Goal: Task Accomplishment & Management: Use online tool/utility

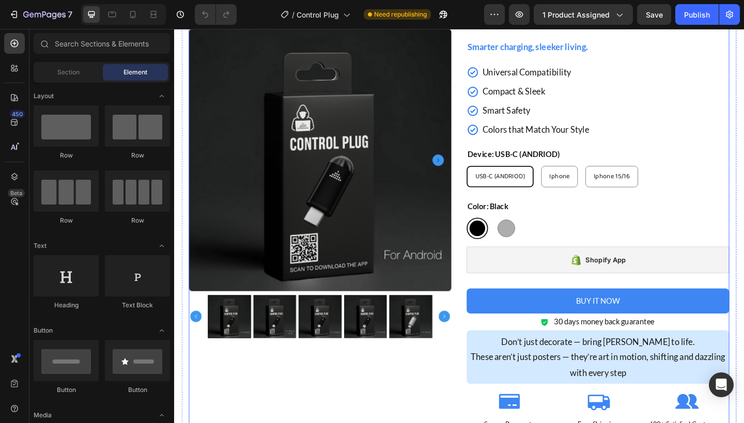
scroll to position [86, 0]
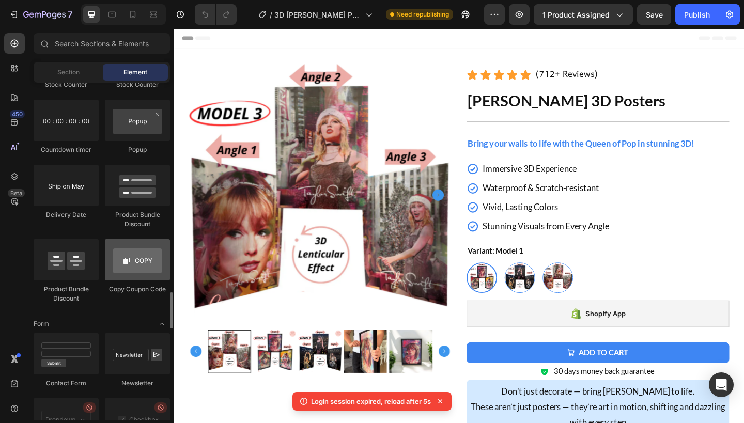
scroll to position [2219, 0]
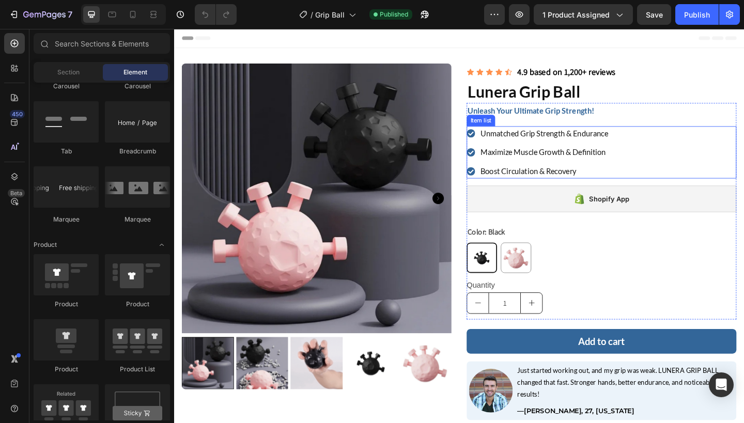
click at [713, 157] on div "unmatched grip strength & endurance maximize muscle growth & definition boost c…" at bounding box center [638, 163] width 293 height 57
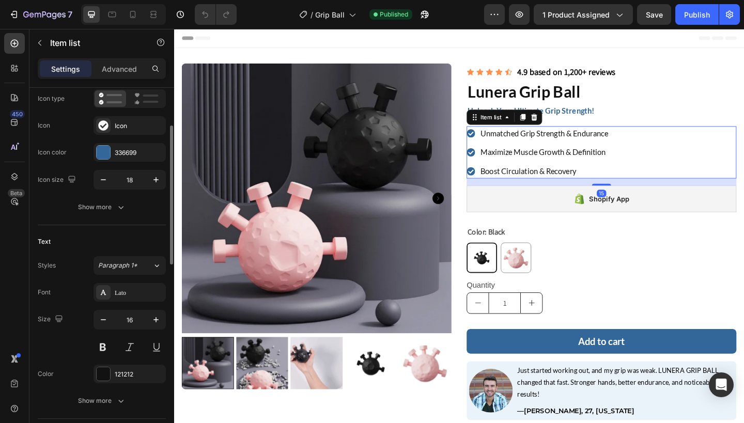
scroll to position [94, 0]
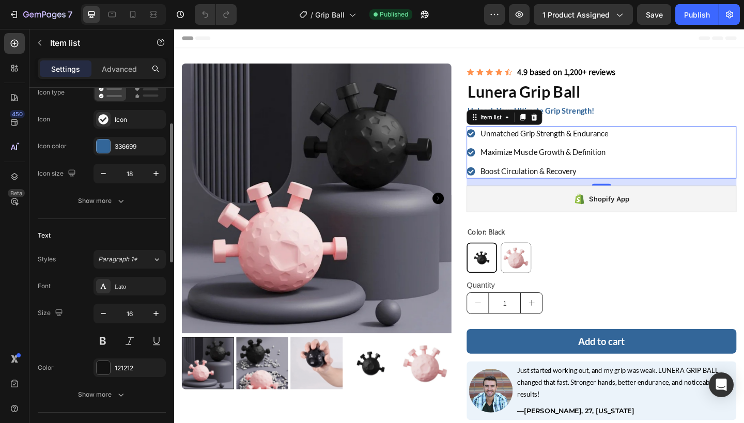
click at [129, 158] on div "Icon type Icon Icon Icon color 336699 Icon size 18" at bounding box center [102, 133] width 128 height 100
click at [129, 154] on div "336699" at bounding box center [130, 146] width 72 height 19
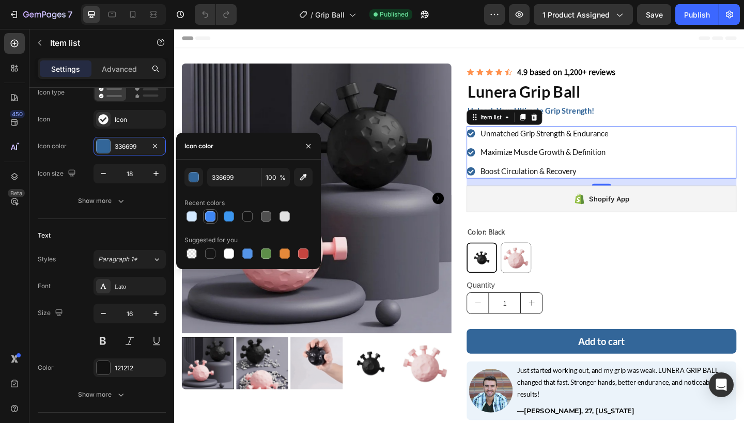
click at [209, 215] on div at bounding box center [210, 216] width 10 height 10
type input "3E86F3"
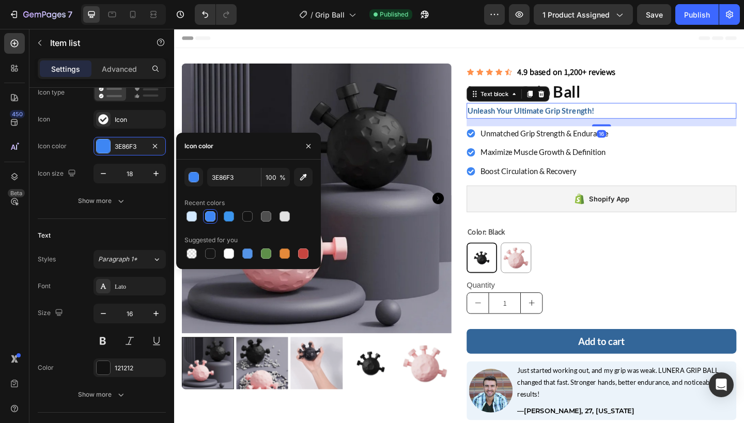
click at [650, 120] on p "Unleash Your Ultimate Grip Strength!" at bounding box center [638, 118] width 291 height 15
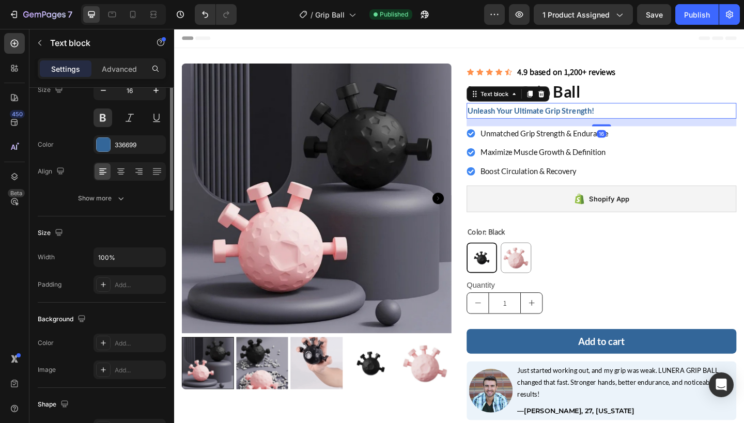
scroll to position [0, 0]
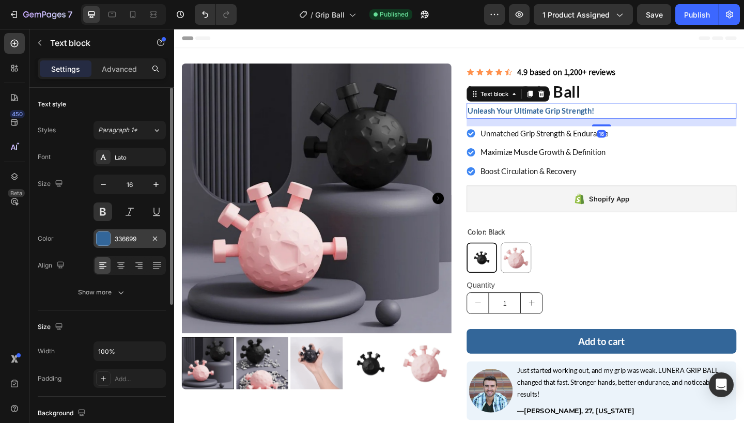
click at [108, 235] on div at bounding box center [103, 238] width 13 height 13
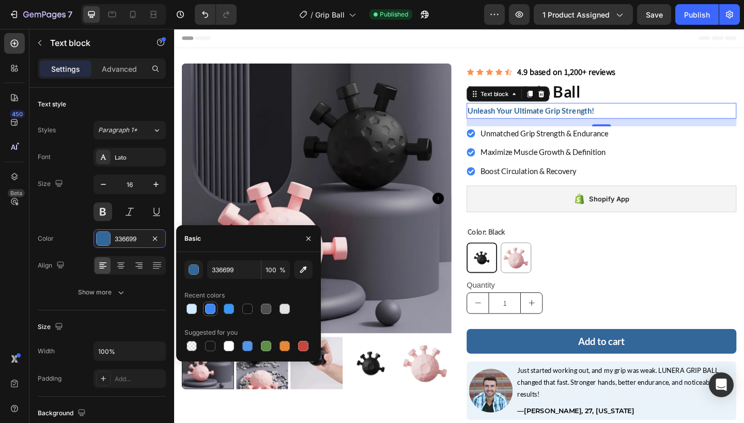
click at [213, 312] on div at bounding box center [210, 309] width 10 height 10
click at [229, 310] on div at bounding box center [229, 309] width 10 height 10
click at [212, 306] on div at bounding box center [210, 309] width 10 height 10
click at [190, 308] on div at bounding box center [192, 309] width 10 height 10
type input "3C96EE"
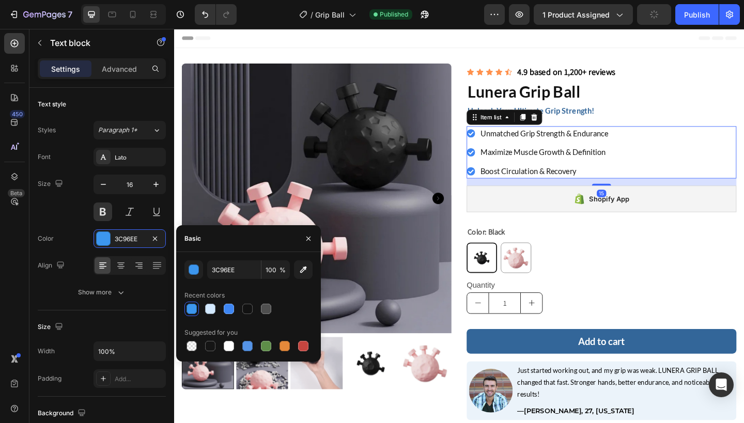
click at [687, 170] on div "unmatched grip strength & endurance maximize muscle growth & definition boost c…" at bounding box center [638, 163] width 293 height 57
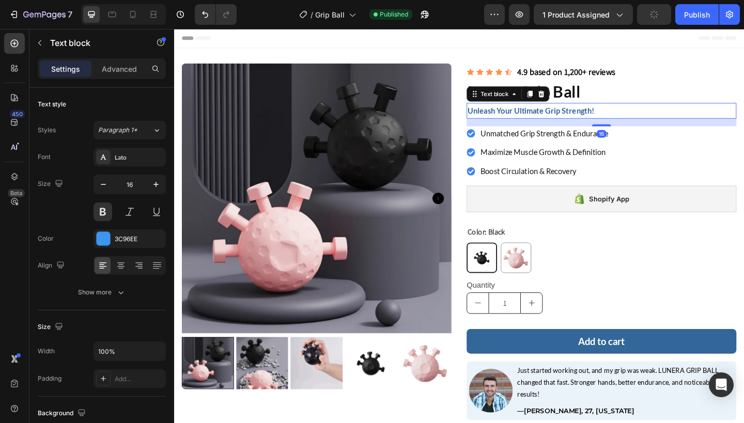
click at [659, 116] on p "Unleash Your Ultimate Grip Strength!" at bounding box center [638, 118] width 291 height 15
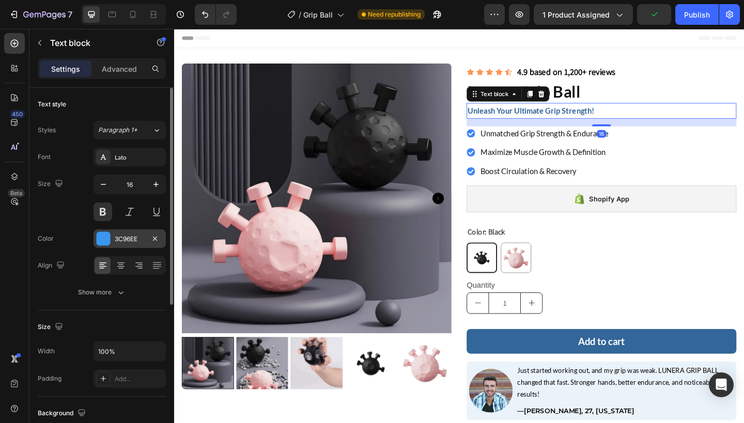
click at [129, 240] on div "3C96EE" at bounding box center [130, 239] width 30 height 9
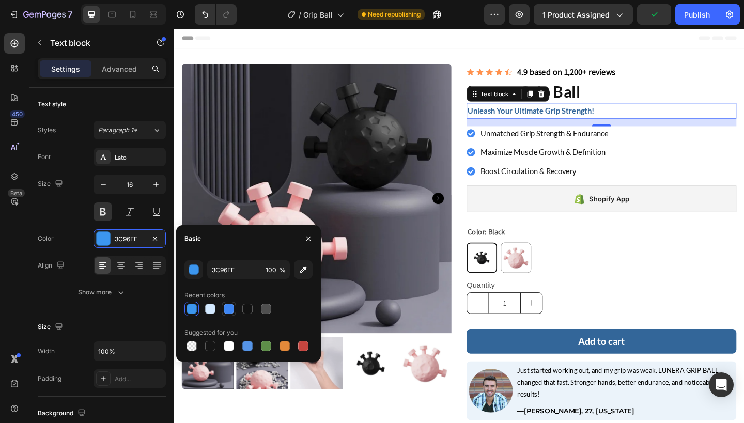
click at [225, 305] on div at bounding box center [229, 309] width 10 height 10
type input "3E86F3"
click at [227, 308] on div at bounding box center [229, 309] width 10 height 10
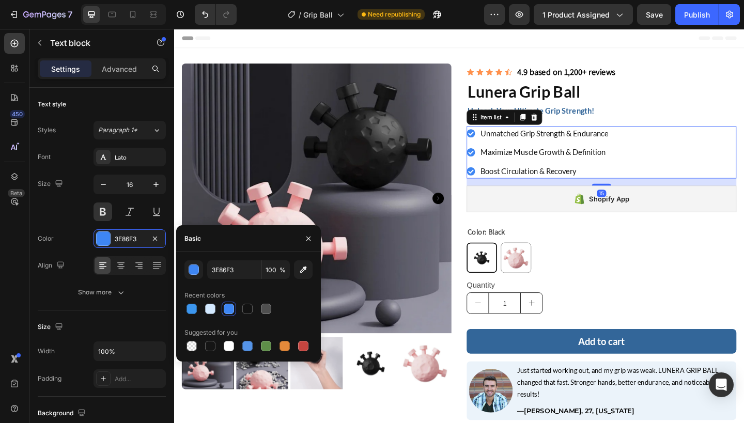
click at [729, 149] on div "unmatched grip strength & endurance maximize muscle growth & definition boost c…" at bounding box center [638, 163] width 293 height 57
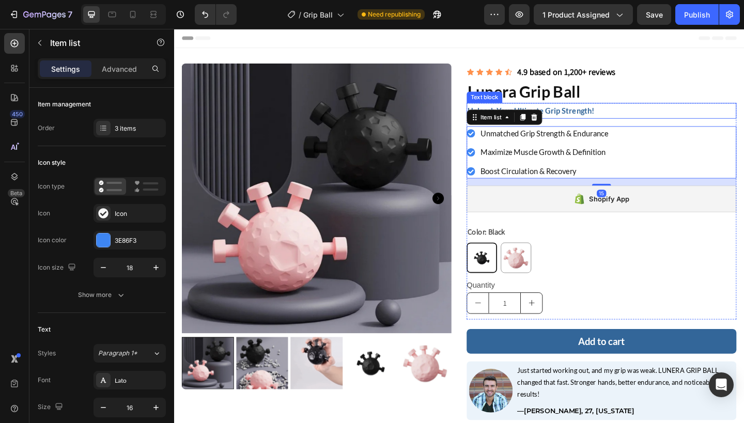
click at [712, 119] on p "Unleash Your Ultimate Grip Strength!" at bounding box center [638, 118] width 291 height 15
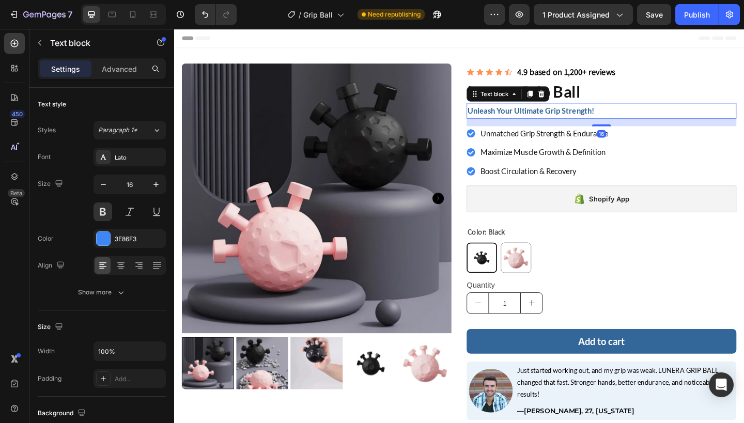
click at [636, 122] on p "Unleash Your Ultimate Grip Strength!" at bounding box center [638, 118] width 291 height 15
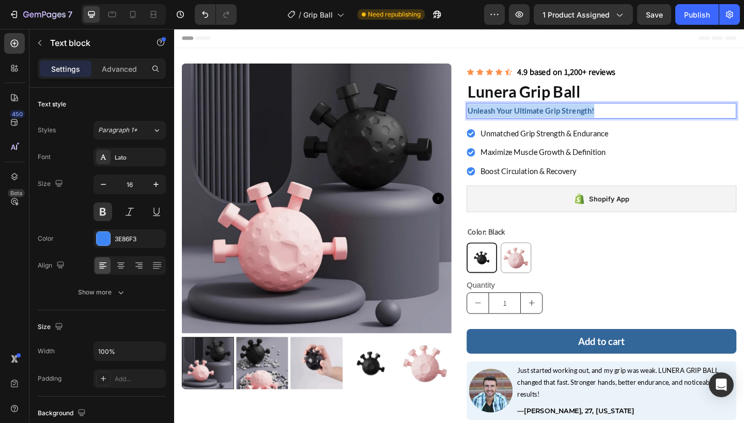
click at [636, 122] on p "Unleash Your Ultimate Grip Strength!" at bounding box center [638, 118] width 291 height 15
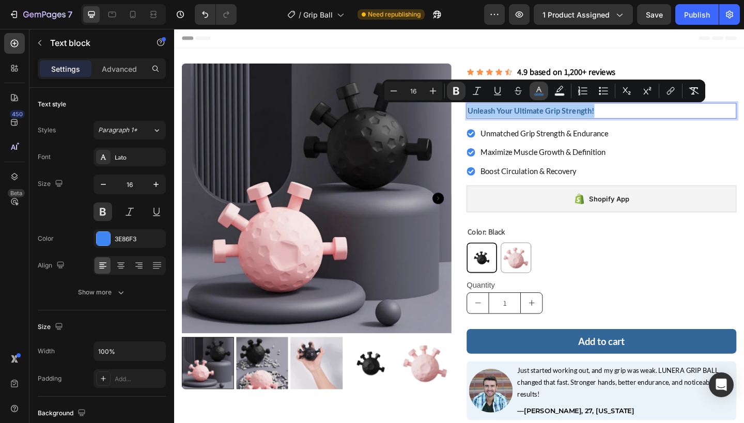
click at [537, 96] on rect "Editor contextual toolbar" at bounding box center [539, 95] width 10 height 3
type input "336699"
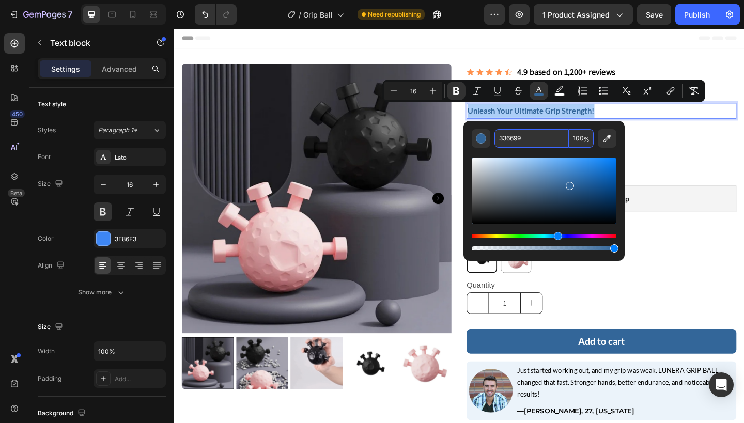
click at [547, 137] on input "336699" at bounding box center [531, 138] width 74 height 19
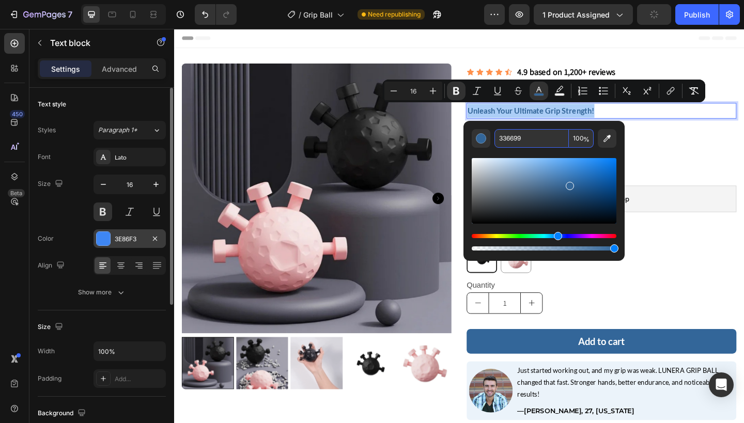
click at [130, 241] on div "3E86F3" at bounding box center [130, 239] width 30 height 9
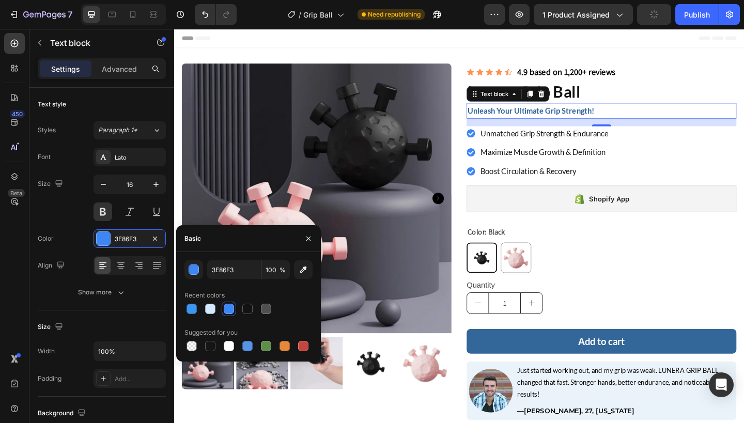
click at [243, 279] on div "3E86F3 100 % Recent colors Suggested for you" at bounding box center [248, 306] width 128 height 93
click at [245, 275] on input "3E86F3" at bounding box center [234, 269] width 54 height 19
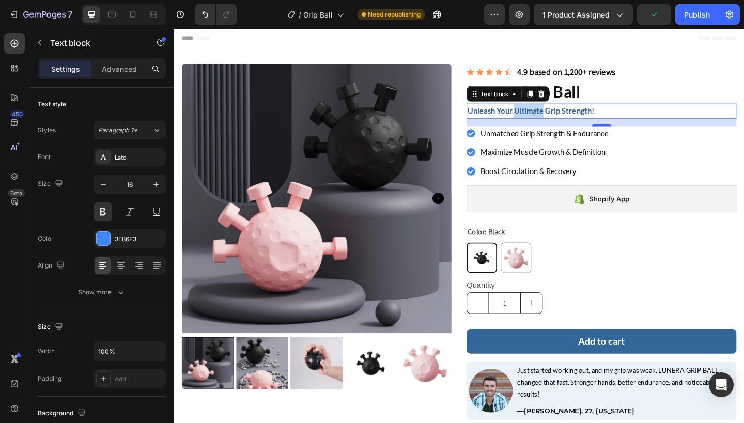
click at [547, 120] on strong "Unleash Your Ultimate Grip Strength!" at bounding box center [562, 118] width 138 height 10
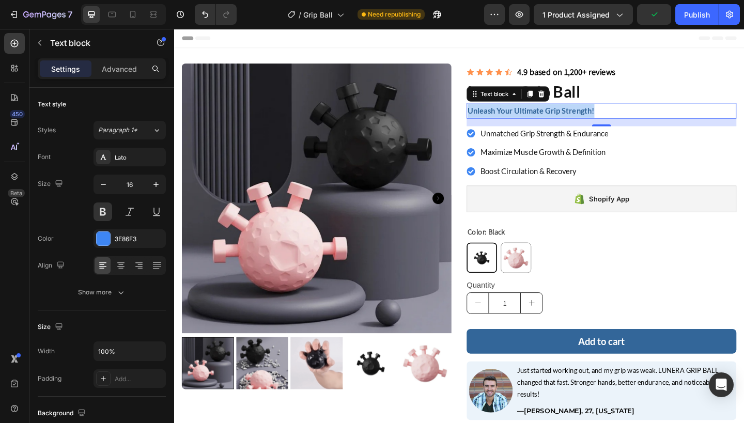
click at [547, 120] on strong "Unleash Your Ultimate Grip Strength!" at bounding box center [562, 118] width 138 height 10
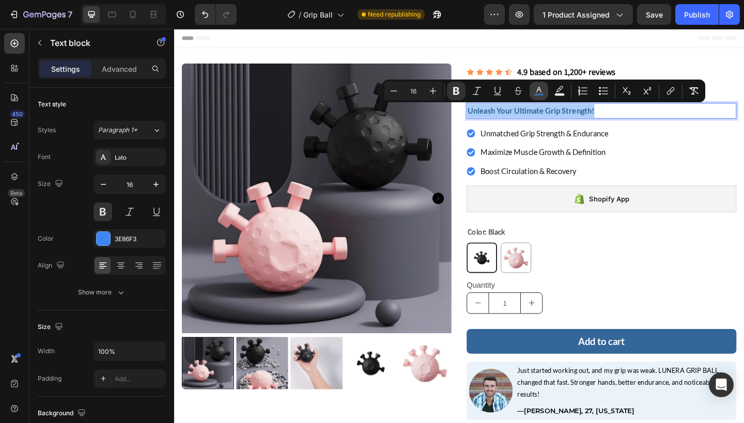
click at [540, 91] on icon "Editor contextual toolbar" at bounding box center [538, 90] width 5 height 6
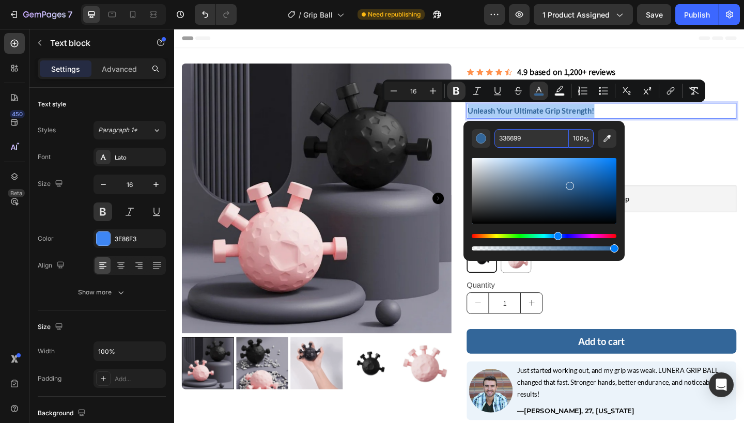
click at [511, 138] on input "336699" at bounding box center [531, 138] width 74 height 19
paste input "E86F3"
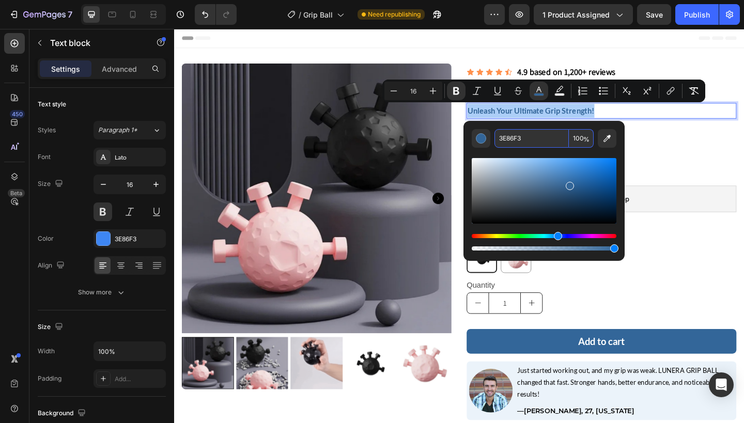
type input "3E86F3"
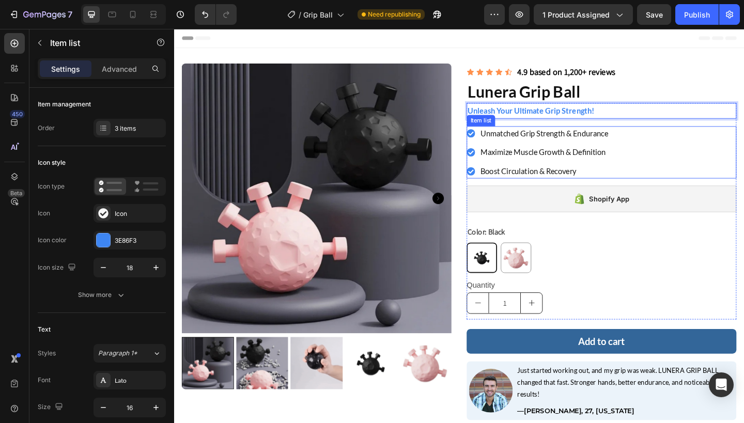
click at [707, 169] on div "unmatched grip strength & endurance maximize muscle growth & definition boost c…" at bounding box center [638, 163] width 293 height 57
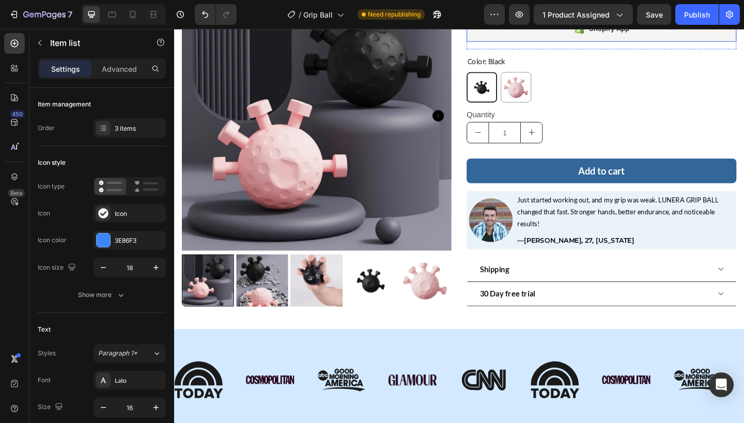
scroll to position [218, 0]
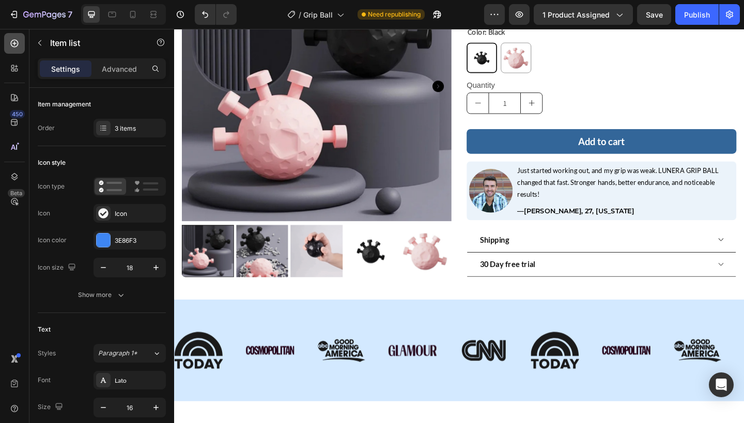
click at [18, 40] on icon at bounding box center [14, 43] width 10 height 10
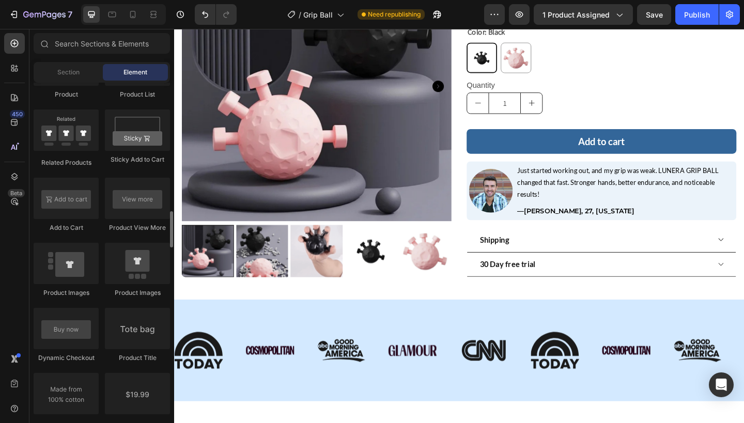
scroll to position [1484, 0]
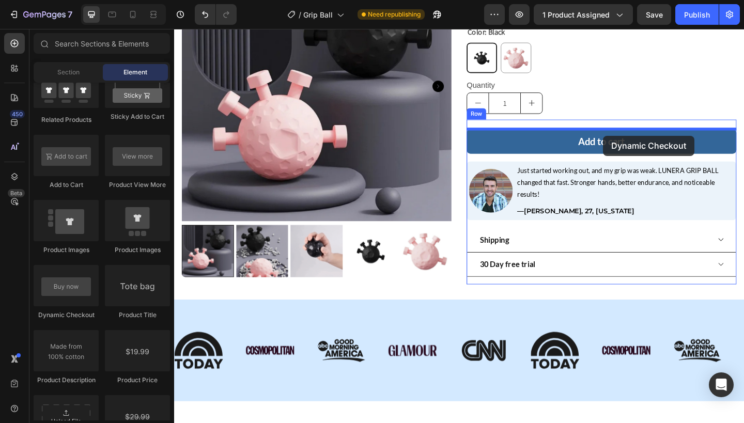
drag, startPoint x: 251, startPoint y: 308, endPoint x: 641, endPoint y: 145, distance: 422.6
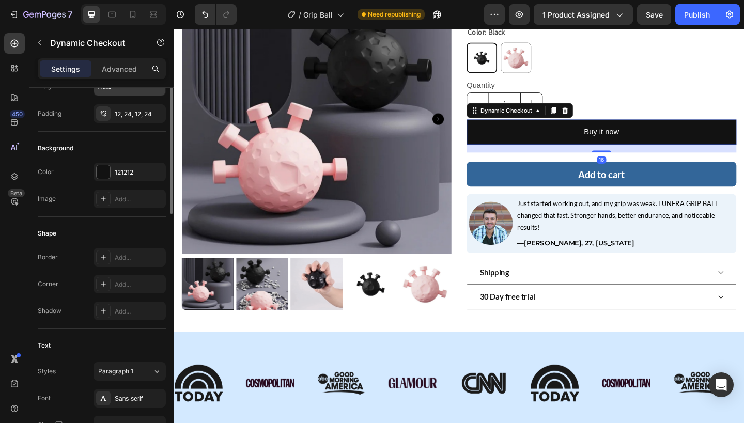
scroll to position [254, 0]
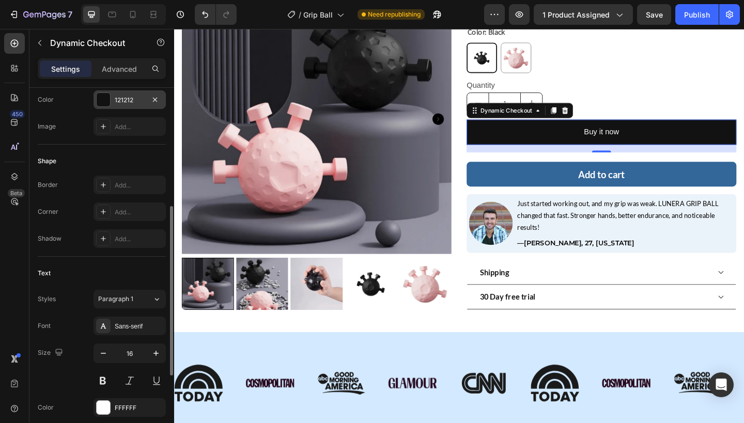
click at [125, 107] on div "121212" at bounding box center [130, 99] width 72 height 19
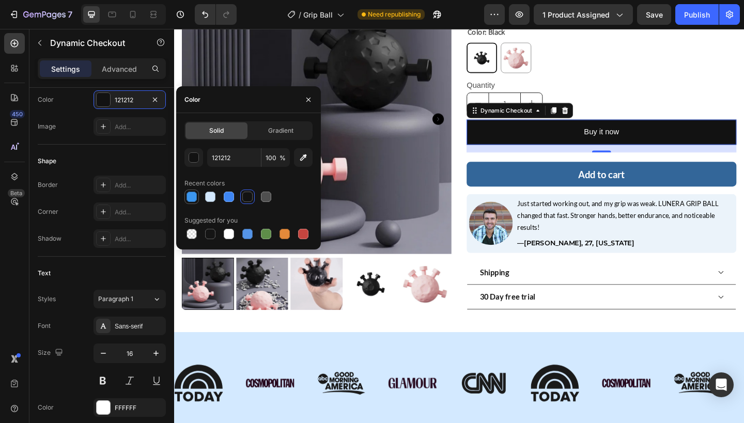
click at [193, 193] on div at bounding box center [192, 197] width 10 height 10
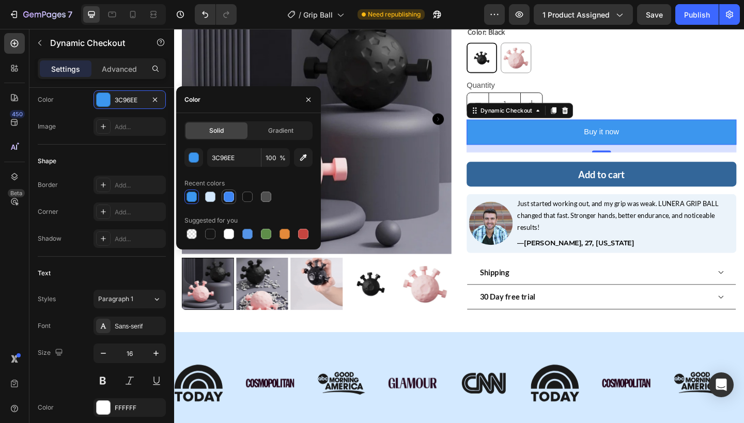
click at [232, 195] on div at bounding box center [229, 197] width 10 height 10
type input "3E86F3"
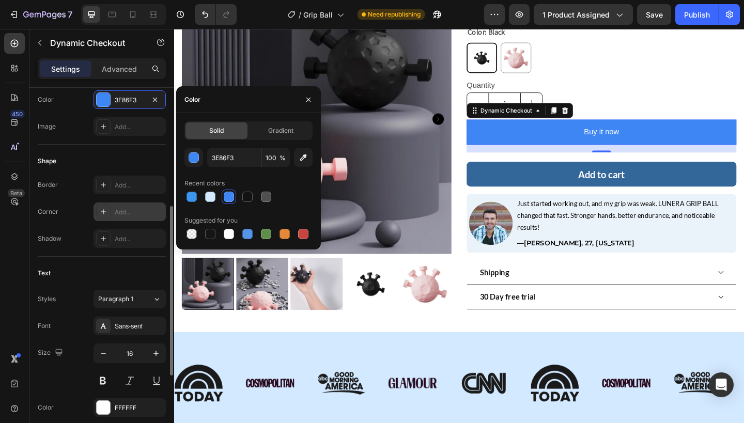
click at [97, 216] on div at bounding box center [103, 212] width 14 height 14
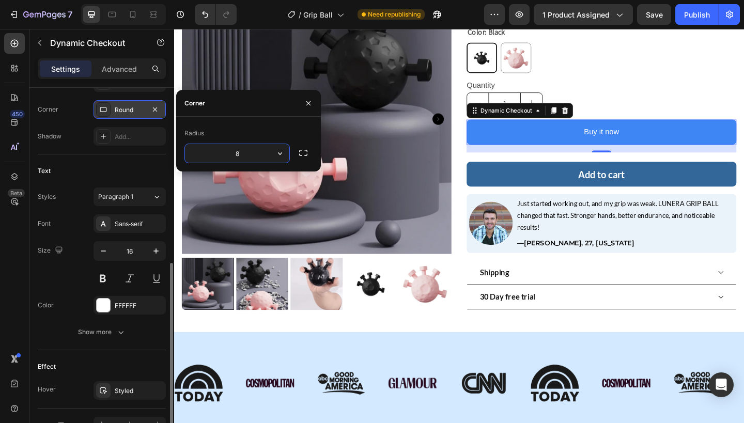
scroll to position [363, 0]
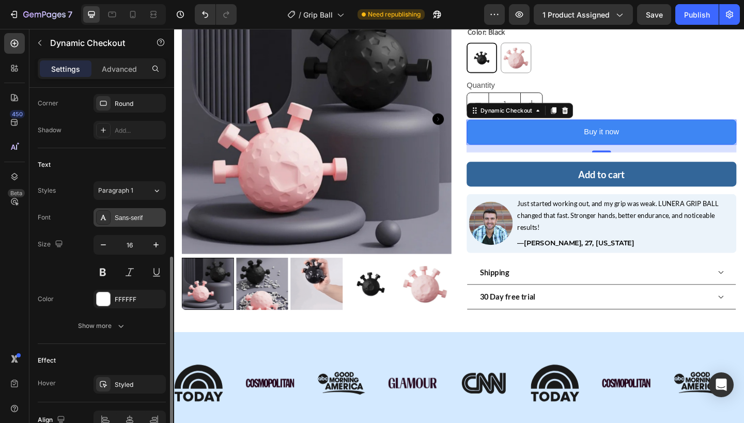
click at [137, 219] on div "Sans-serif" at bounding box center [139, 217] width 49 height 9
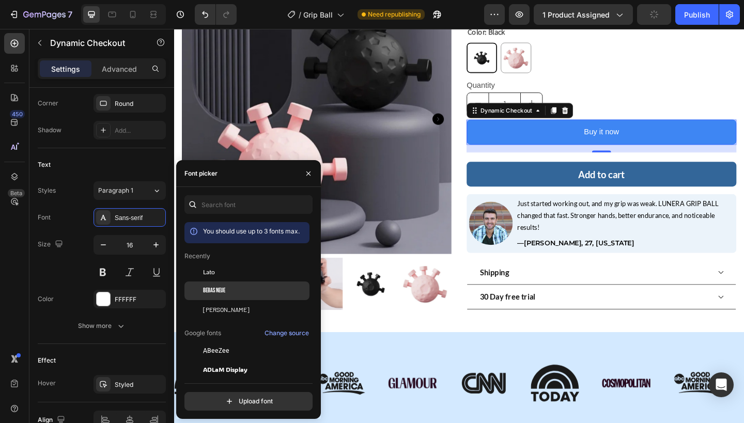
click at [227, 397] on div "Bebas Neue" at bounding box center [246, 406] width 125 height 19
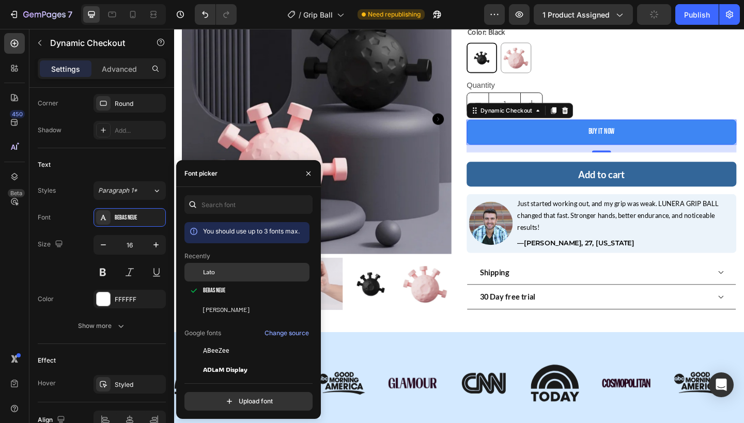
click at [227, 273] on div "Lato" at bounding box center [255, 272] width 104 height 9
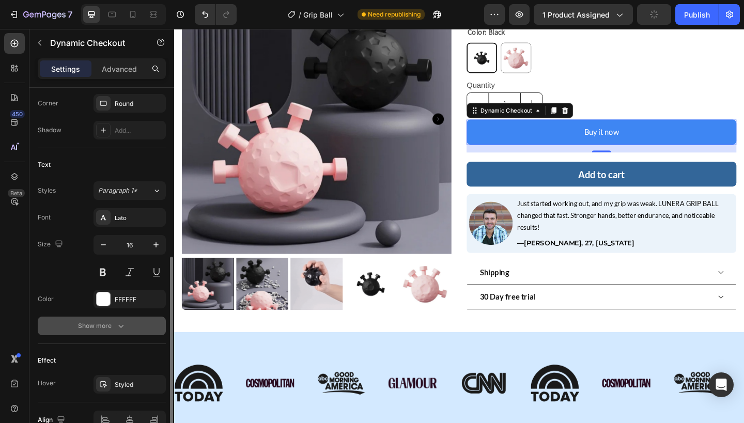
click at [119, 329] on icon "button" at bounding box center [121, 326] width 10 height 10
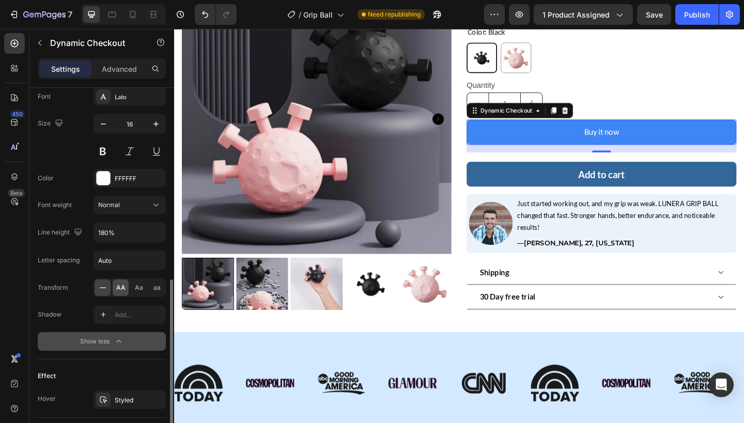
click at [119, 289] on span "AA" at bounding box center [120, 287] width 9 height 9
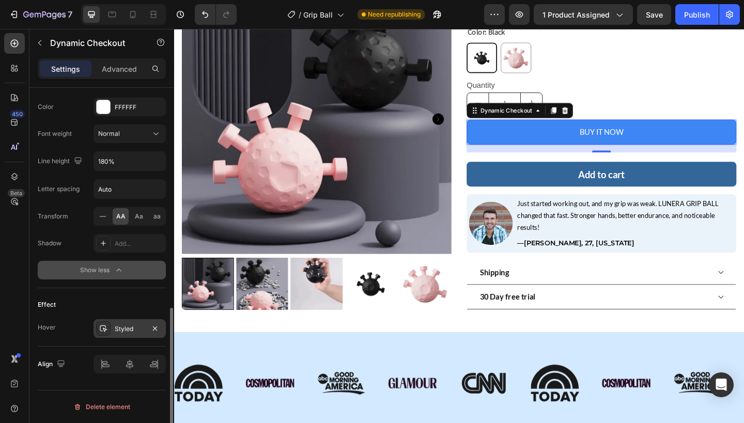
click at [162, 331] on div "Styled" at bounding box center [130, 328] width 72 height 19
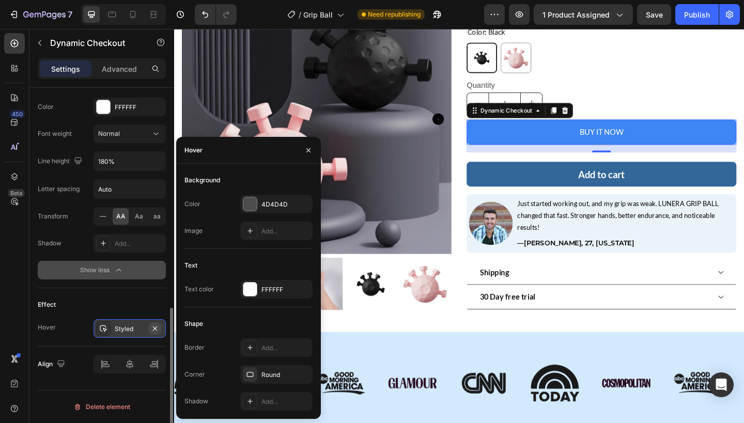
click at [159, 330] on button "button" at bounding box center [155, 328] width 12 height 12
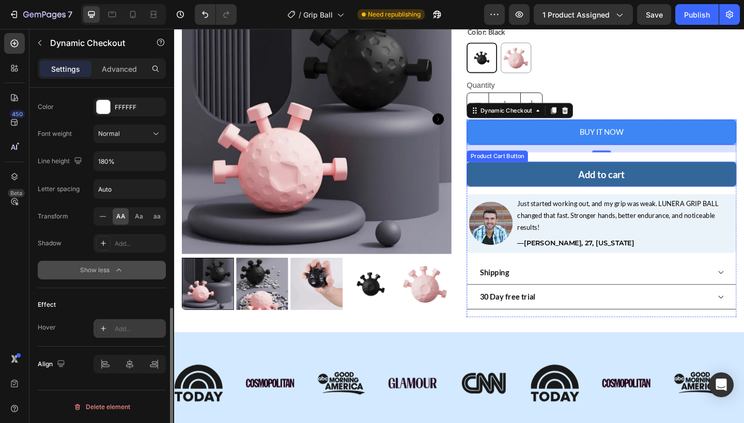
click at [580, 188] on button "Add to cart" at bounding box center [638, 187] width 293 height 27
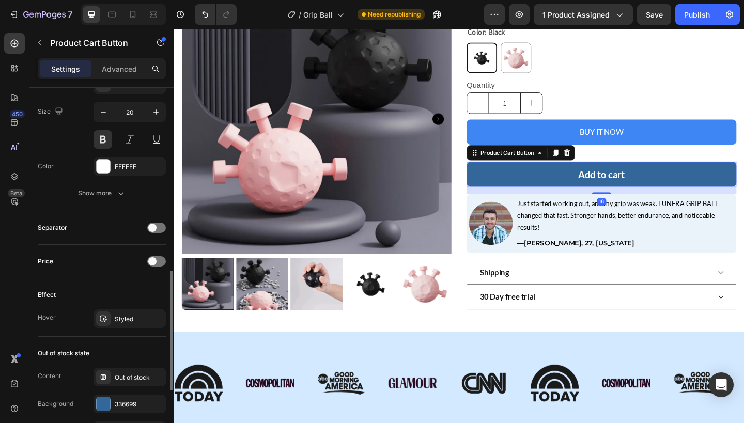
scroll to position [0, 0]
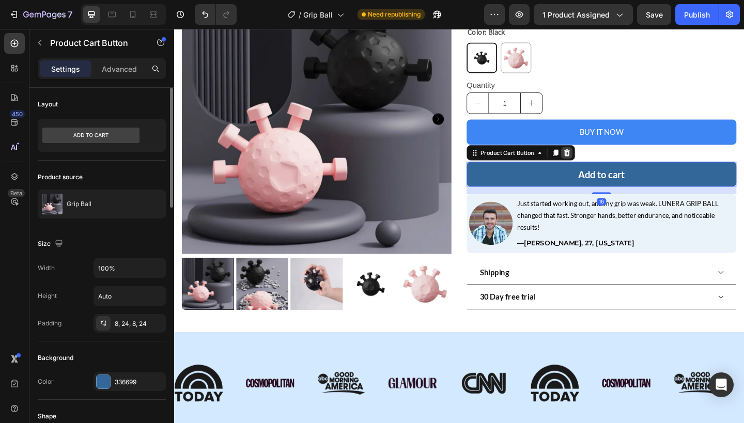
click at [599, 160] on icon at bounding box center [601, 164] width 8 height 8
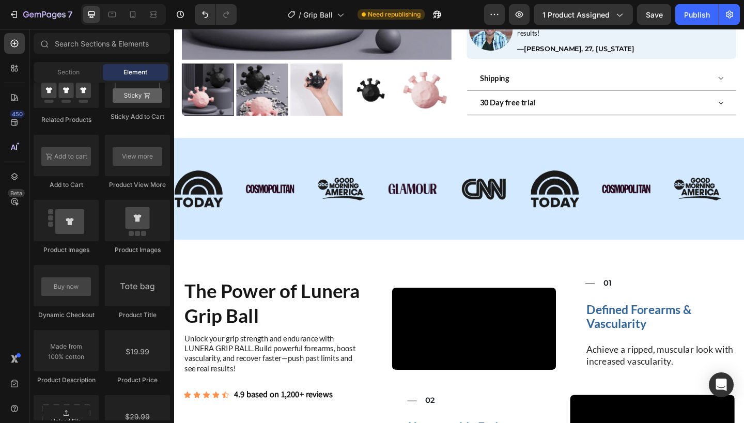
scroll to position [395, 0]
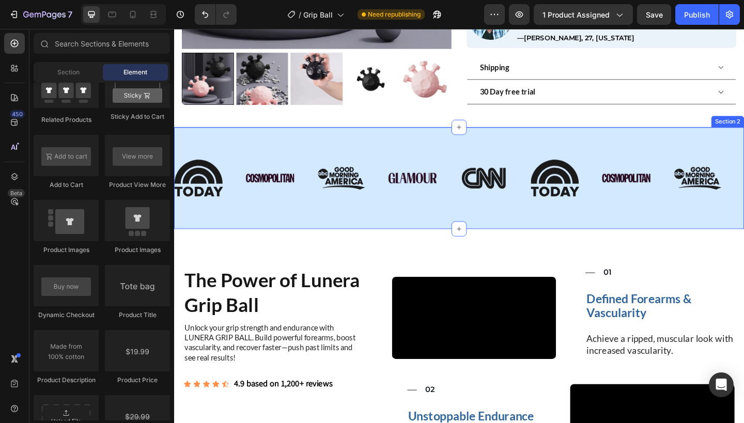
click at [534, 138] on div "Image Image Image Image Image Image Image Image Image Image Image Image Image I…" at bounding box center [484, 191] width 620 height 111
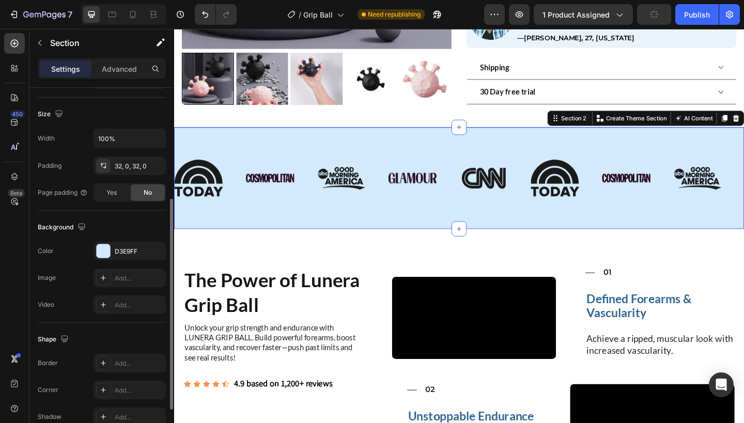
scroll to position [230, 0]
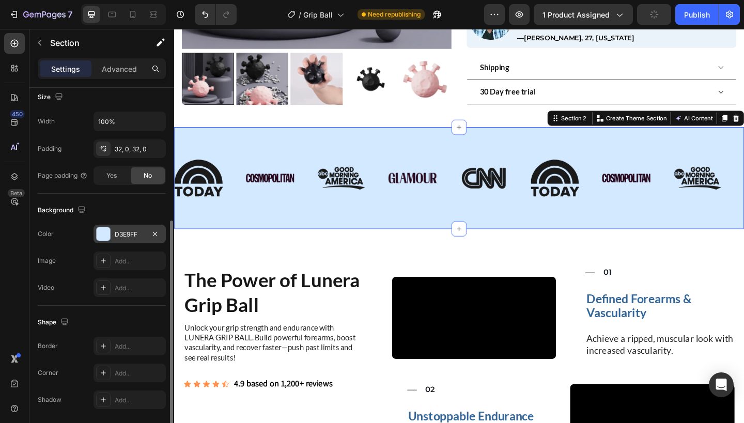
click at [135, 231] on div "D3E9FF" at bounding box center [130, 234] width 30 height 9
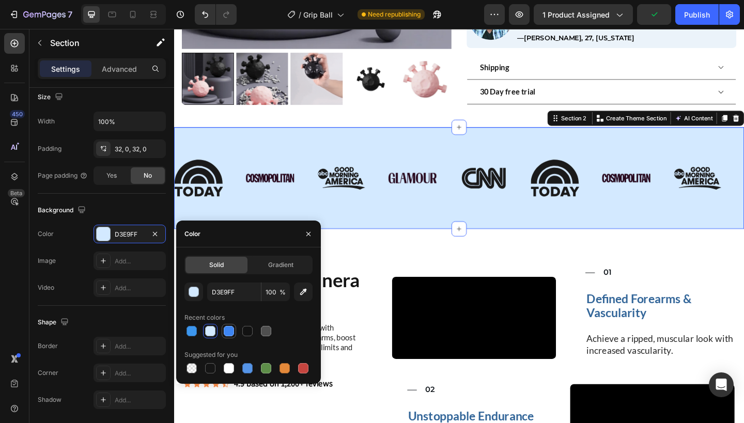
click at [234, 332] on div at bounding box center [229, 331] width 12 height 12
type input "3E86F3"
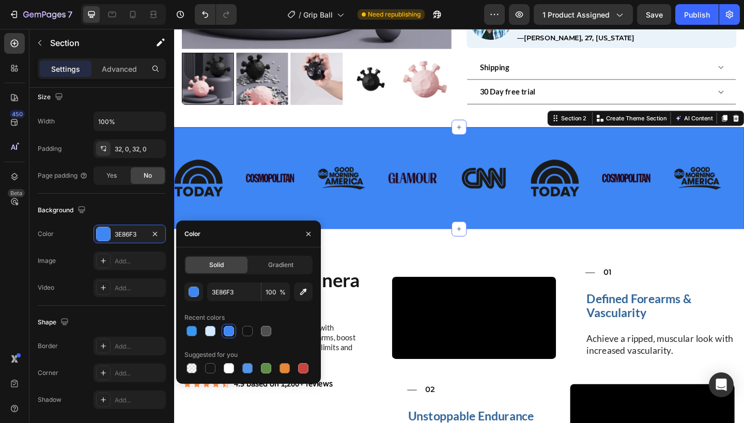
click at [280, 290] on span "%" at bounding box center [283, 292] width 6 height 9
click at [274, 291] on input "100" at bounding box center [275, 292] width 28 height 19
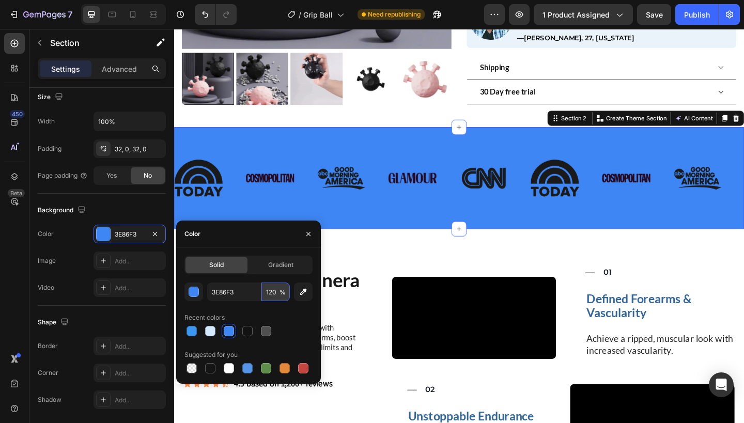
type input "20"
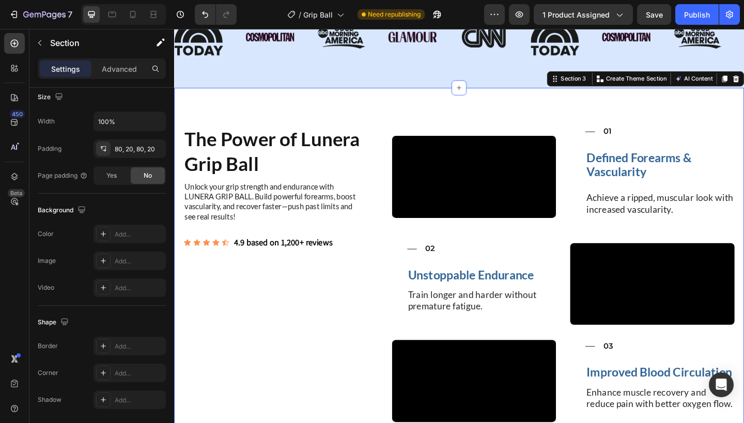
scroll to position [554, 0]
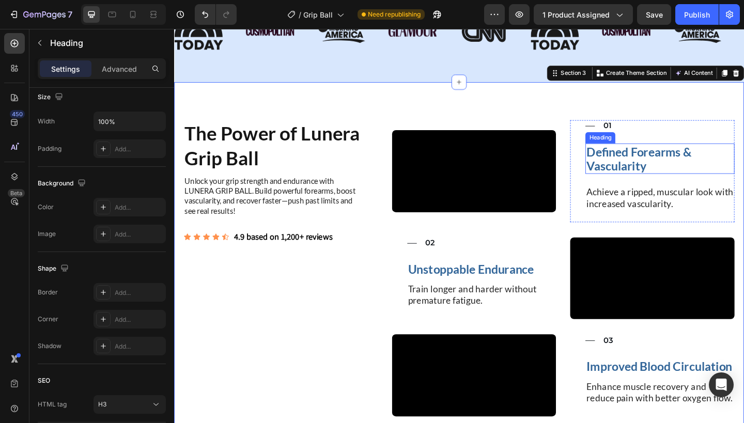
click at [650, 187] on h3 "Defined Forearms & Vascularity" at bounding box center [703, 170] width 162 height 33
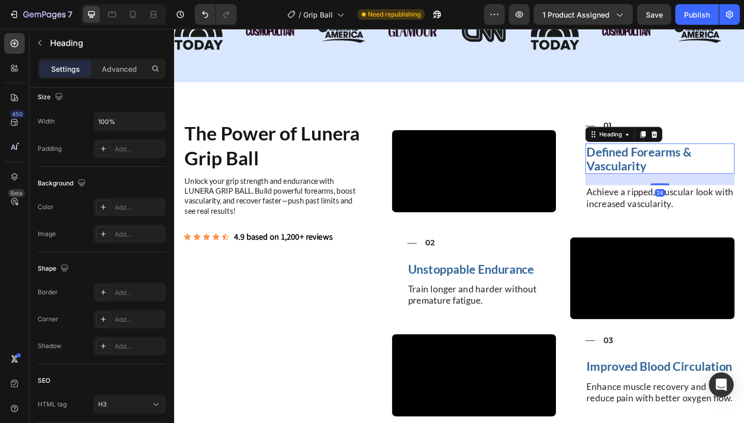
scroll to position [0, 0]
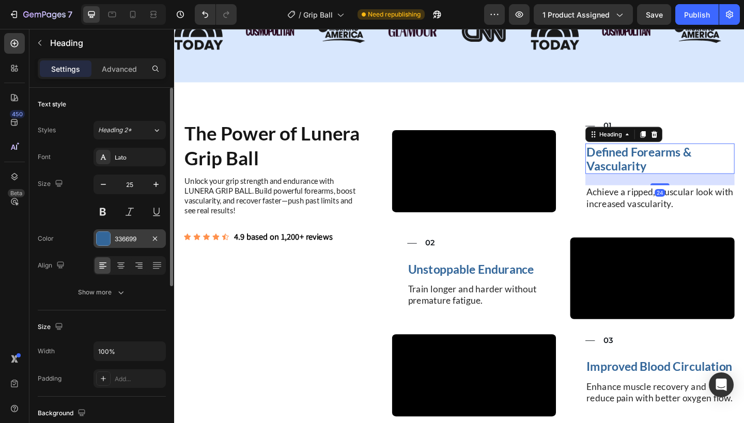
click at [136, 241] on div "336699" at bounding box center [130, 239] width 30 height 9
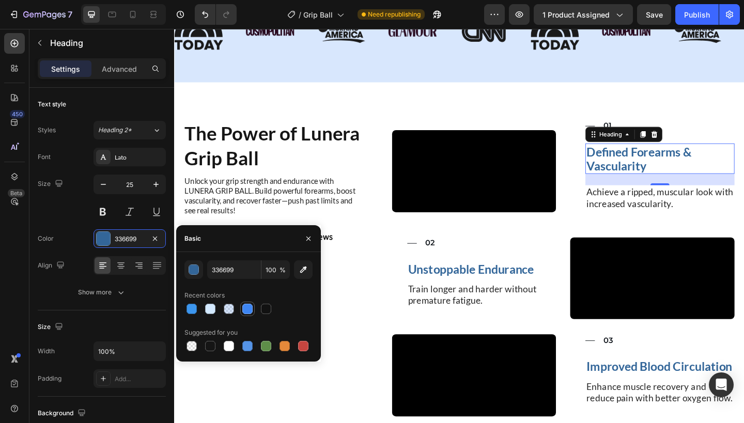
click at [250, 310] on div at bounding box center [247, 309] width 10 height 10
type input "3E86F3"
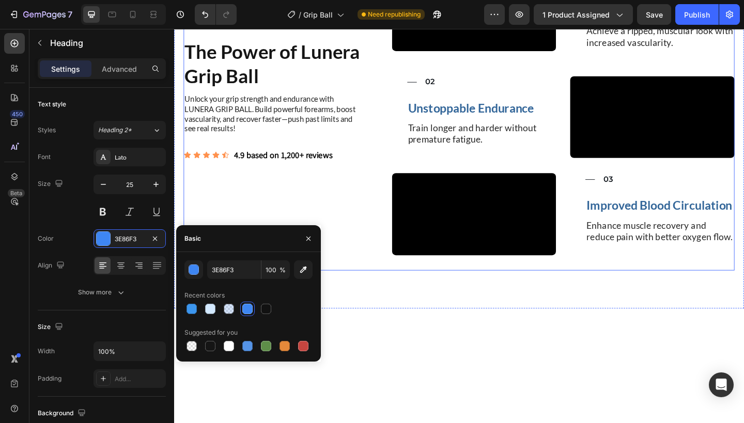
scroll to position [764, 0]
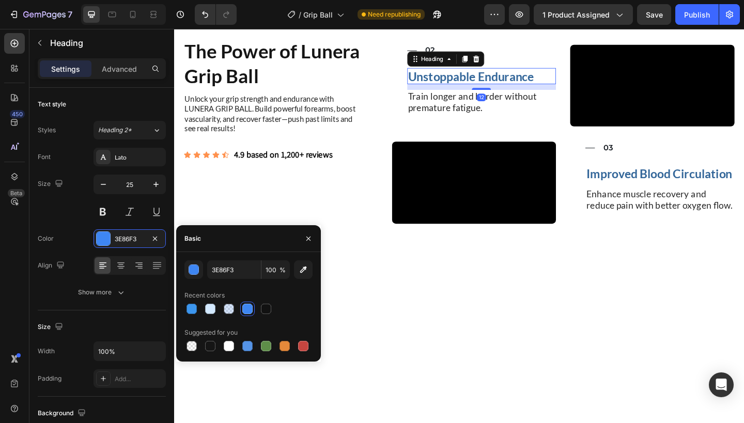
click at [504, 89] on h3 "Unstoppable Endurance" at bounding box center [509, 81] width 162 height 18
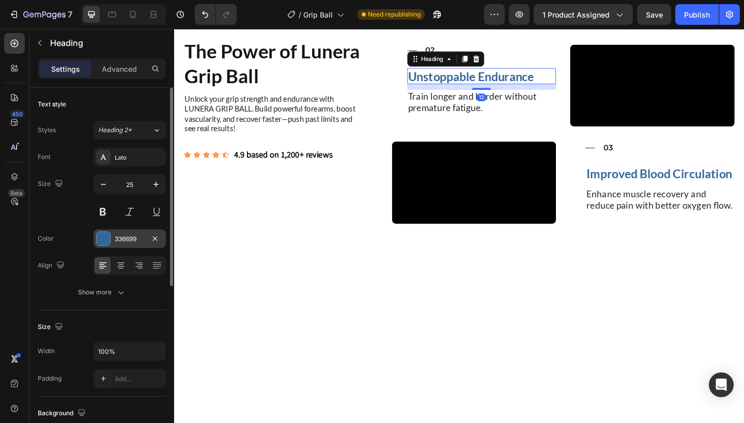
click at [128, 236] on div "336699" at bounding box center [130, 239] width 30 height 9
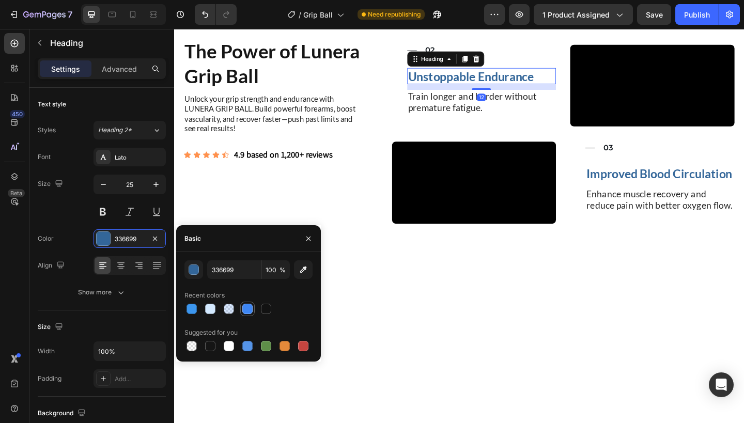
click at [249, 313] on div at bounding box center [247, 309] width 10 height 10
type input "3E86F3"
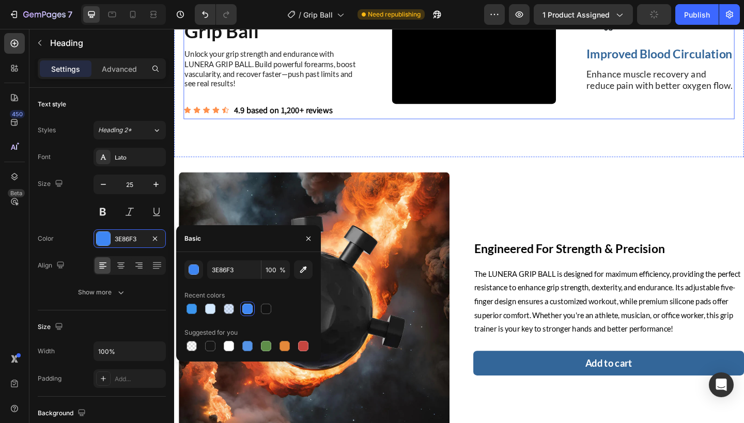
scroll to position [982, 0]
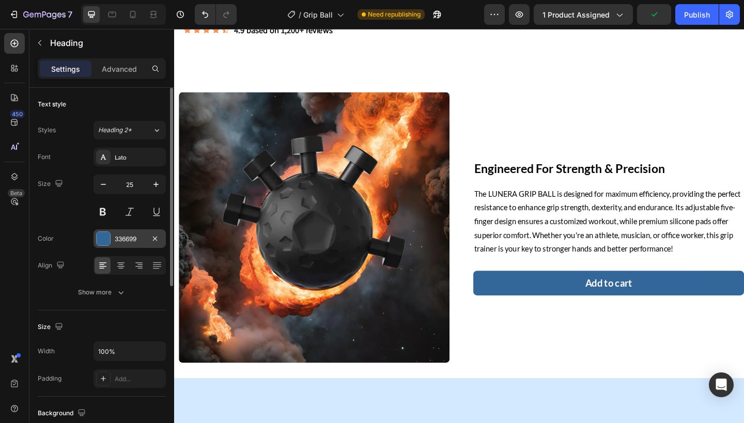
click at [129, 238] on div "336699" at bounding box center [130, 239] width 30 height 9
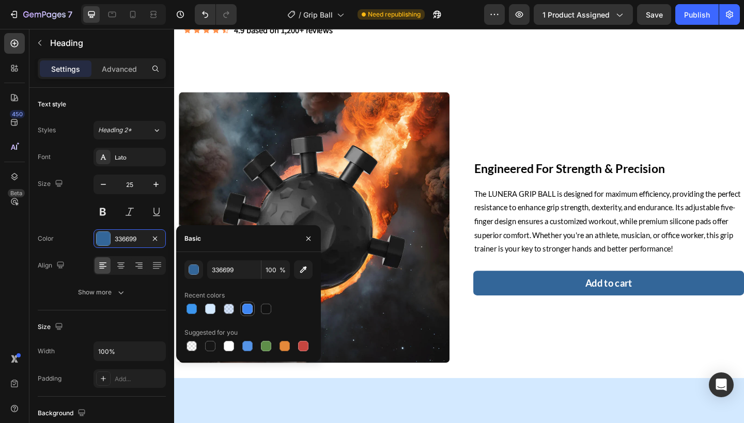
click at [246, 307] on div at bounding box center [247, 309] width 10 height 10
type input "3E86F3"
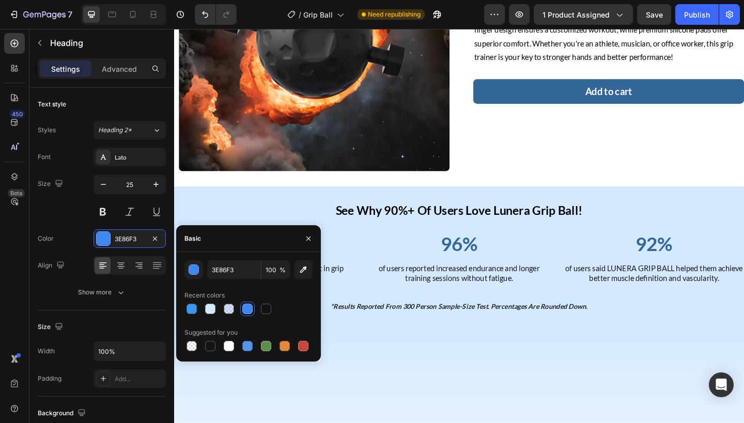
scroll to position [1277, 0]
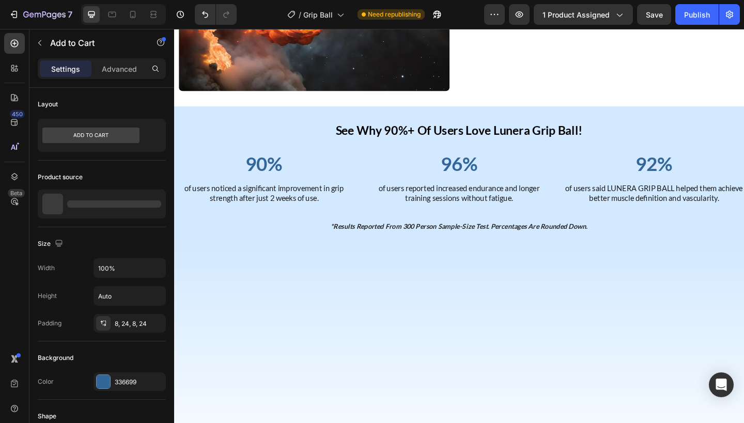
click at [597, 24] on button "Add to cart" at bounding box center [647, 10] width 294 height 27
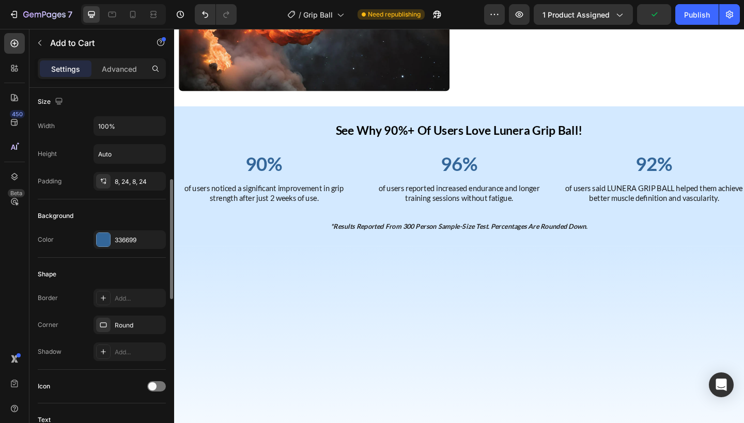
scroll to position [39, 0]
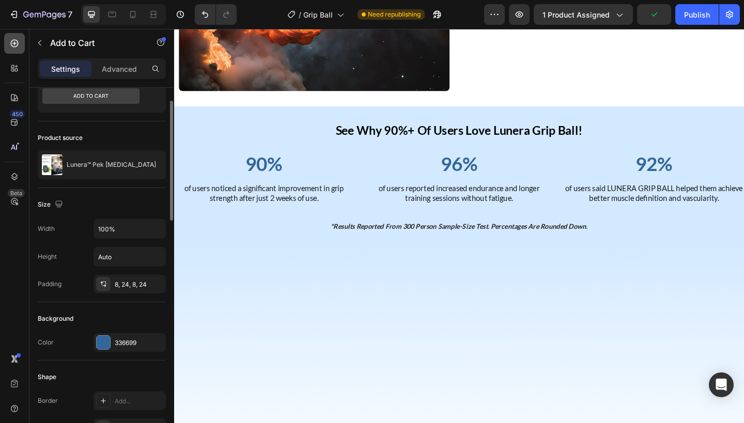
click at [10, 49] on div at bounding box center [14, 43] width 21 height 21
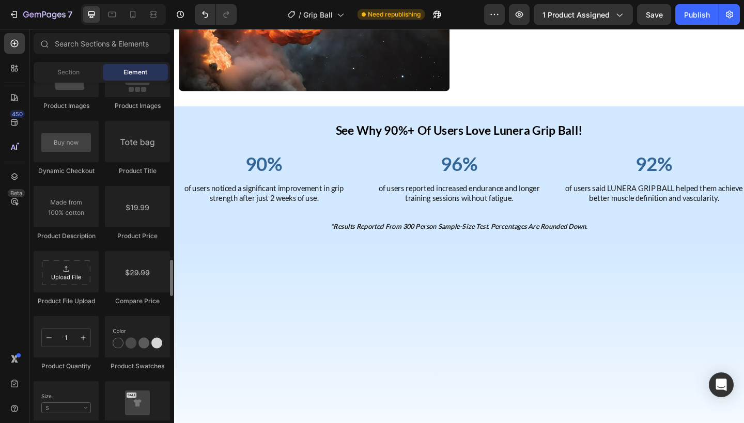
scroll to position [1623, 0]
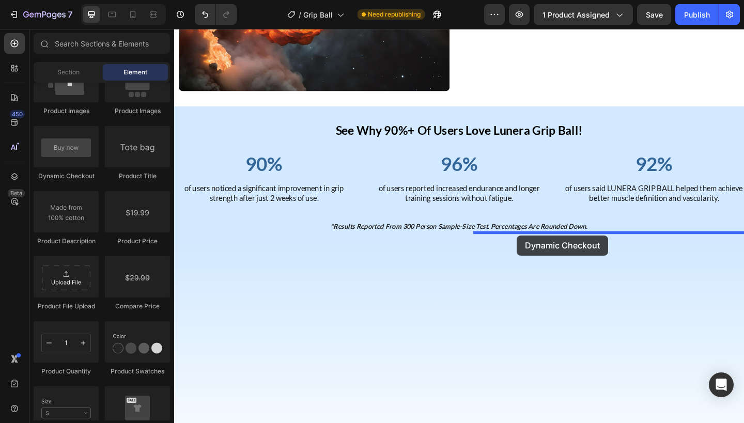
drag, startPoint x: 249, startPoint y: 176, endPoint x: 547, endPoint y: 254, distance: 307.5
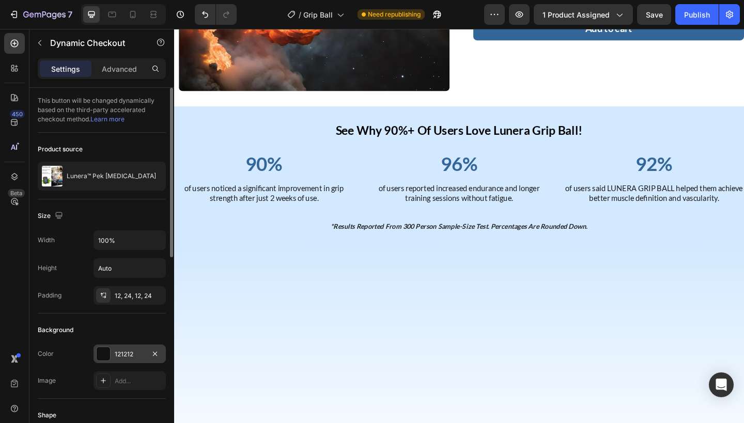
click at [133, 361] on div "121212" at bounding box center [130, 354] width 72 height 19
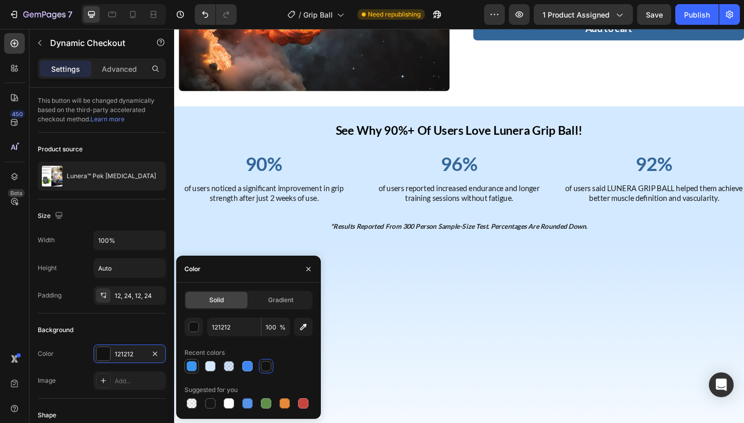
click at [191, 370] on div at bounding box center [192, 366] width 10 height 10
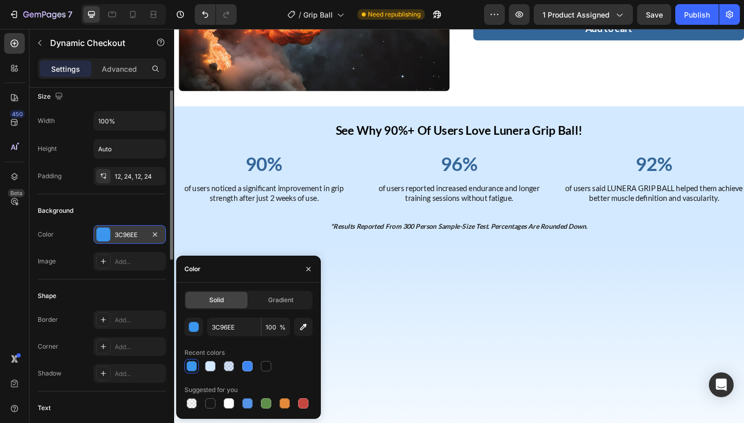
scroll to position [172, 0]
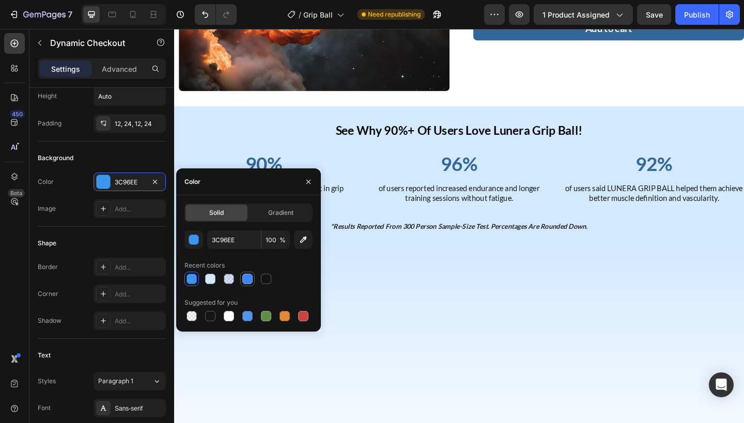
click at [250, 278] on div at bounding box center [247, 279] width 10 height 10
type input "3E86F3"
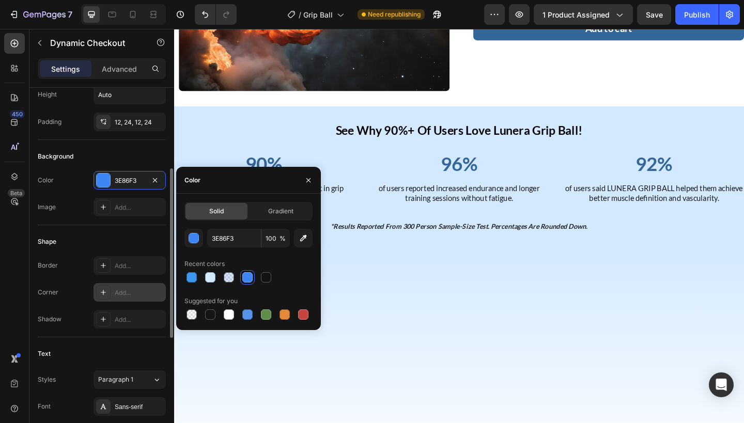
click at [113, 287] on div "Add..." at bounding box center [130, 292] width 72 height 19
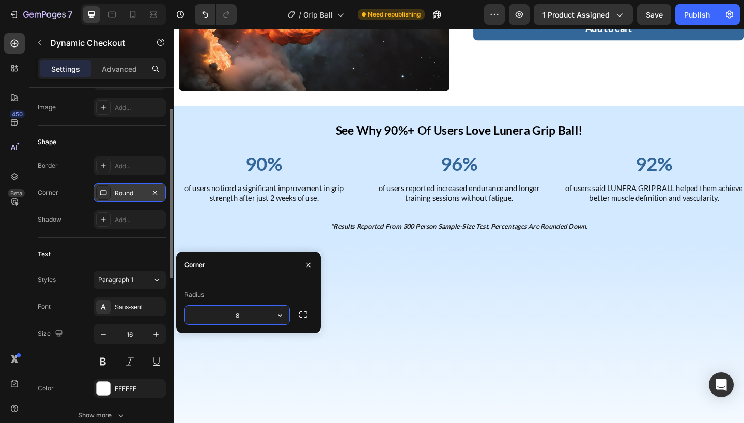
scroll to position [306, 0]
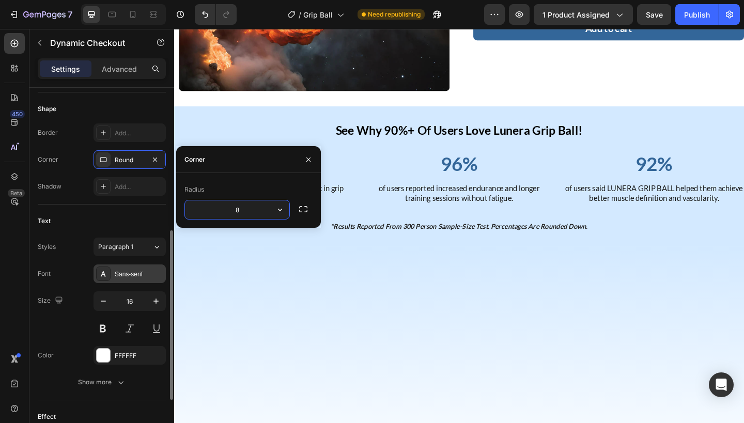
click at [115, 282] on div "Sans-serif" at bounding box center [130, 274] width 72 height 19
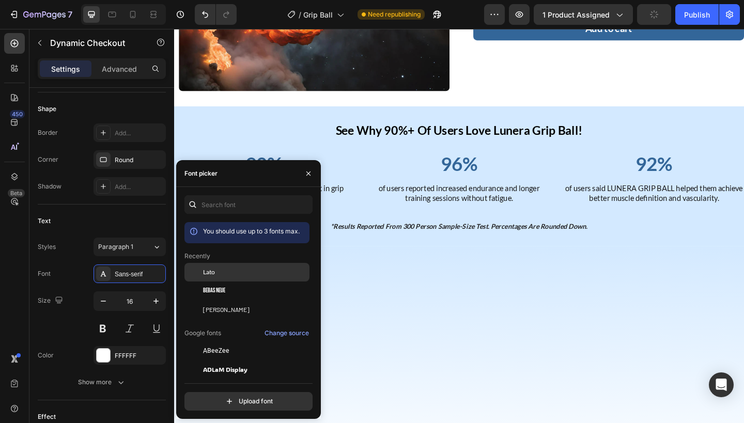
click at [250, 341] on div "Lato" at bounding box center [246, 350] width 125 height 19
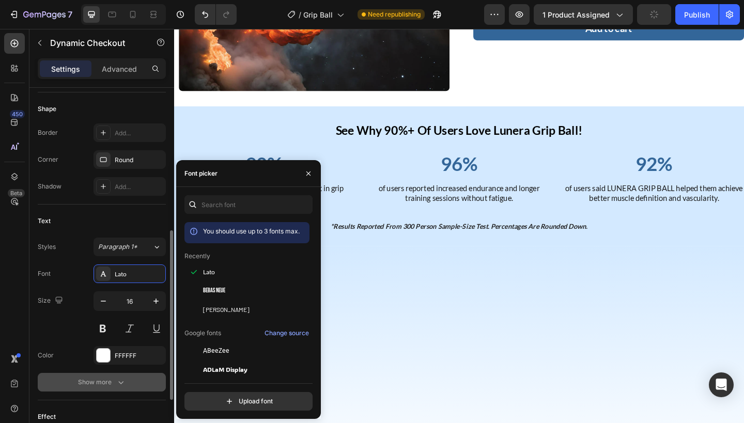
click at [124, 379] on icon "button" at bounding box center [121, 382] width 10 height 10
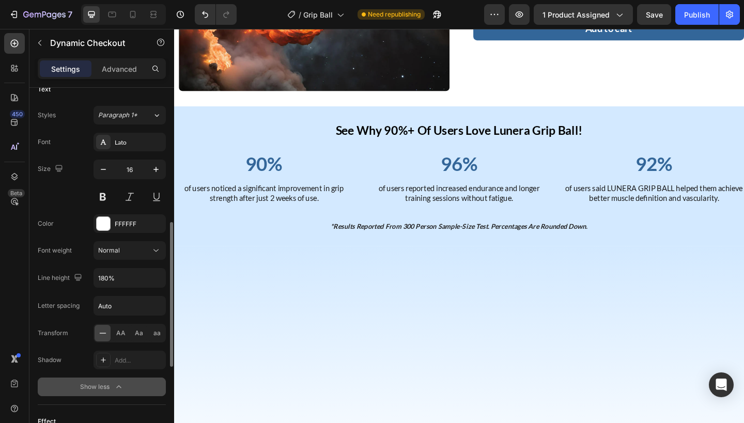
scroll to position [517, 0]
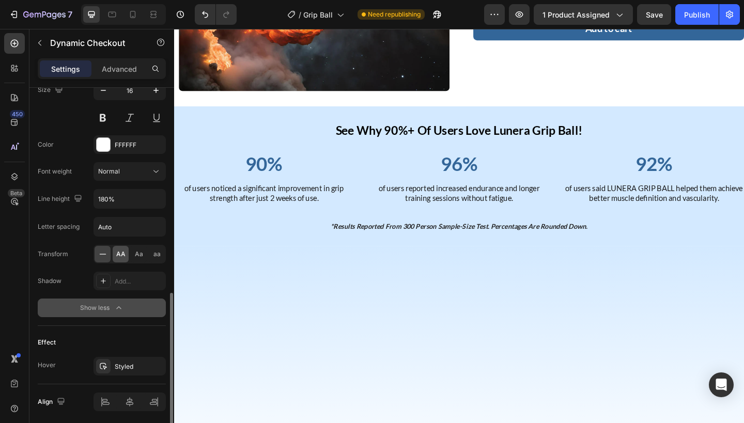
click at [121, 253] on span "AA" at bounding box center [120, 254] width 9 height 9
click at [157, 367] on icon "button" at bounding box center [155, 366] width 4 height 4
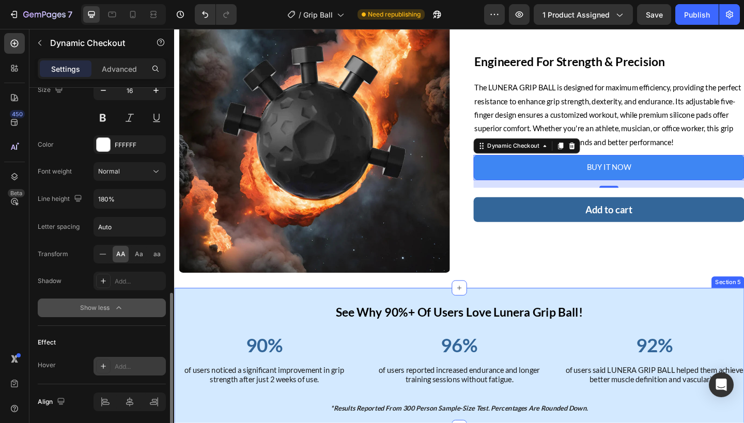
scroll to position [1480, 0]
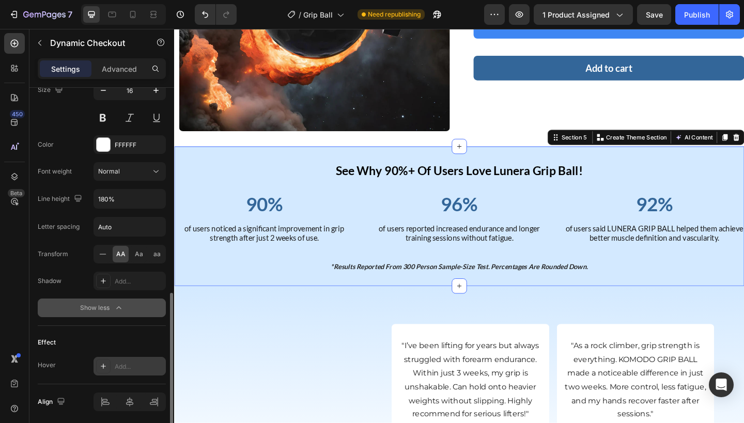
click at [252, 297] on div "see why 90%+ of users love lunera grip ball! Heading 90% Heading of users notic…" at bounding box center [484, 233] width 620 height 152
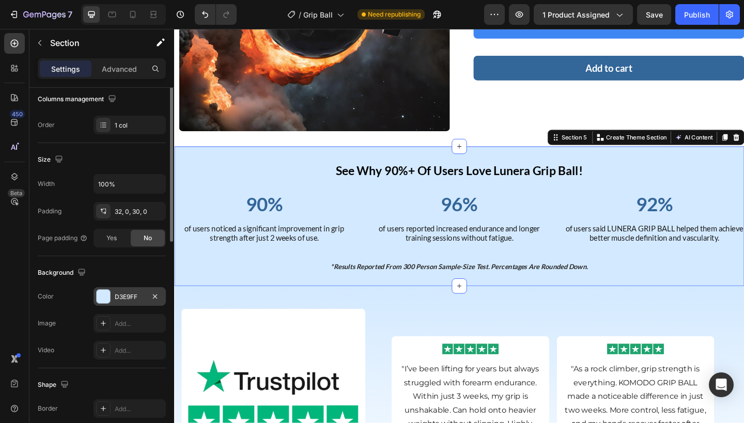
scroll to position [215, 0]
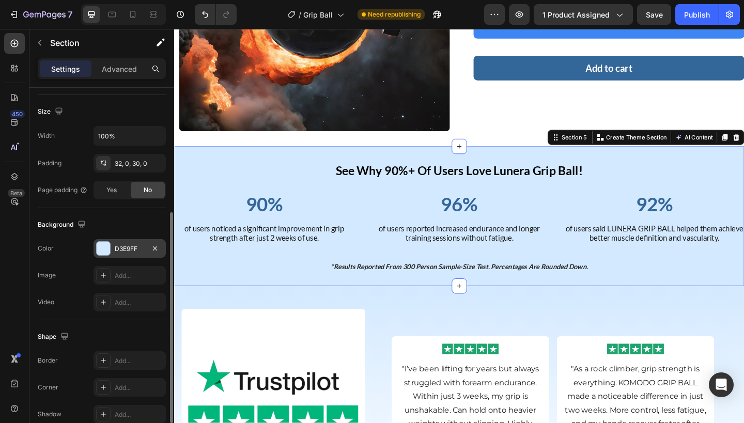
click at [135, 252] on div "D3E9FF" at bounding box center [130, 248] width 30 height 9
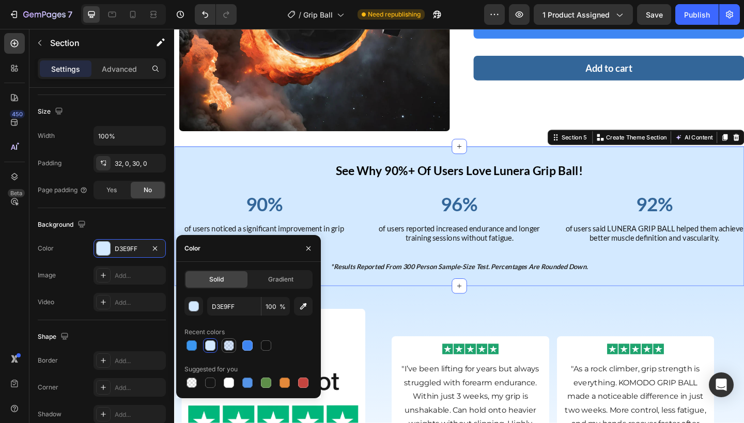
click at [230, 343] on div at bounding box center [229, 345] width 10 height 10
type input "3E86F3"
type input "20"
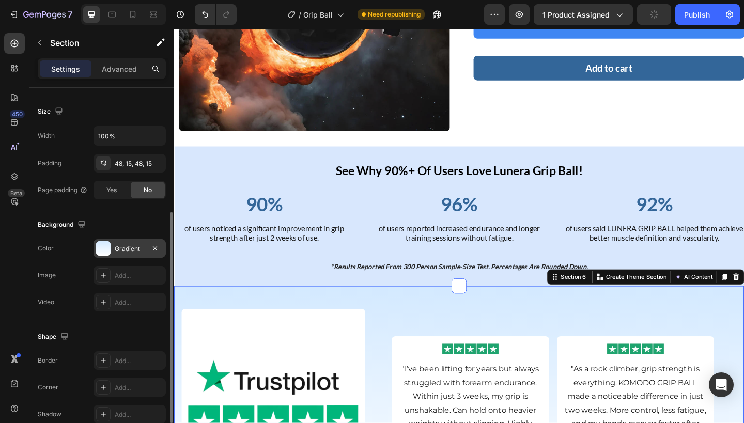
click at [134, 247] on div "Gradient" at bounding box center [130, 248] width 30 height 9
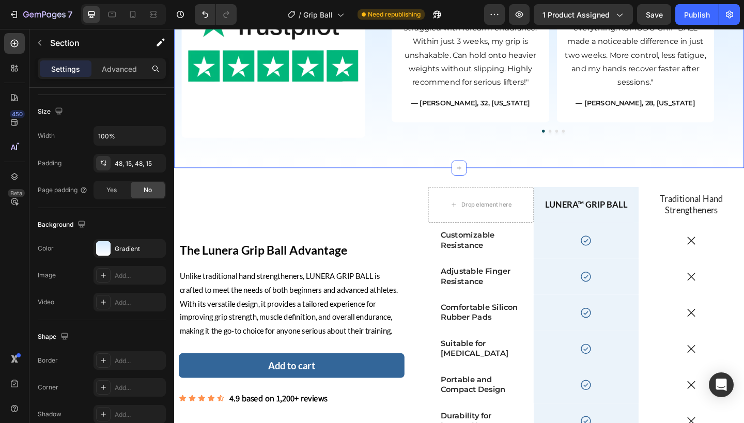
scroll to position [1936, 0]
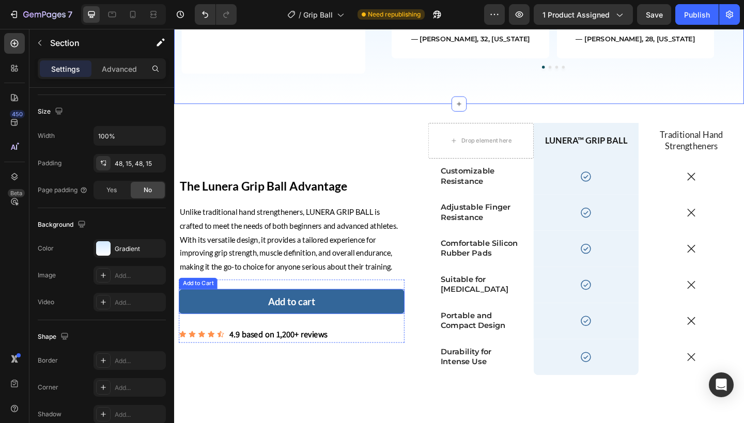
click at [400, 318] on button "Add to cart" at bounding box center [301, 325] width 245 height 27
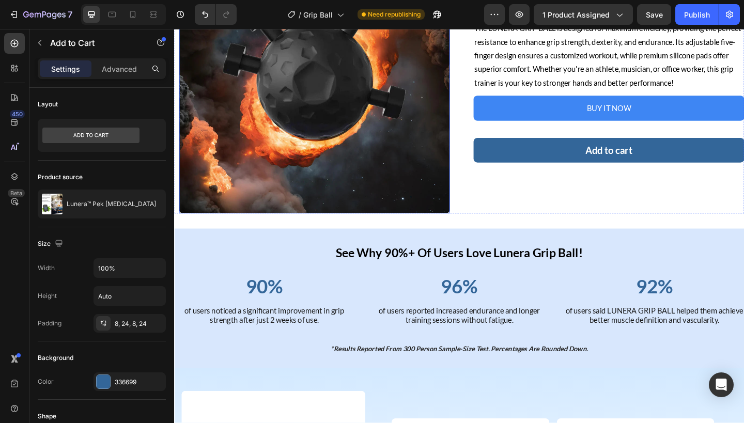
scroll to position [1368, 0]
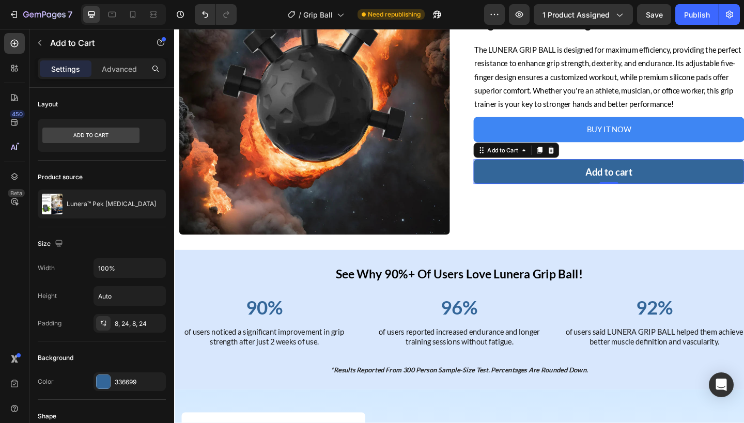
click at [580, 196] on button "Add to cart" at bounding box center [647, 184] width 294 height 27
click at [583, 165] on icon at bounding box center [584, 161] width 7 height 7
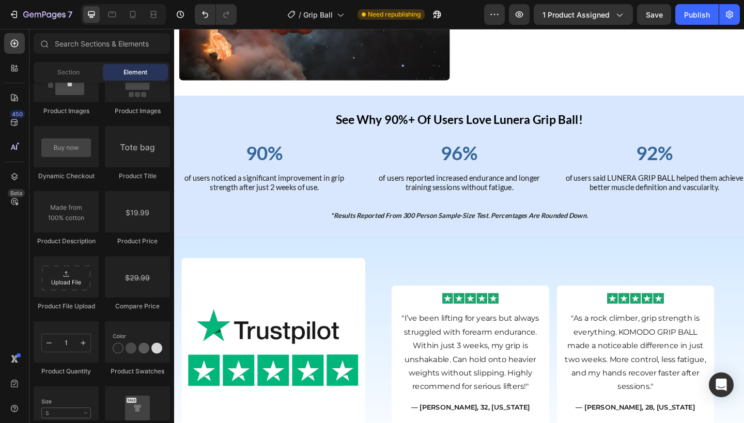
scroll to position [1381, 0]
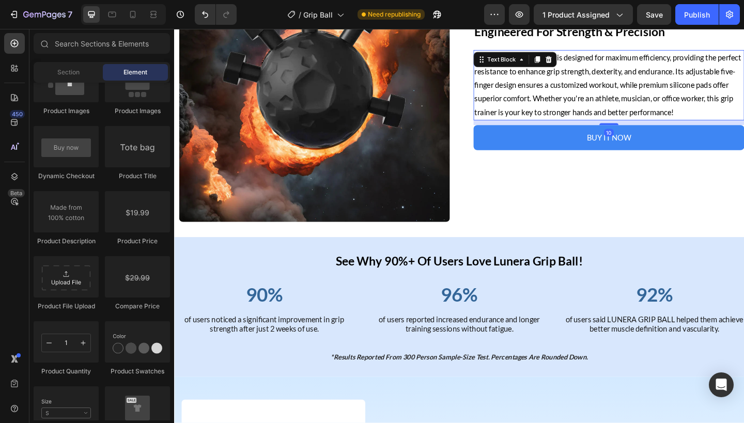
click at [610, 125] on p "The LUNERA GRIP BALL is designed for maximum efficiency, providing the perfect …" at bounding box center [647, 90] width 292 height 74
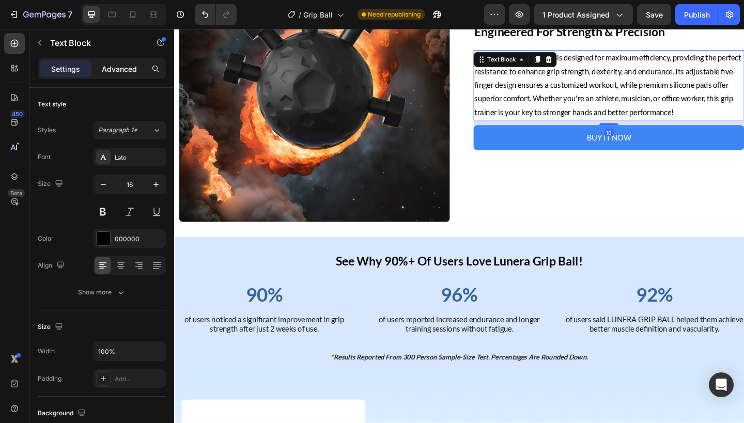
click at [115, 68] on p "Advanced" at bounding box center [119, 69] width 35 height 11
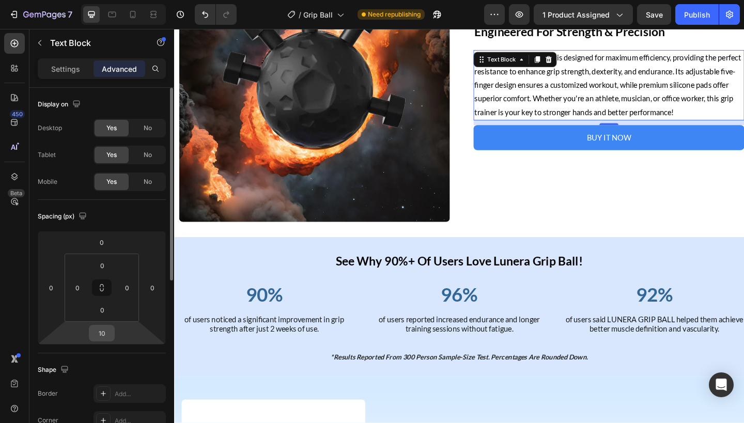
click at [102, 336] on input "10" at bounding box center [101, 332] width 21 height 15
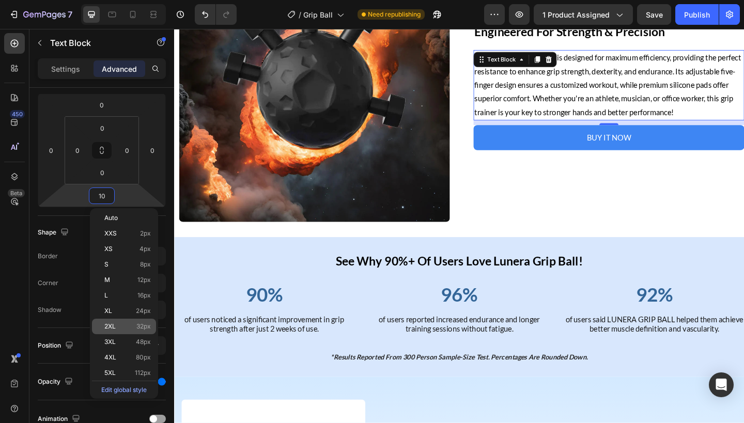
click at [128, 323] on p "2XL 32px" at bounding box center [127, 326] width 46 height 7
type input "32"
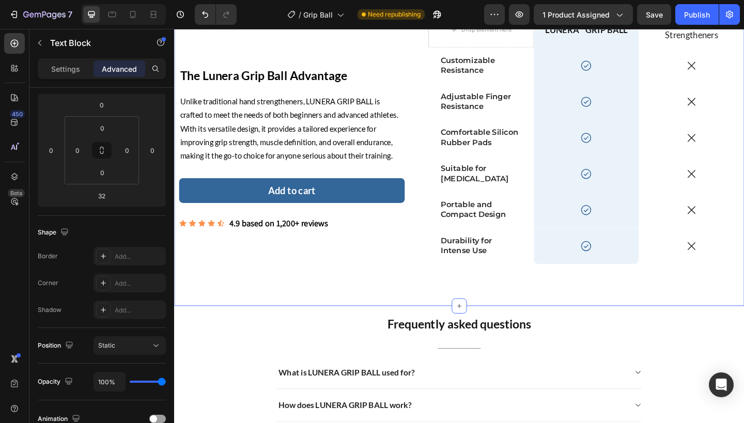
scroll to position [2060, 0]
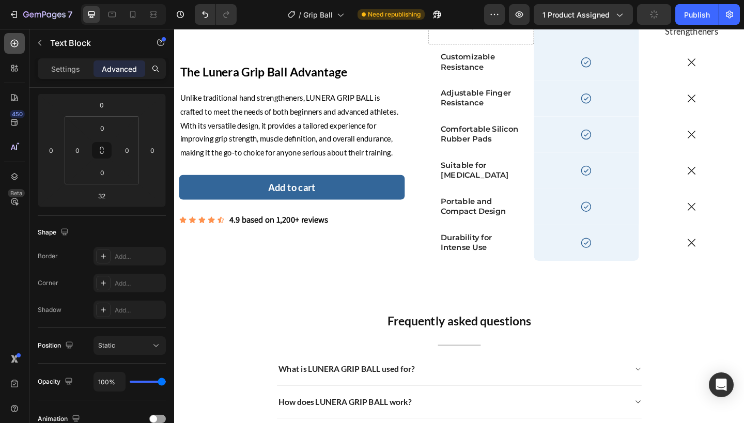
click at [19, 52] on div at bounding box center [14, 43] width 21 height 21
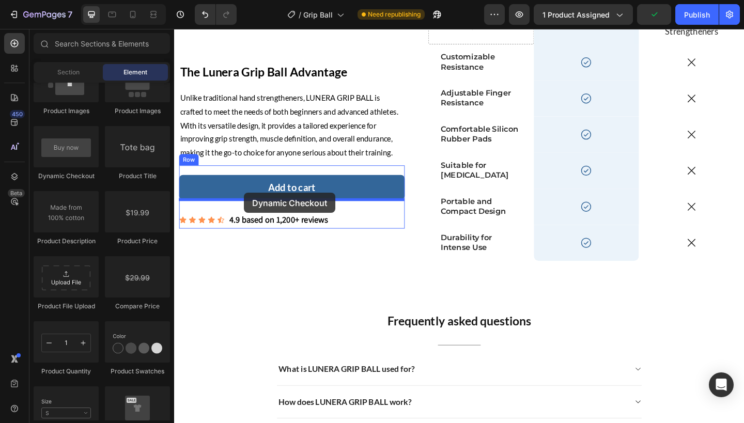
drag, startPoint x: 242, startPoint y: 176, endPoint x: 250, endPoint y: 207, distance: 31.6
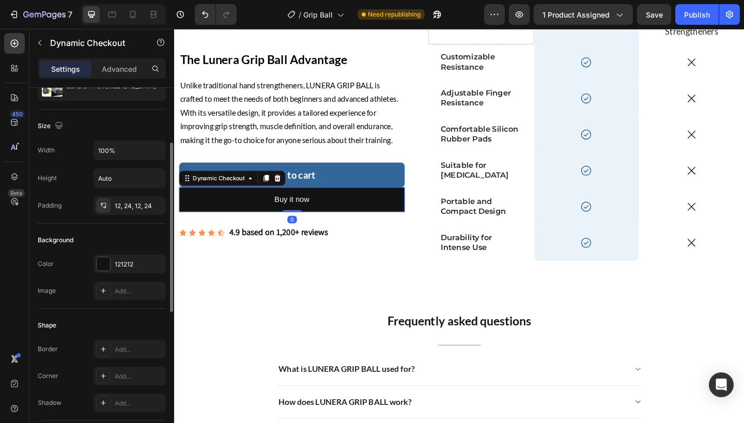
scroll to position [99, 0]
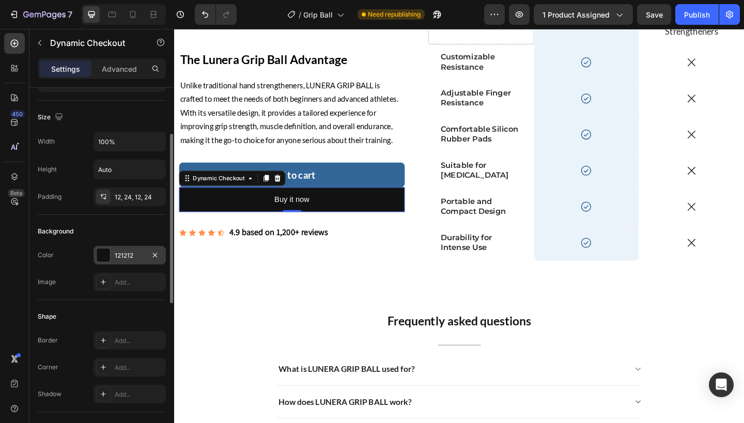
click at [117, 246] on div "121212" at bounding box center [130, 255] width 72 height 19
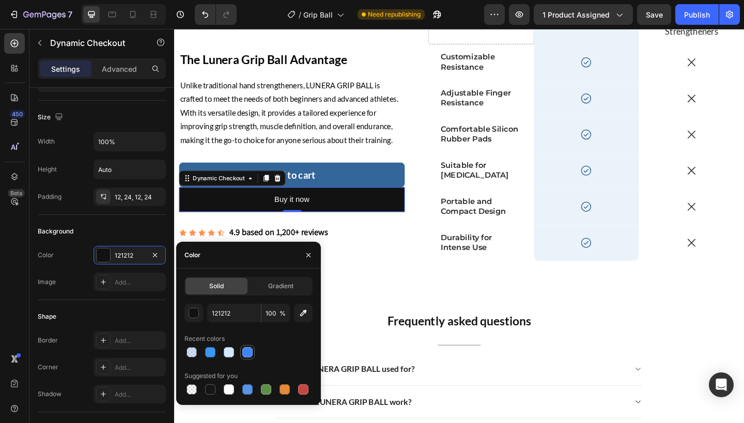
click at [247, 354] on div at bounding box center [247, 352] width 10 height 10
type input "3E86F3"
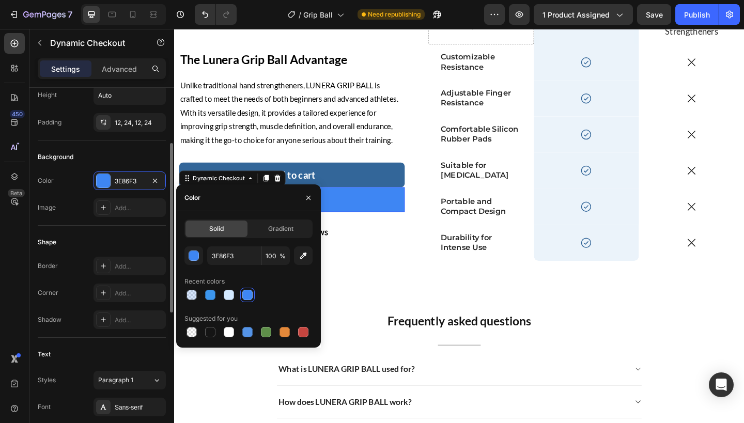
scroll to position [213, 0]
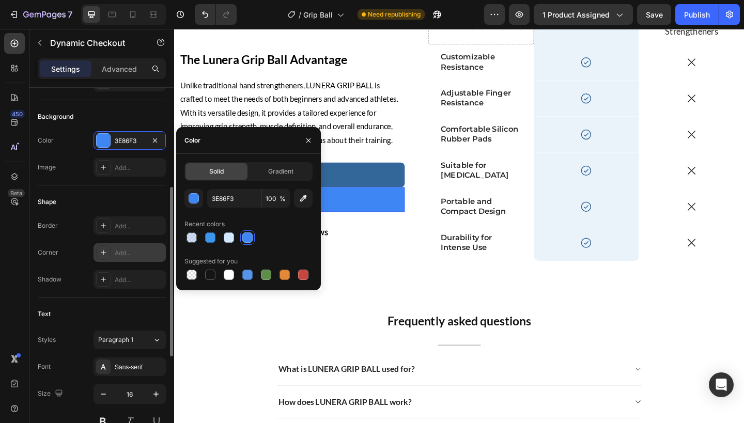
click at [105, 253] on icon at bounding box center [103, 253] width 8 height 8
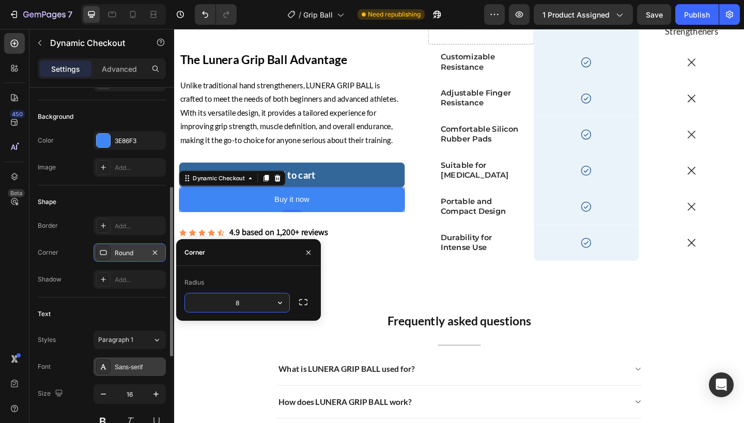
click at [131, 362] on div "Sans-serif" at bounding box center [130, 367] width 72 height 19
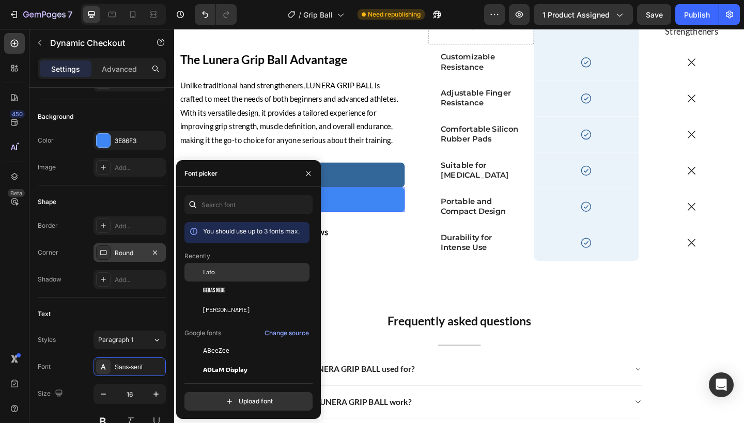
click at [245, 270] on div "Lato" at bounding box center [255, 272] width 104 height 9
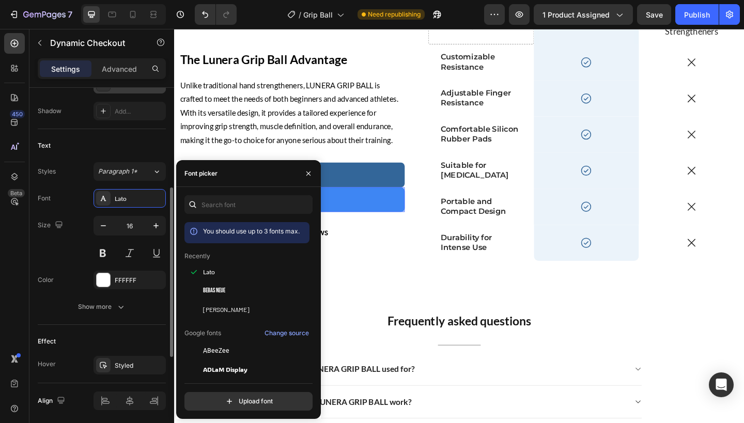
scroll to position [418, 0]
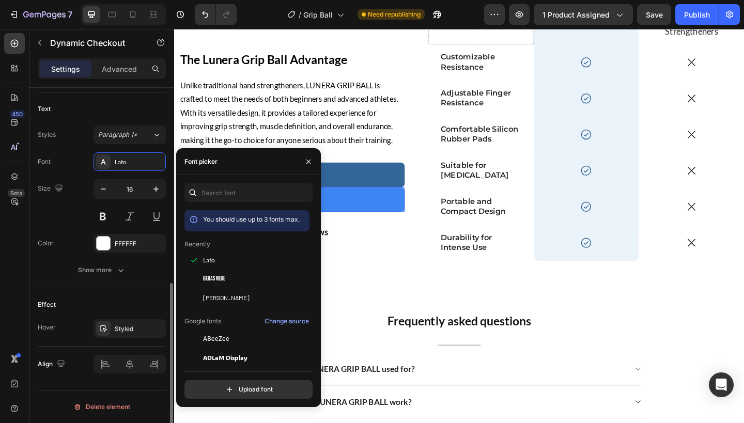
click at [125, 280] on div "Text Styles Paragraph 1* Font Lato Size 16 Color FFFFFF Show more" at bounding box center [102, 190] width 128 height 196
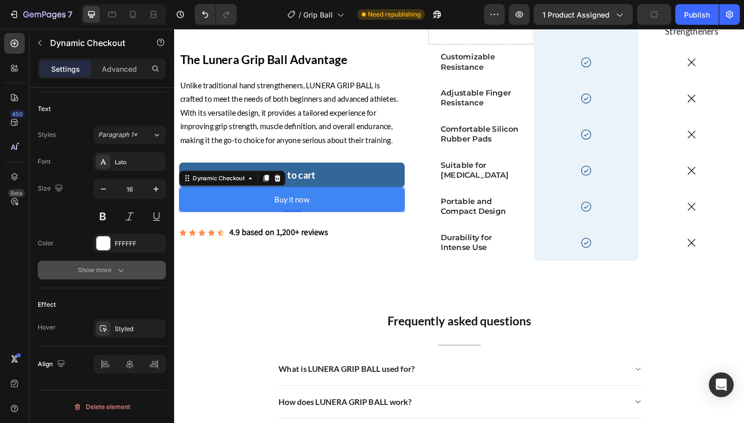
click at [120, 276] on button "Show more" at bounding box center [102, 270] width 128 height 19
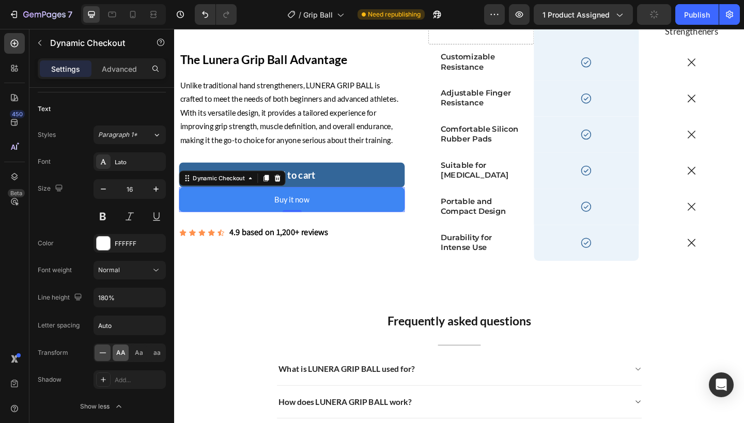
click at [120, 356] on span "AA" at bounding box center [120, 352] width 9 height 9
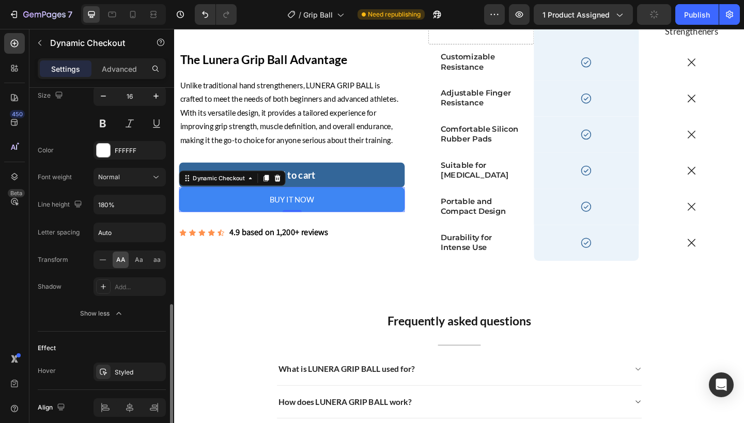
scroll to position [521, 0]
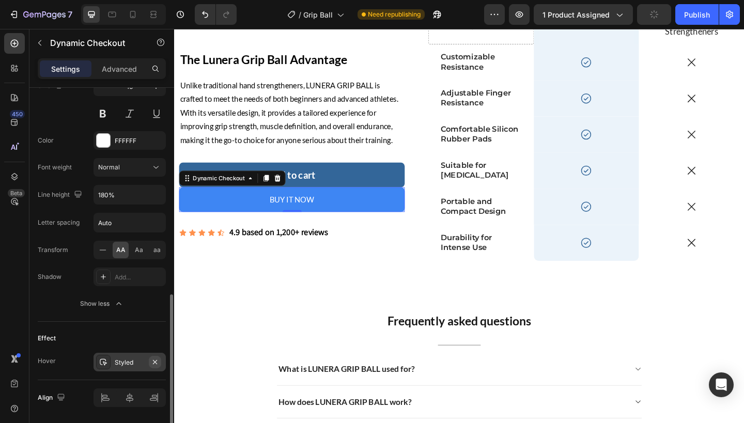
click at [159, 363] on icon "button" at bounding box center [155, 362] width 8 height 8
click at [359, 176] on button "Add to cart" at bounding box center [301, 188] width 245 height 27
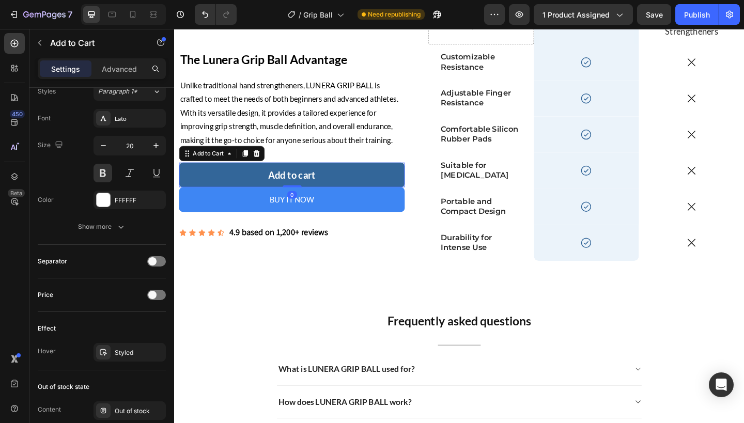
scroll to position [0, 0]
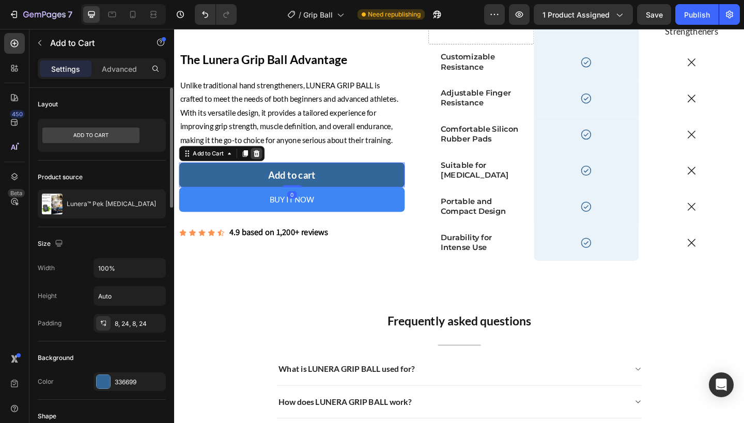
click at [263, 163] on icon at bounding box center [263, 164] width 7 height 7
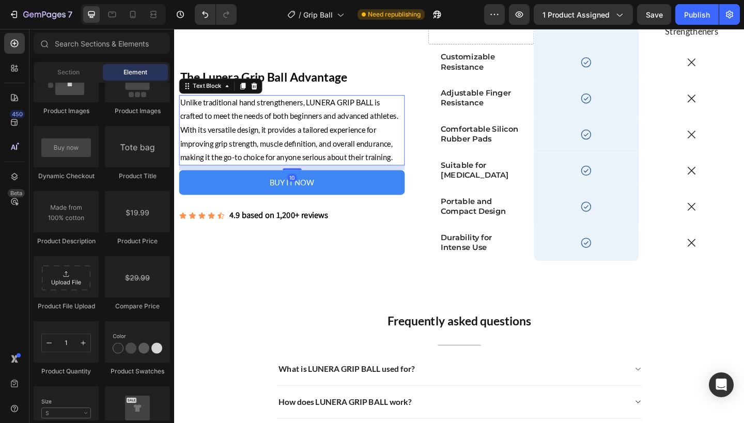
click at [420, 166] on p "Unlike traditional hand strengtheners, LUNERA GRIP BALL is crafted to meet the …" at bounding box center [301, 139] width 243 height 74
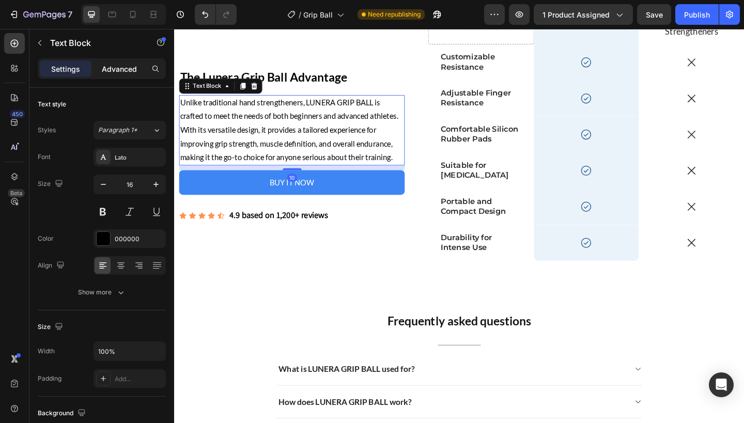
click at [138, 72] on div "Advanced" at bounding box center [120, 68] width 52 height 17
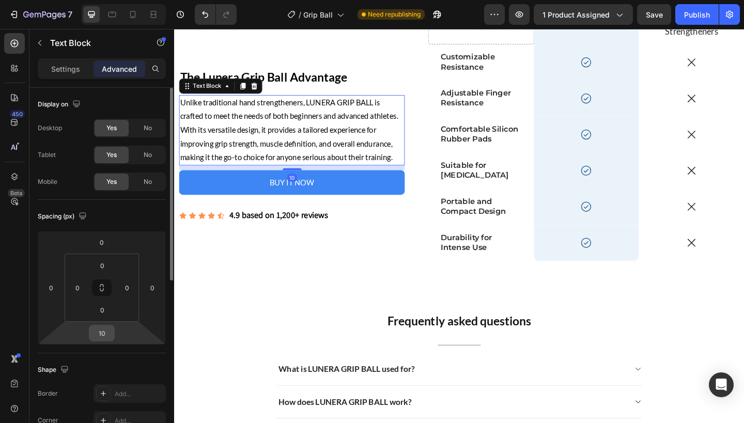
click at [105, 338] on input "10" at bounding box center [101, 332] width 21 height 15
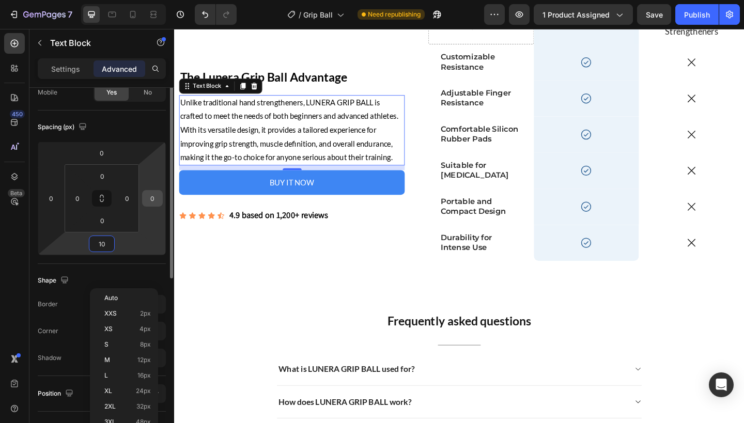
scroll to position [94, 0]
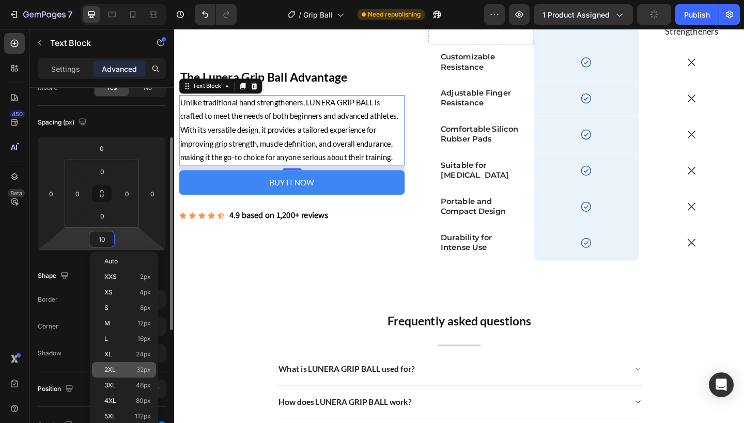
click at [150, 367] on span "32px" at bounding box center [143, 369] width 14 height 7
type input "32"
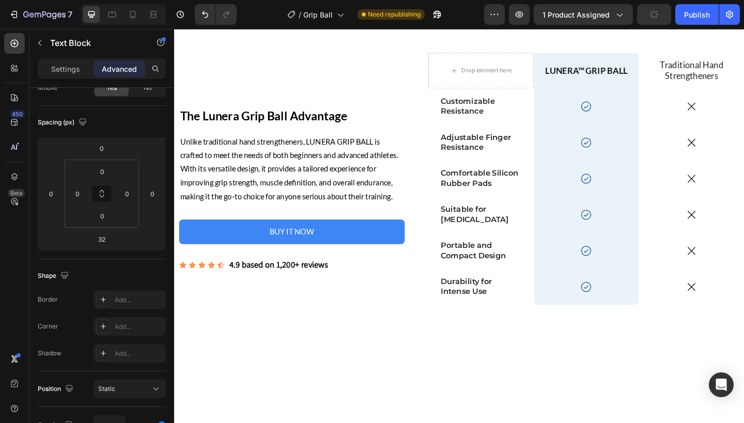
scroll to position [2095, 0]
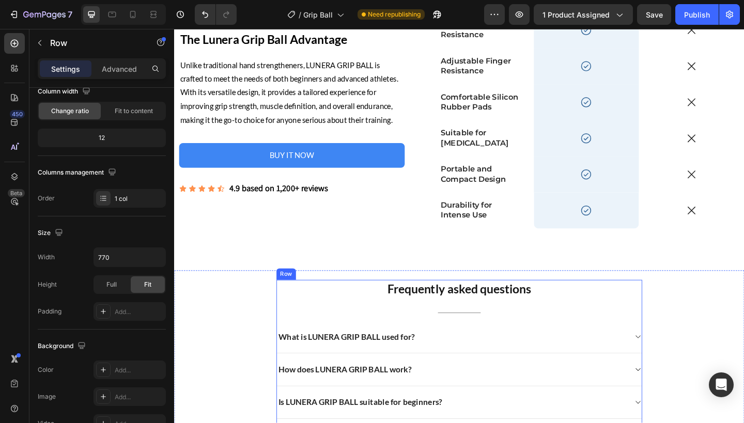
click at [410, 326] on div "Frequently asked questions Heading Title Line What is LUNERA GRIP BALL used for…" at bounding box center [484, 413] width 398 height 223
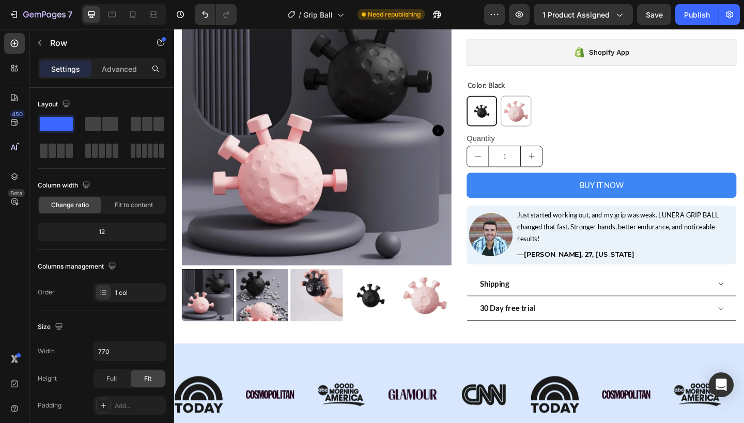
scroll to position [0, 0]
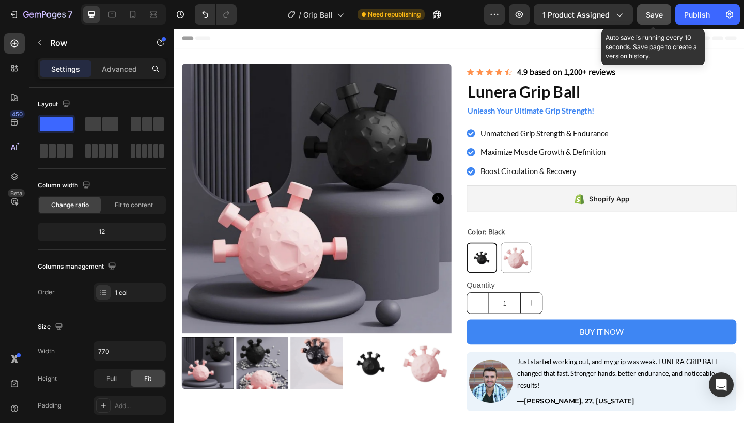
click at [660, 21] on button "Save" at bounding box center [654, 14] width 34 height 21
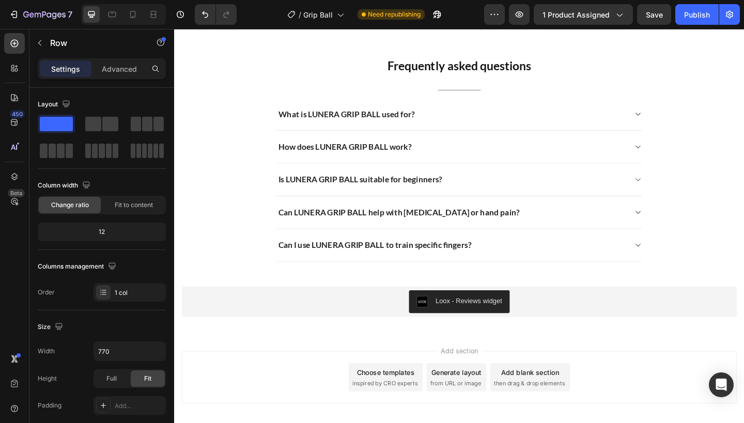
scroll to position [2363, 0]
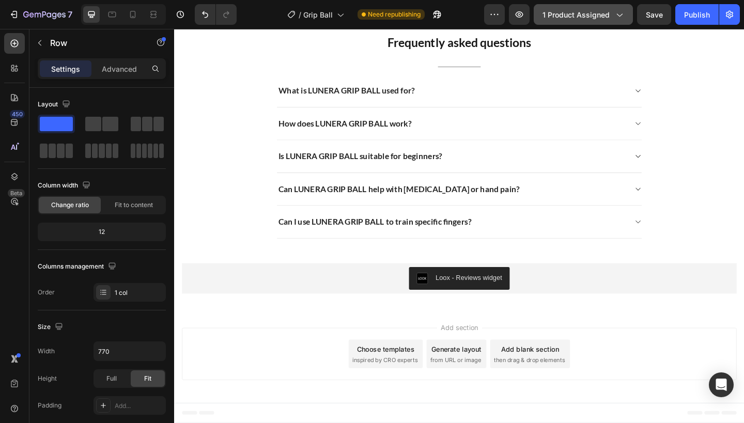
click at [632, 17] on button "1 product assigned" at bounding box center [583, 14] width 99 height 21
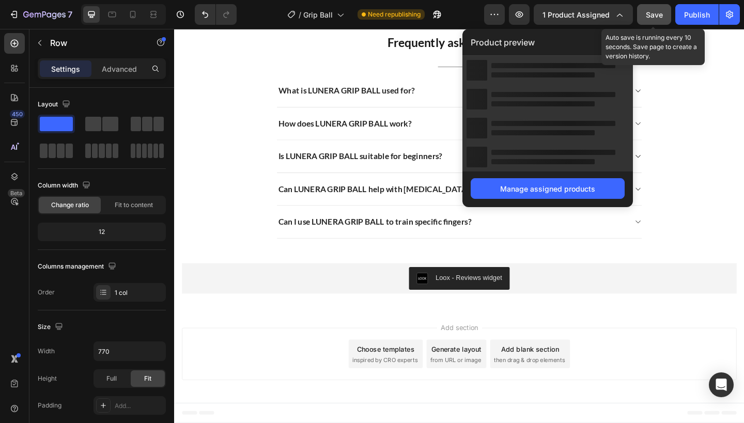
click at [643, 17] on button "Save" at bounding box center [654, 14] width 34 height 21
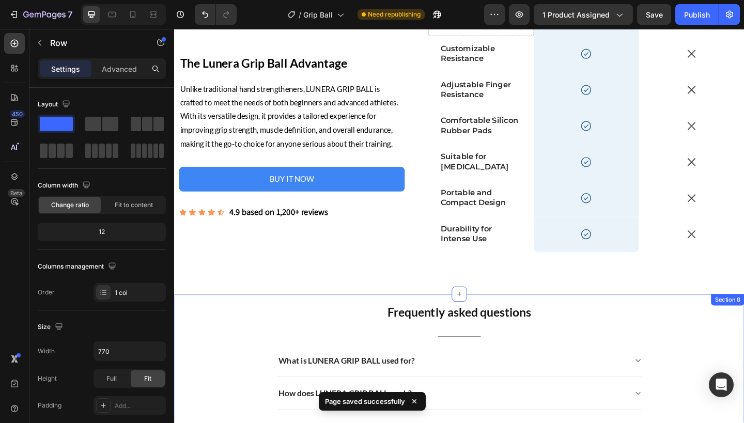
scroll to position [2074, 0]
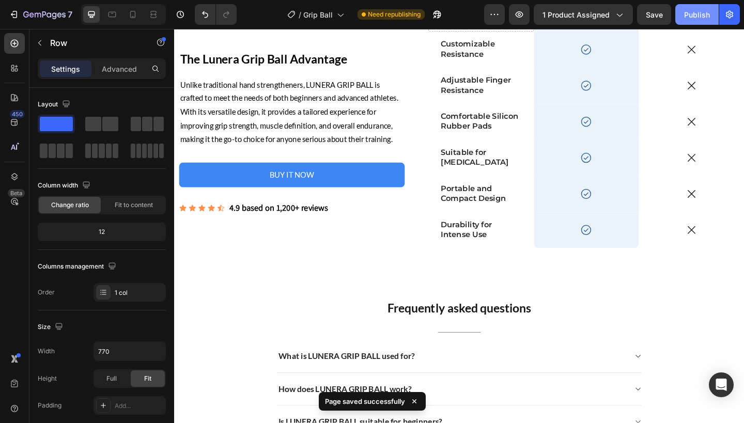
click at [694, 16] on div "Publish" at bounding box center [697, 14] width 26 height 11
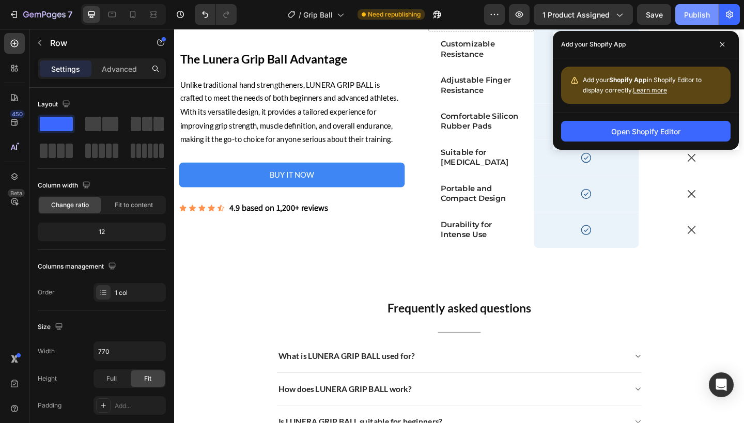
click at [708, 16] on div "Publish" at bounding box center [697, 14] width 26 height 11
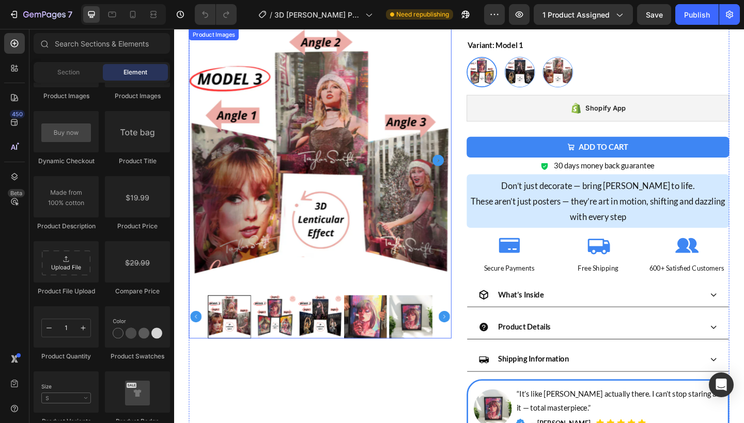
scroll to position [222, 0]
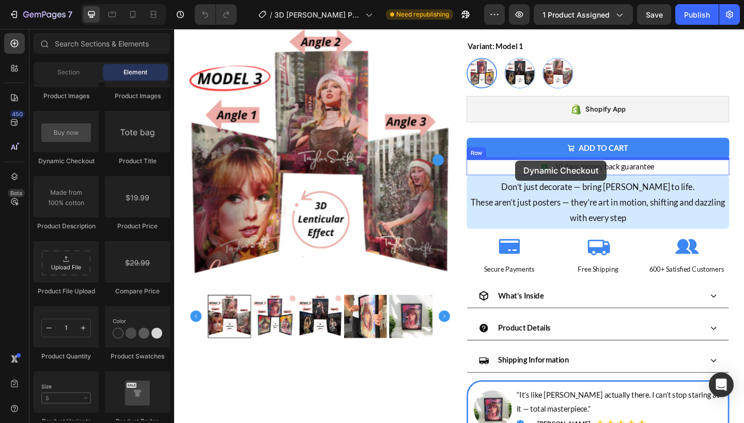
drag, startPoint x: 250, startPoint y: 165, endPoint x: 545, endPoint y: 172, distance: 295.6
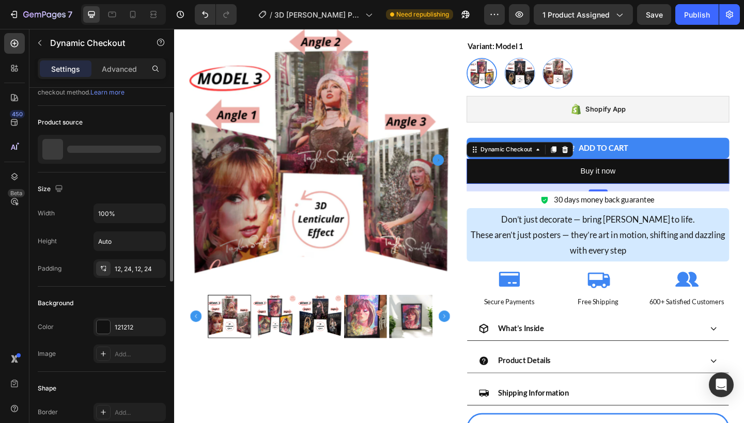
scroll to position [38, 0]
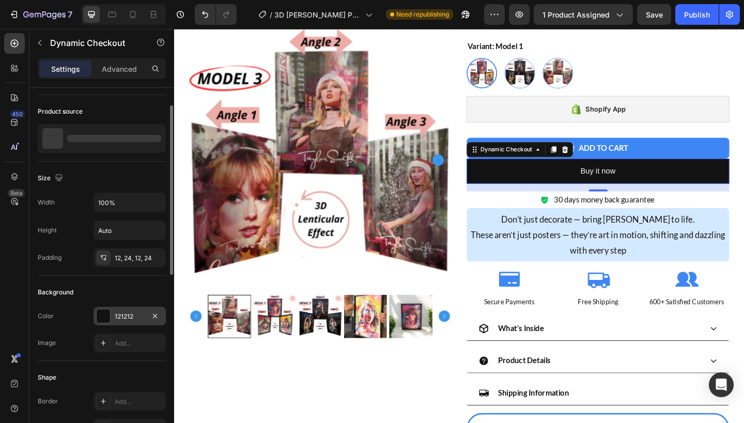
click at [124, 313] on div "121212" at bounding box center [130, 316] width 30 height 9
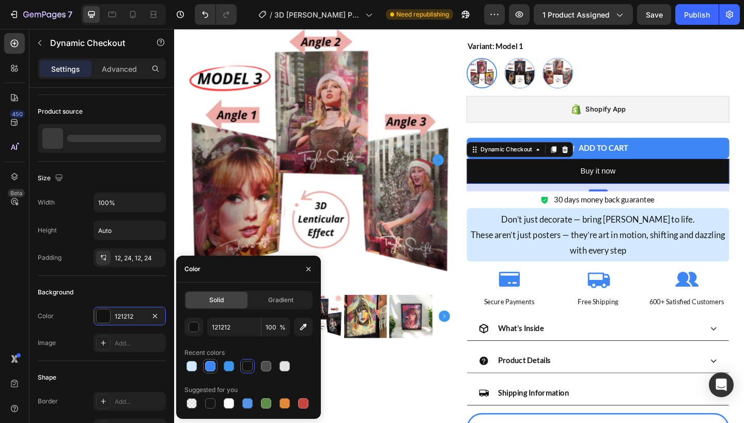
click at [211, 370] on div at bounding box center [210, 366] width 10 height 10
type input "3E86F3"
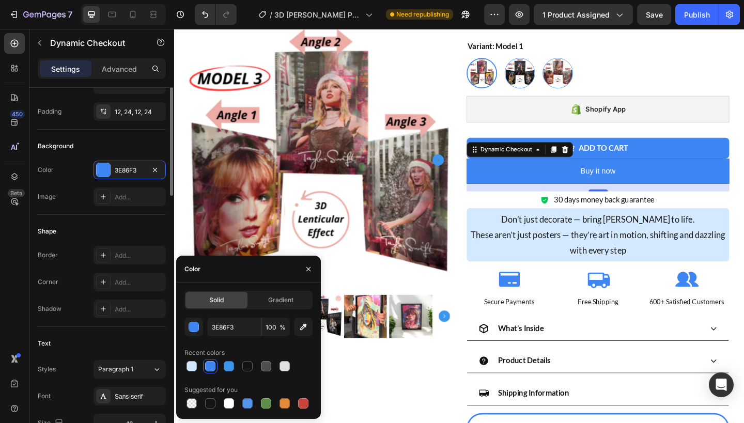
scroll to position [274, 0]
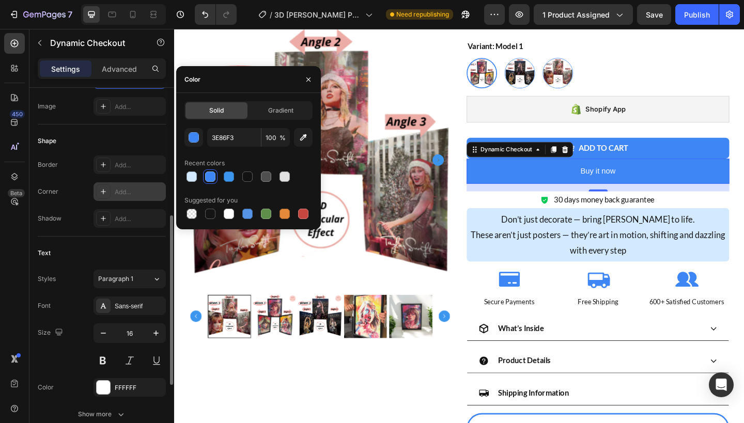
click at [100, 193] on icon at bounding box center [103, 192] width 8 height 8
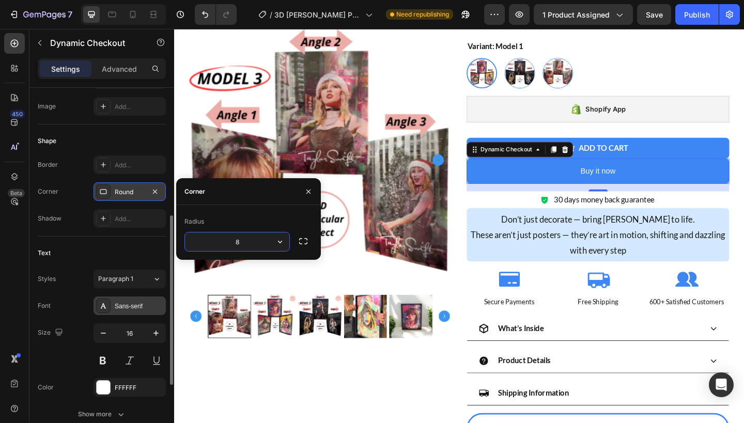
click at [133, 304] on div "Sans-serif" at bounding box center [139, 306] width 49 height 9
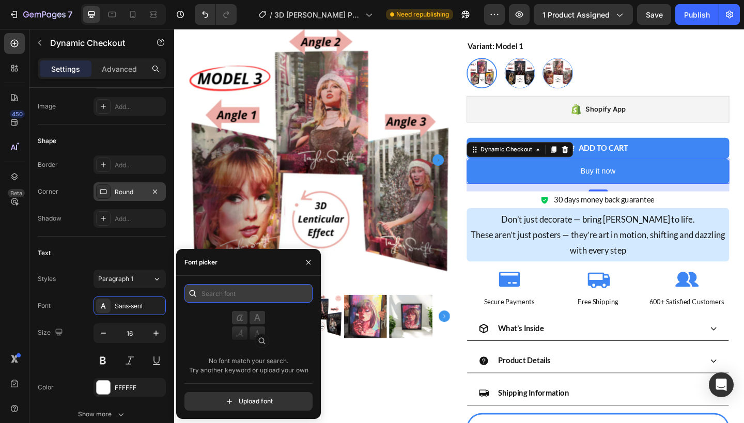
click at [214, 290] on input "text" at bounding box center [248, 293] width 128 height 19
type input "lato"
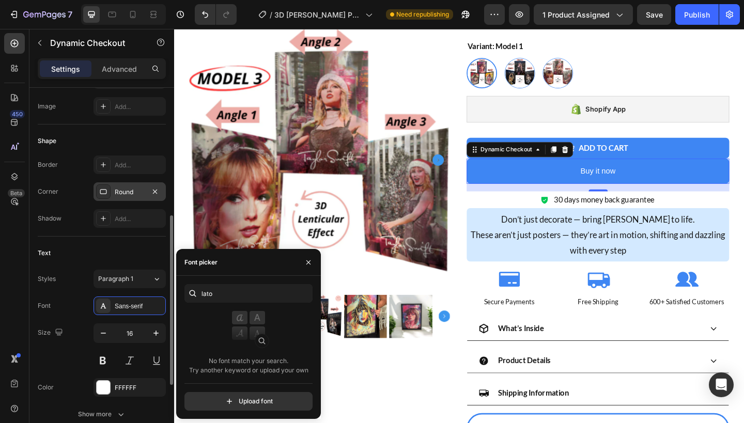
click at [84, 304] on div "Font Sans-serif" at bounding box center [102, 306] width 128 height 19
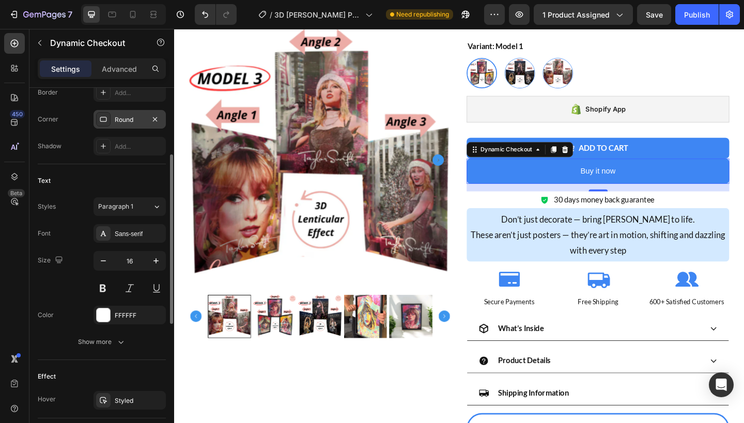
scroll to position [418, 0]
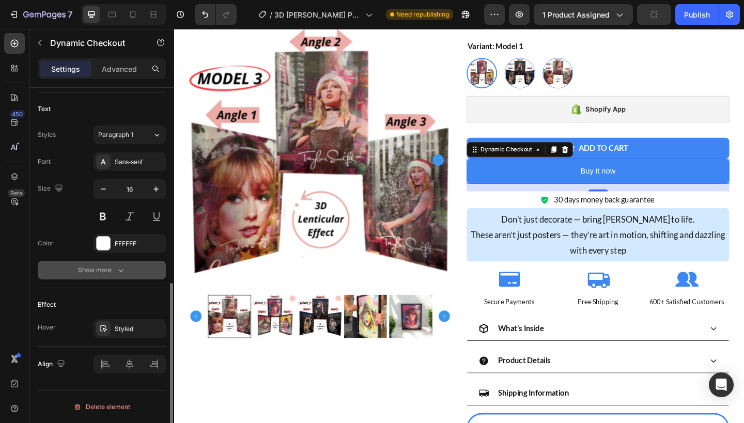
click at [123, 266] on icon "button" at bounding box center [121, 270] width 10 height 10
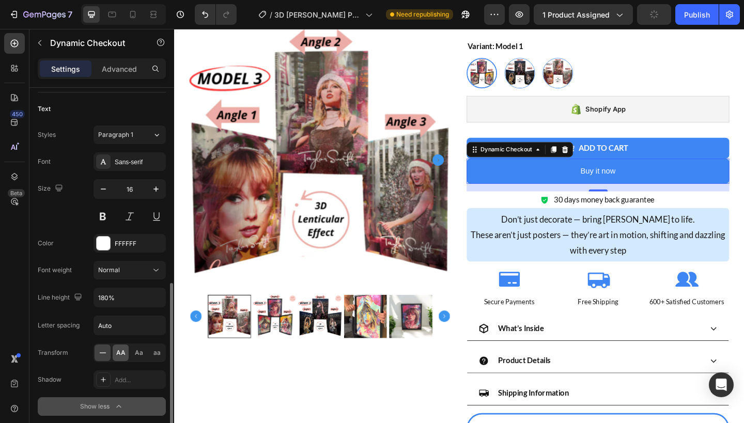
click at [120, 350] on span "AA" at bounding box center [120, 352] width 9 height 9
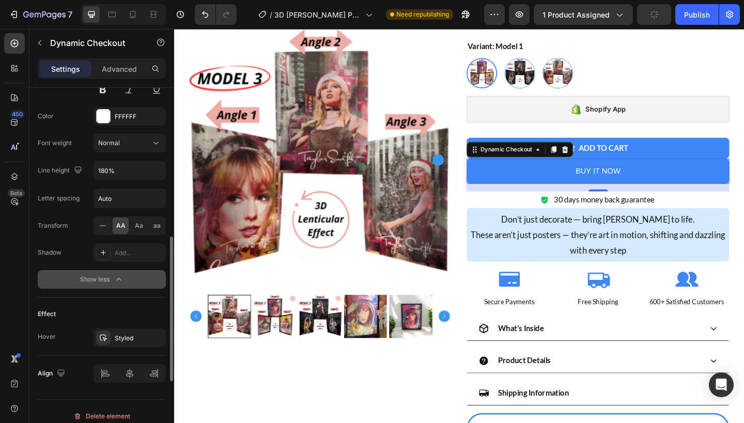
scroll to position [555, 0]
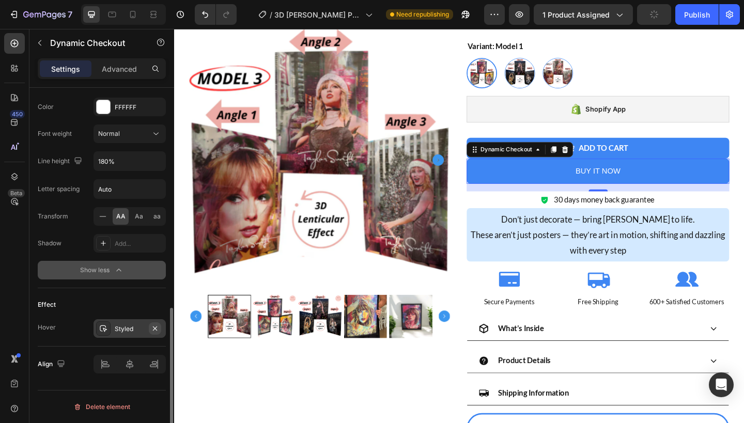
click at [157, 330] on icon "button" at bounding box center [155, 328] width 8 height 8
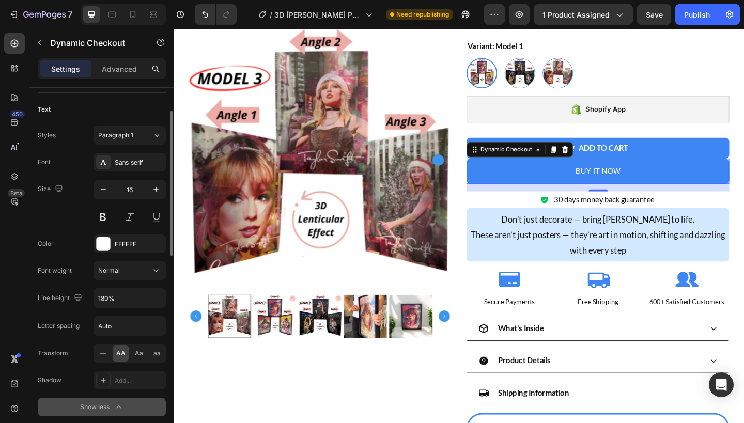
scroll to position [236, 0]
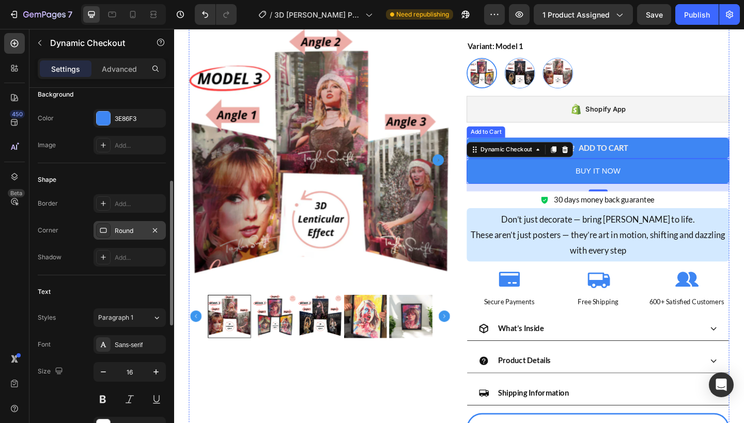
click at [679, 164] on button "Add to cart" at bounding box center [635, 159] width 286 height 23
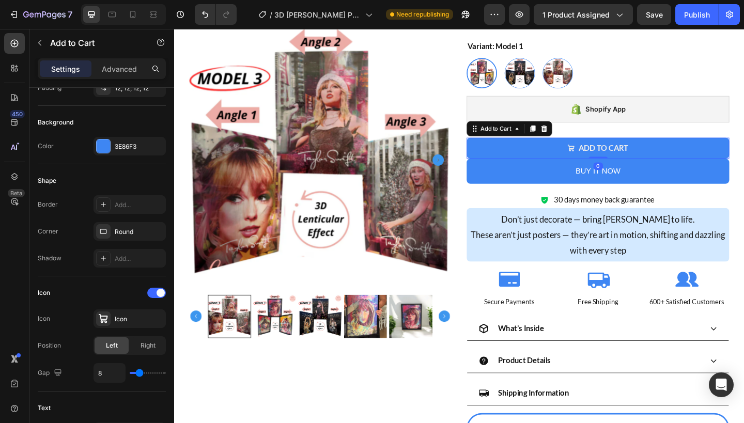
scroll to position [0, 0]
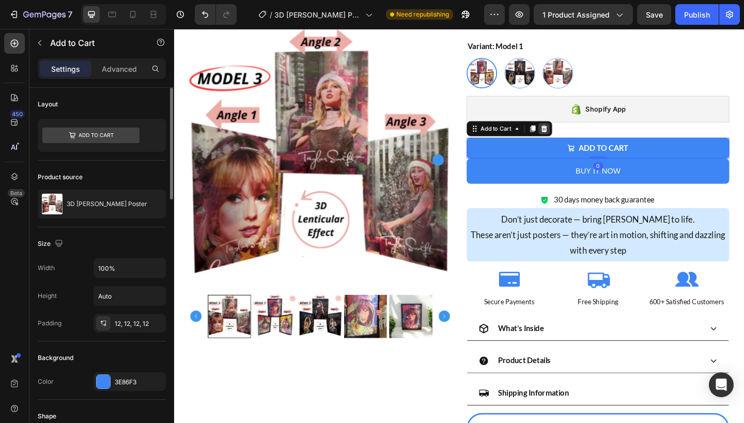
click at [581, 143] on div at bounding box center [576, 138] width 12 height 12
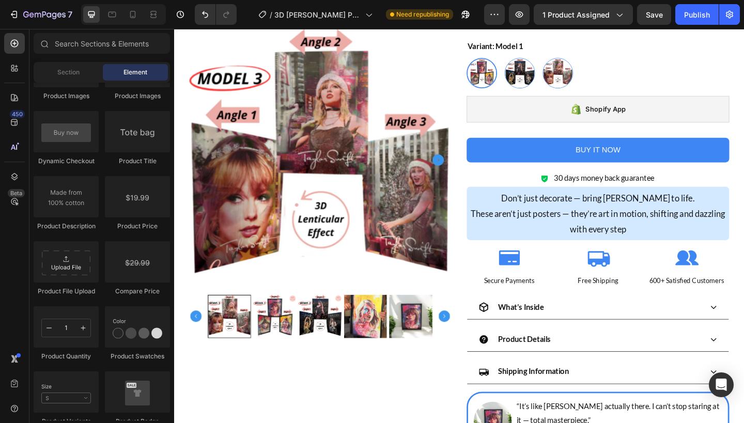
click at [555, 160] on button "Buy it now" at bounding box center [635, 161] width 286 height 27
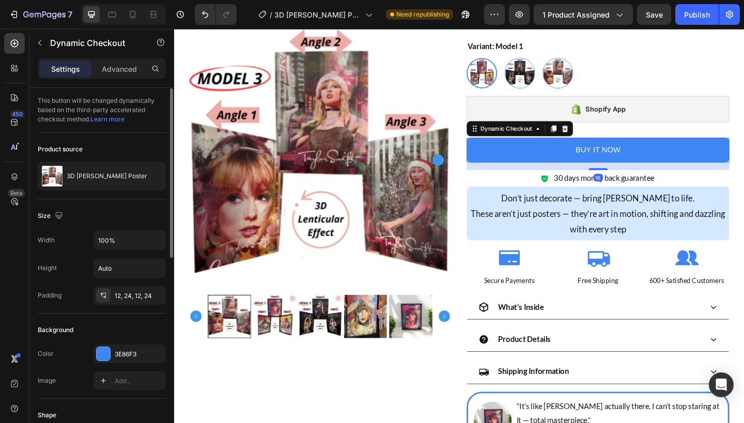
scroll to position [418, 0]
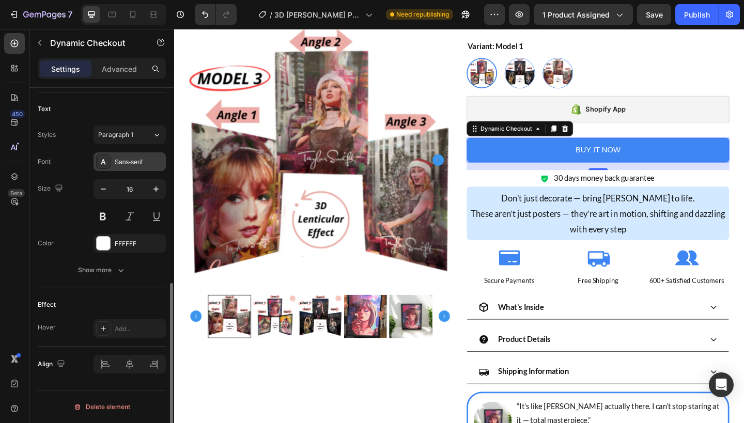
click at [151, 157] on div "Sans-serif" at bounding box center [130, 161] width 72 height 19
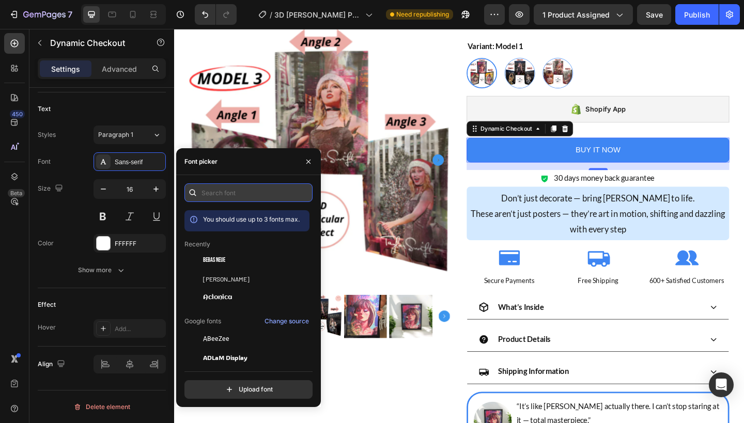
click at [237, 194] on input "text" at bounding box center [248, 192] width 128 height 19
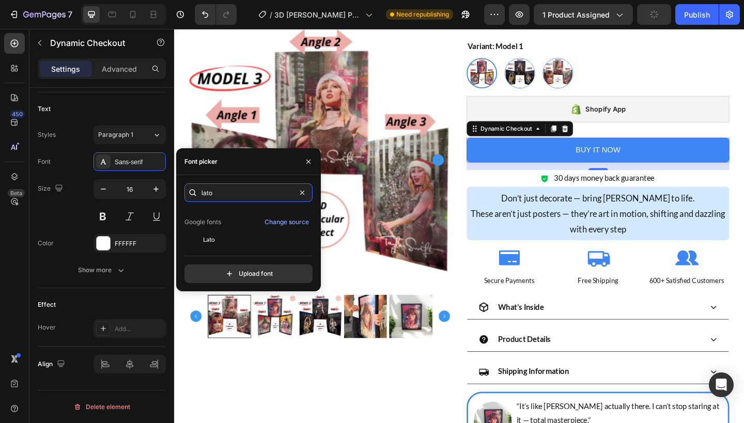
scroll to position [25, 0]
type input "lato"
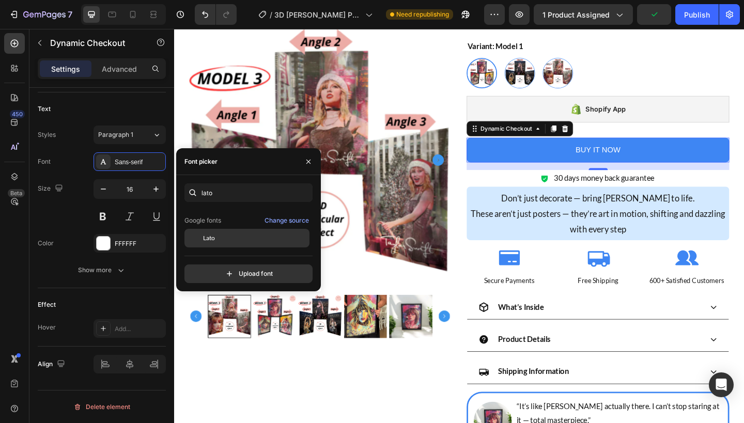
click at [231, 241] on div "Lato" at bounding box center [255, 238] width 104 height 9
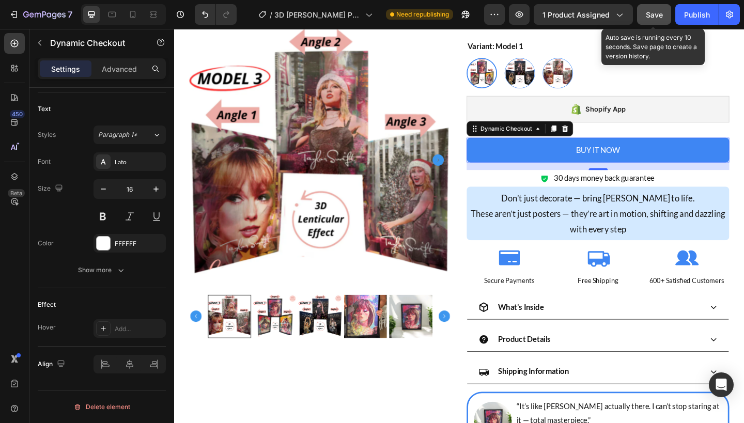
click at [654, 15] on span "Save" at bounding box center [654, 14] width 17 height 9
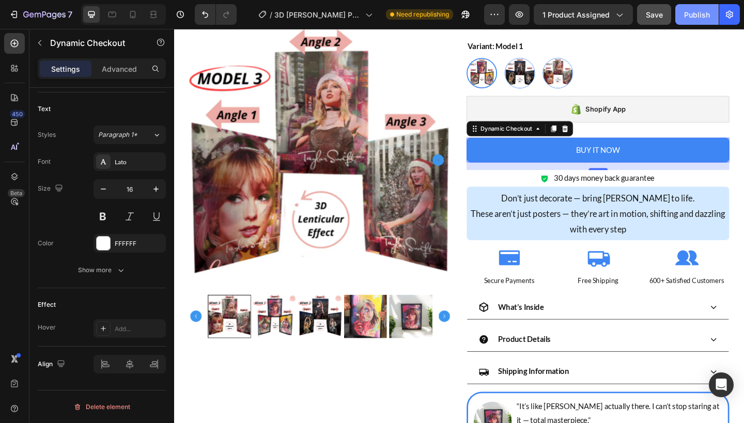
click at [691, 16] on div "Publish" at bounding box center [697, 14] width 26 height 11
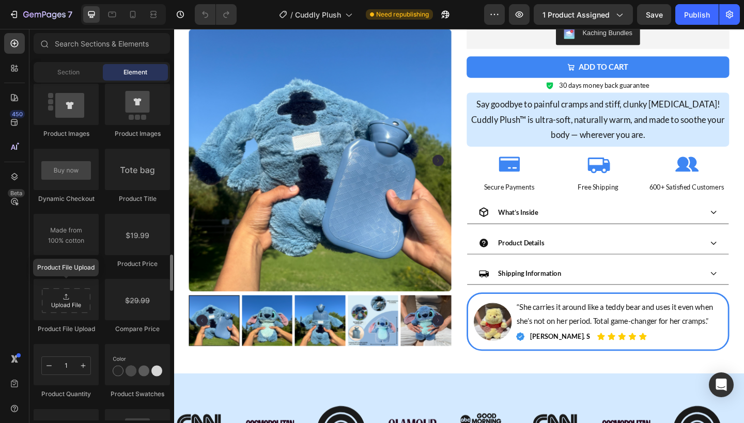
scroll to position [1600, 0]
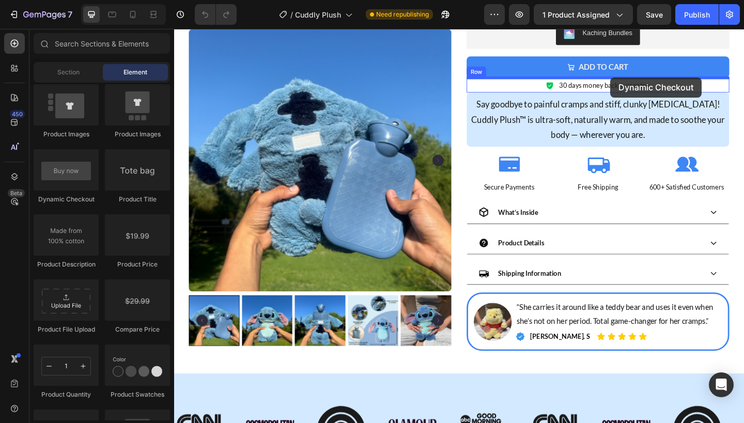
drag, startPoint x: 238, startPoint y: 205, endPoint x: 648, endPoint y: 81, distance: 428.4
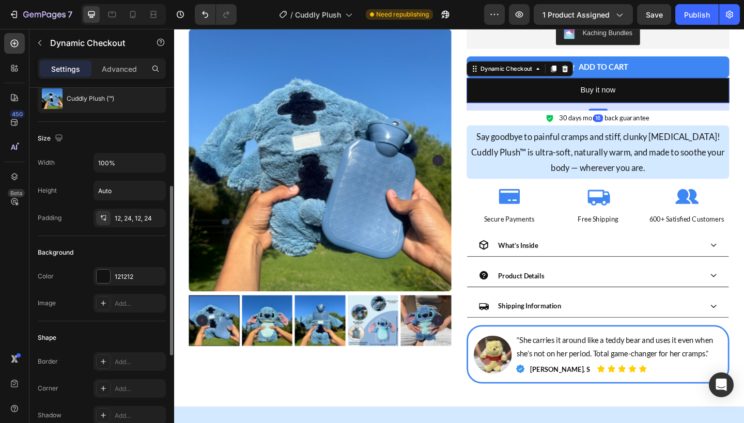
scroll to position [120, 0]
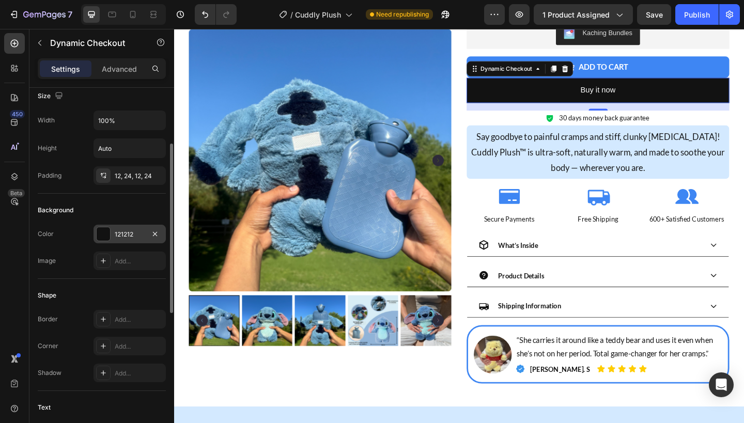
click at [122, 237] on div "121212" at bounding box center [130, 234] width 30 height 9
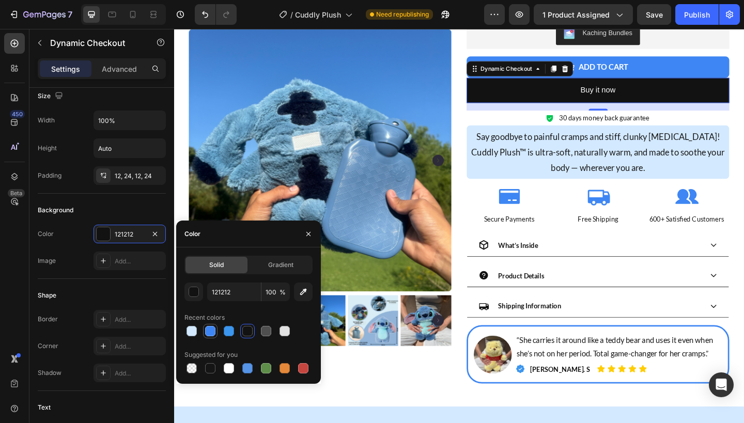
click at [212, 330] on div at bounding box center [210, 331] width 10 height 10
type input "3E86F3"
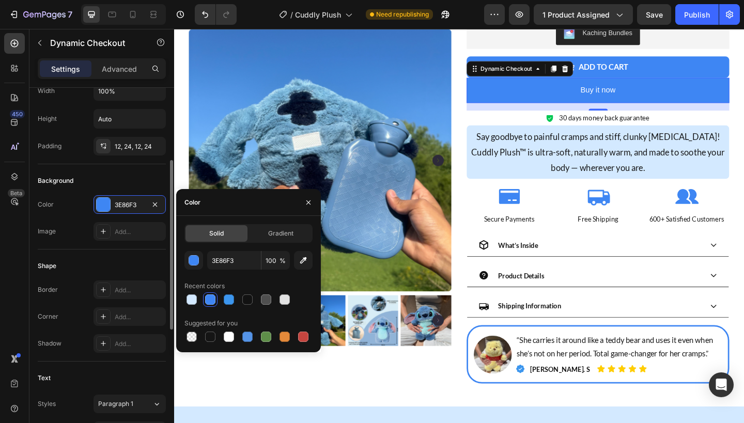
scroll to position [156, 0]
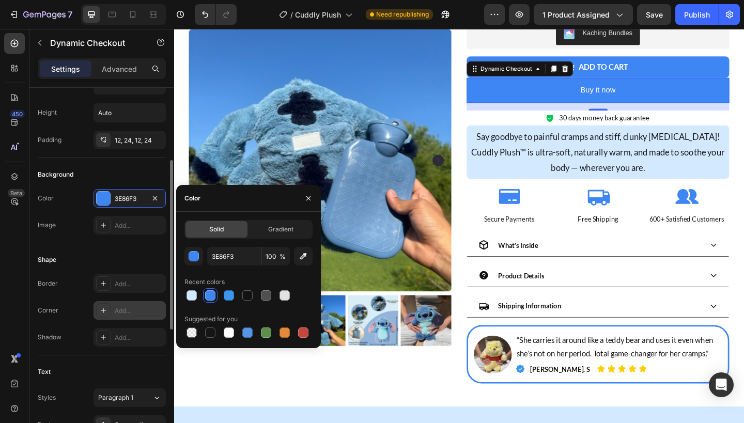
click at [107, 307] on icon at bounding box center [103, 310] width 8 height 8
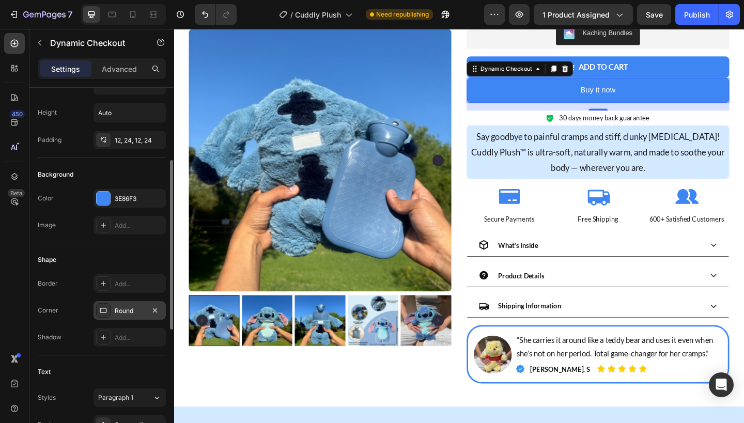
click at [139, 246] on div "Shape Border Add... Corner Round Shadow Add..." at bounding box center [102, 299] width 128 height 112
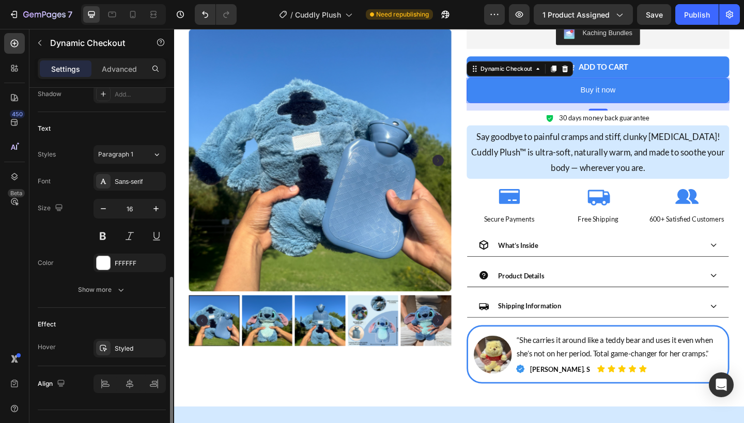
scroll to position [402, 0]
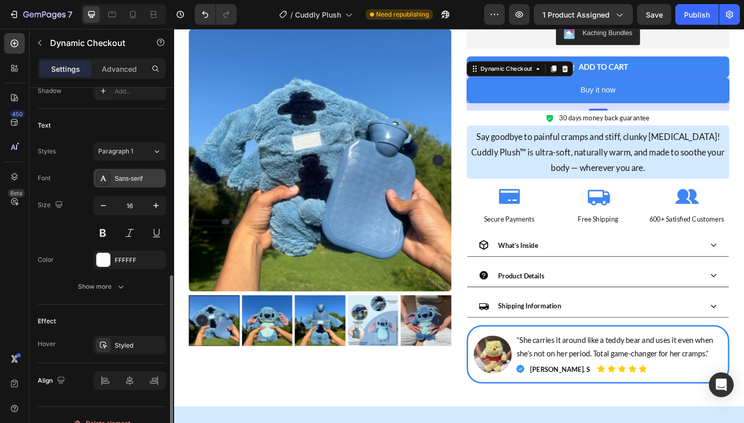
click at [138, 187] on div "Sans-serif" at bounding box center [130, 178] width 72 height 19
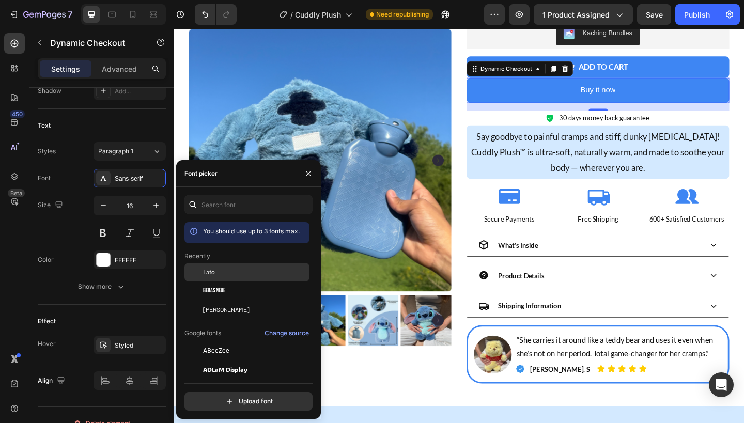
click at [233, 276] on div "Lato" at bounding box center [255, 272] width 104 height 9
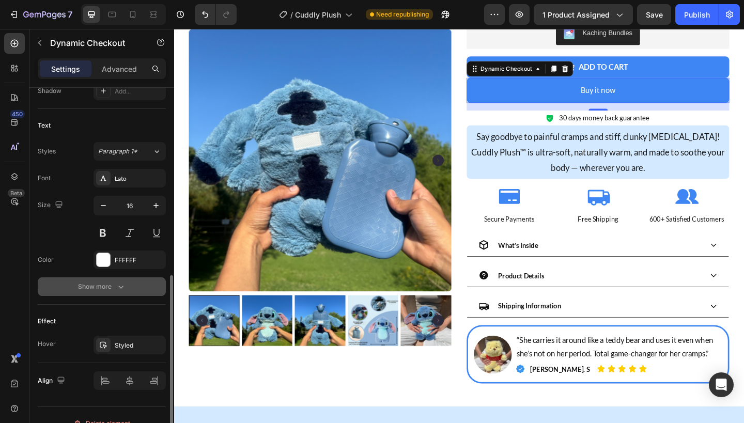
click at [118, 281] on button "Show more" at bounding box center [102, 286] width 128 height 19
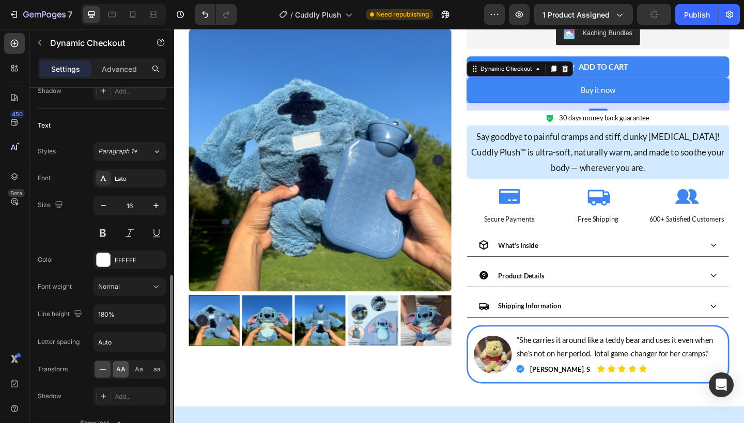
click at [120, 377] on div "AA" at bounding box center [121, 369] width 16 height 17
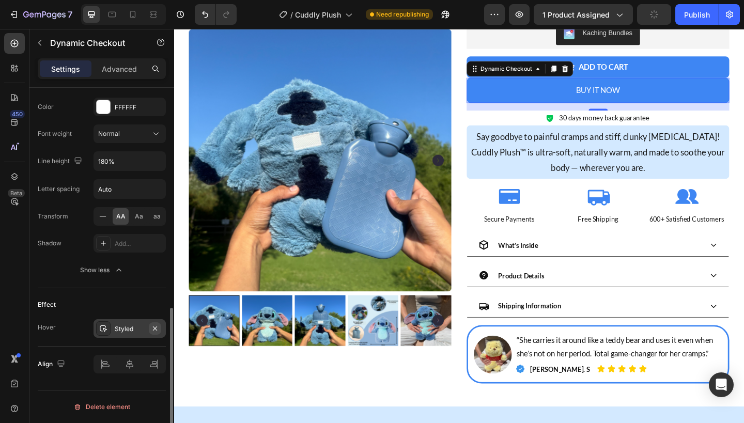
click at [156, 329] on icon "button" at bounding box center [155, 328] width 8 height 8
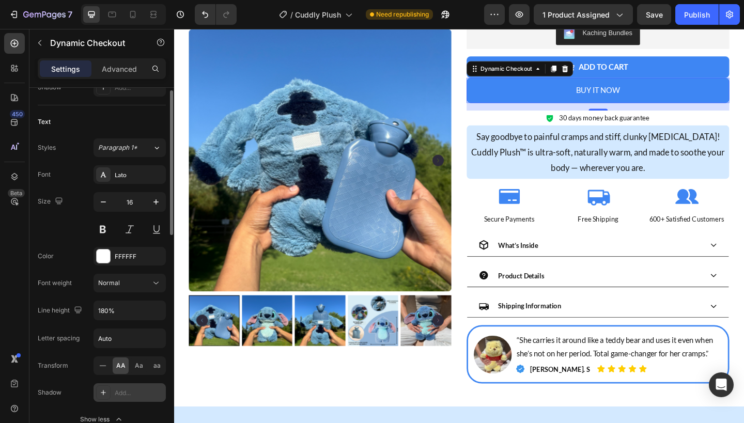
scroll to position [235, 0]
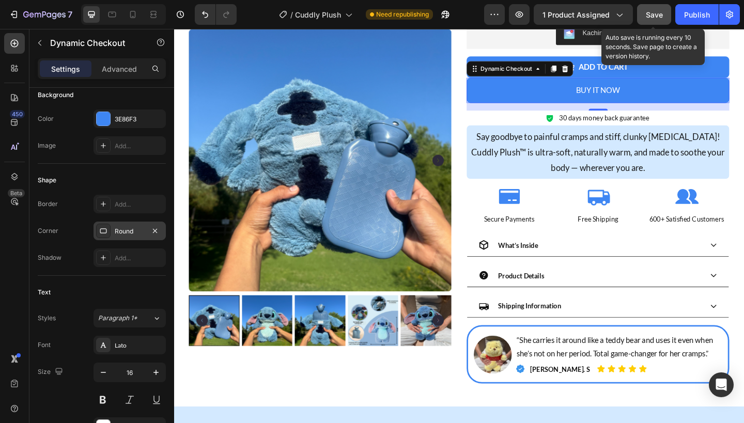
click at [665, 7] on button "Save" at bounding box center [654, 14] width 34 height 21
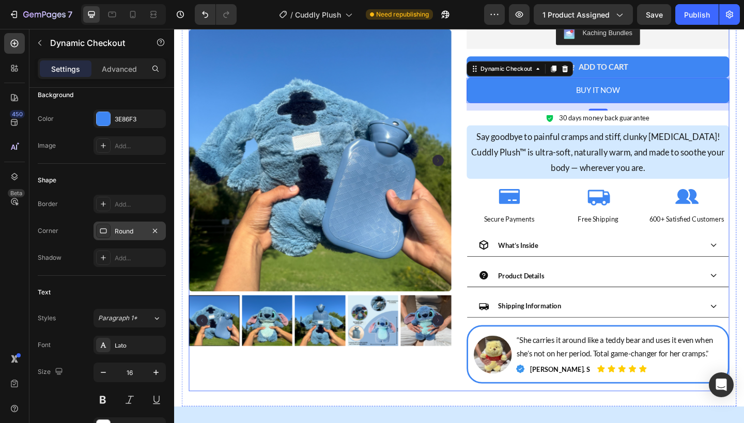
click at [735, 62] on button "Add to cart" at bounding box center [635, 70] width 286 height 23
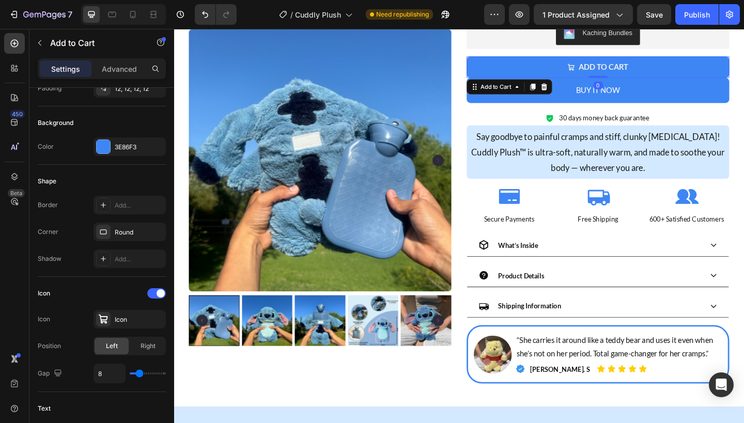
scroll to position [0, 0]
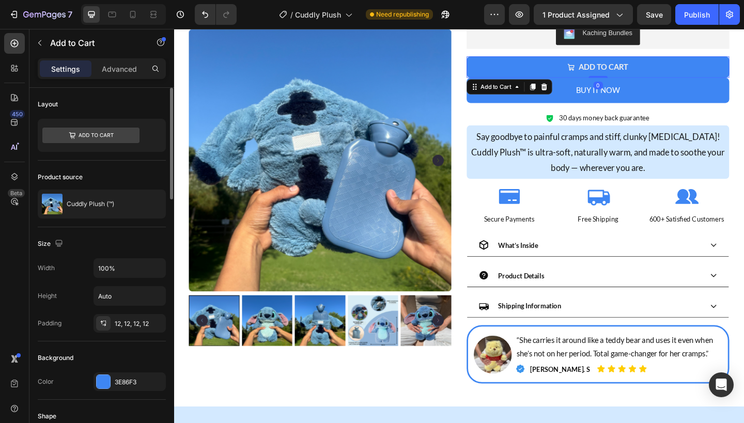
click at [737, 70] on button "Add to cart" at bounding box center [635, 70] width 286 height 23
click at [577, 95] on icon at bounding box center [576, 92] width 7 height 7
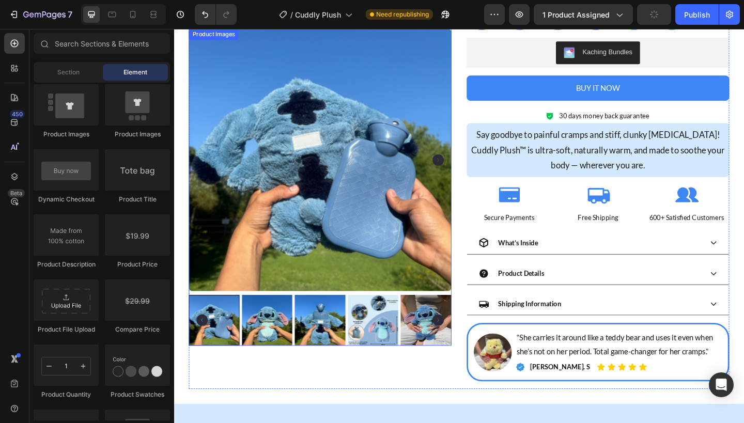
scroll to position [299, 0]
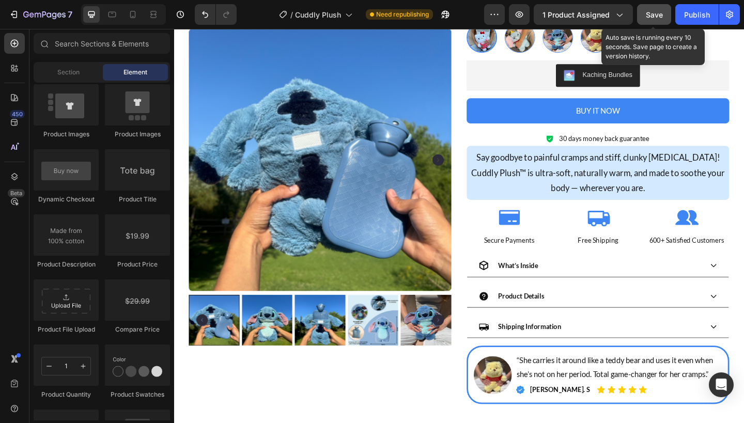
click at [653, 22] on button "Save" at bounding box center [654, 14] width 34 height 21
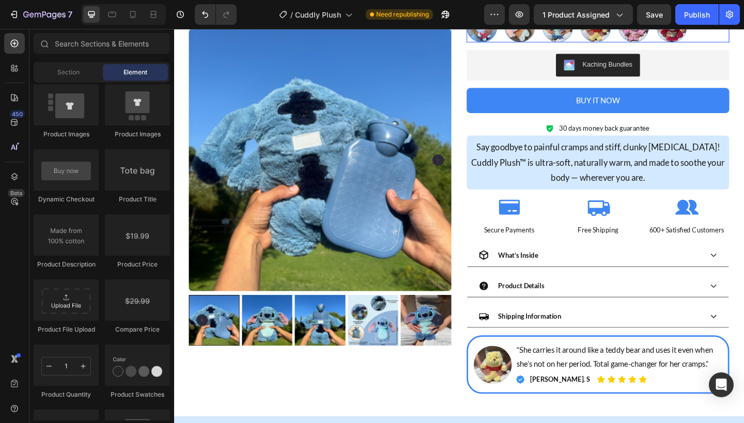
scroll to position [320, 0]
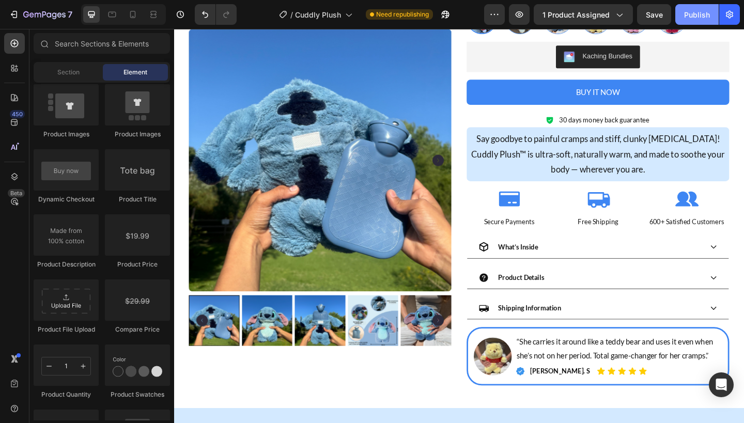
click at [692, 17] on div "Publish" at bounding box center [697, 14] width 26 height 11
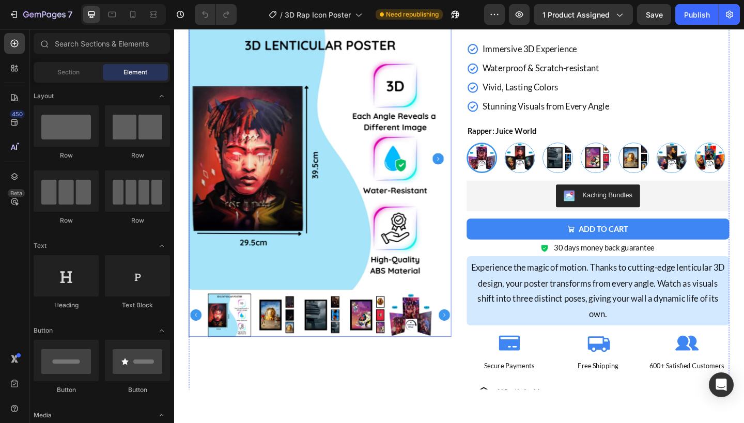
scroll to position [172, 0]
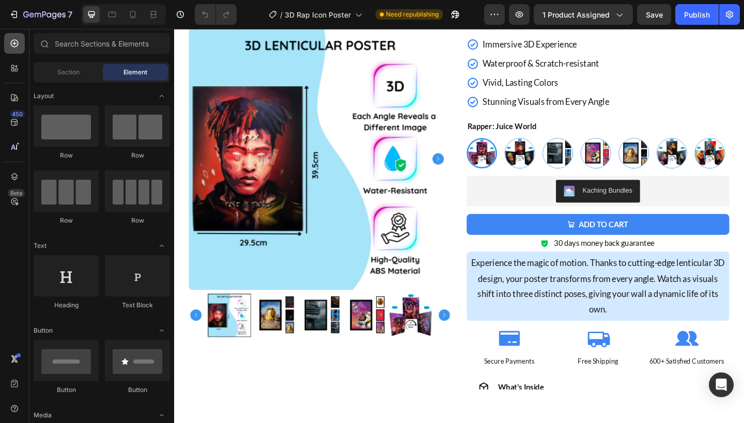
click at [13, 44] on icon at bounding box center [14, 43] width 10 height 10
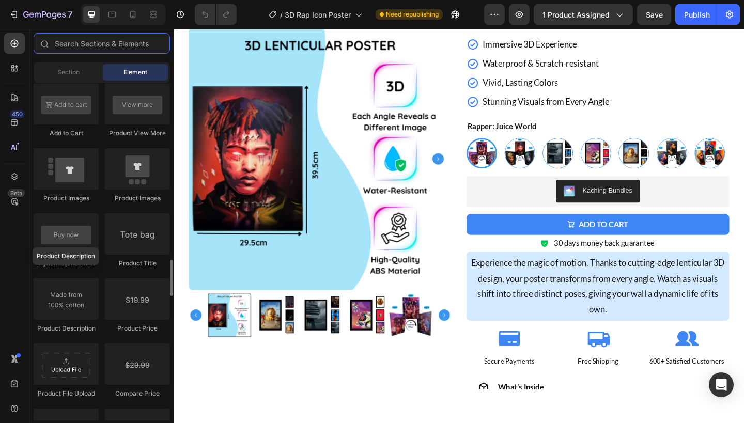
scroll to position [1545, 0]
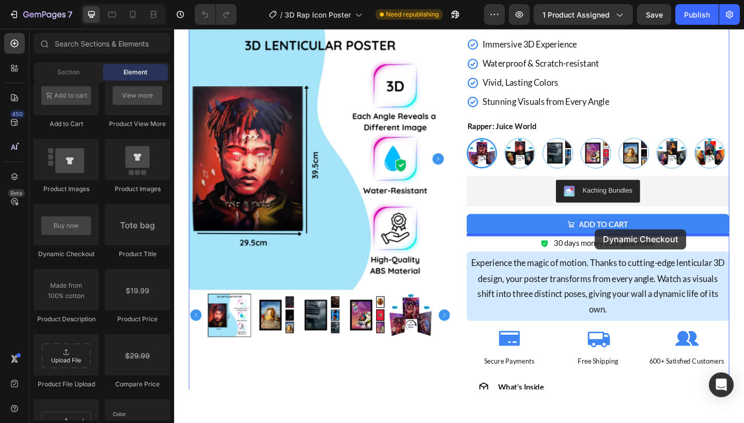
drag, startPoint x: 244, startPoint y: 257, endPoint x: 631, endPoint y: 247, distance: 387.1
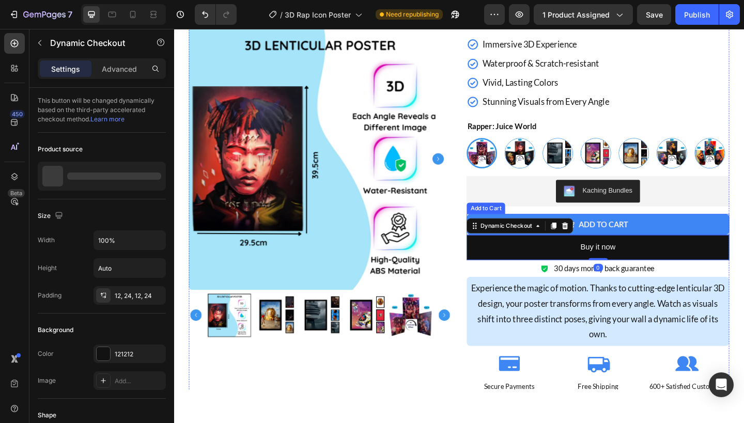
click at [705, 251] on button "Add to cart" at bounding box center [635, 241] width 286 height 23
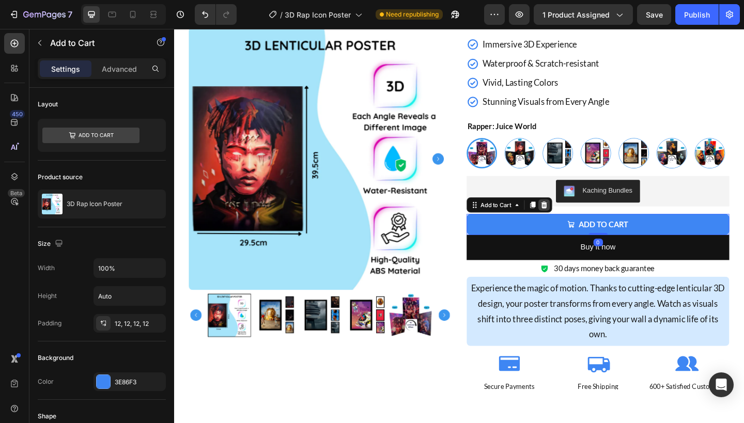
click at [579, 219] on icon at bounding box center [576, 220] width 7 height 7
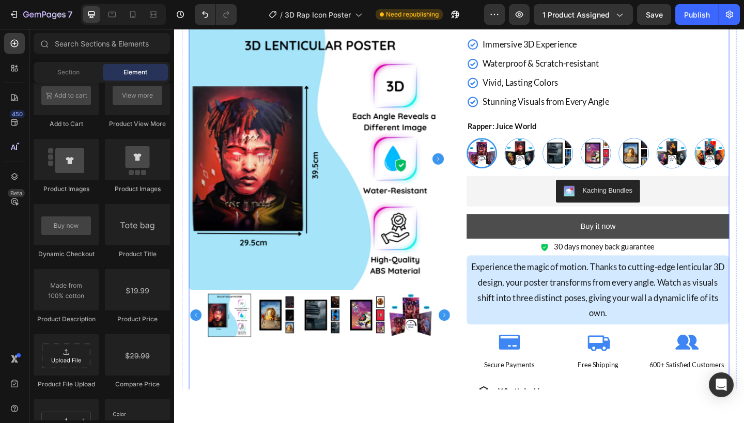
click at [522, 233] on button "Buy it now" at bounding box center [635, 243] width 286 height 27
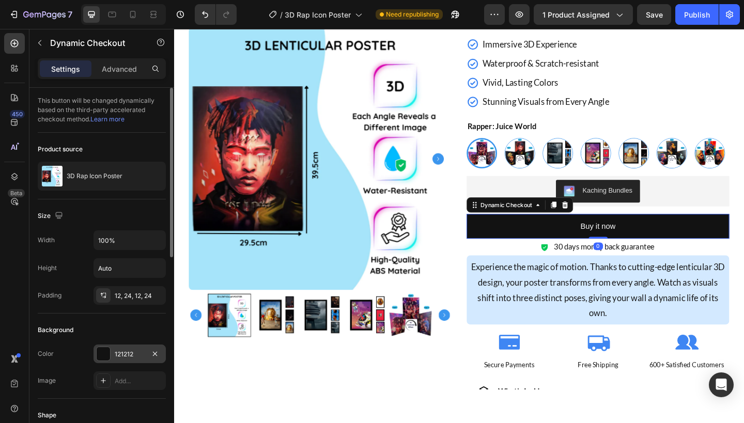
click at [120, 351] on div "121212" at bounding box center [130, 354] width 30 height 9
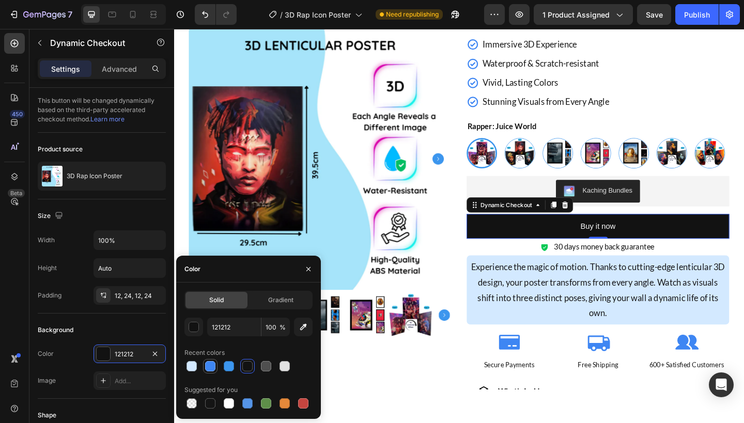
click at [213, 363] on div at bounding box center [210, 366] width 10 height 10
type input "3E86F3"
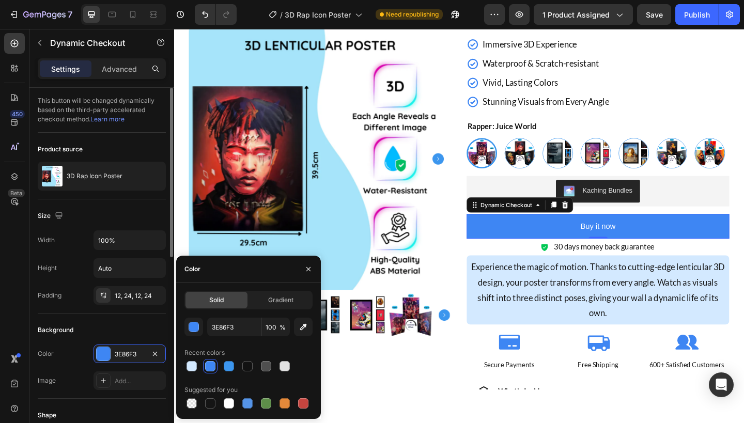
click at [127, 328] on div "Background" at bounding box center [102, 330] width 128 height 17
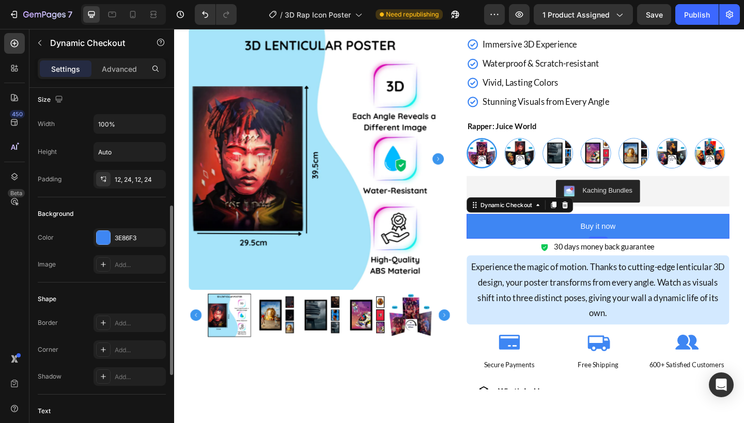
scroll to position [160, 0]
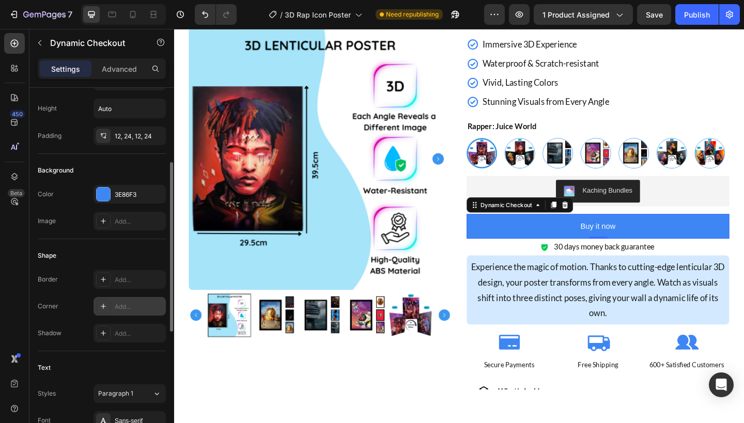
click at [101, 301] on div at bounding box center [103, 306] width 14 height 14
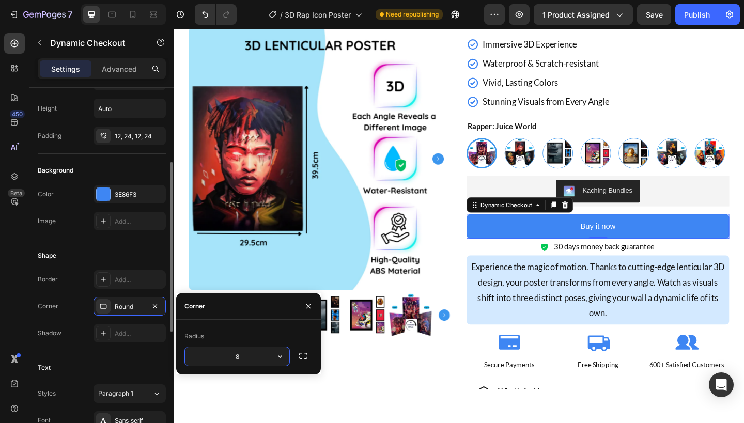
click at [67, 319] on div "Border Add... Corner Round Shadow Add..." at bounding box center [102, 306] width 128 height 72
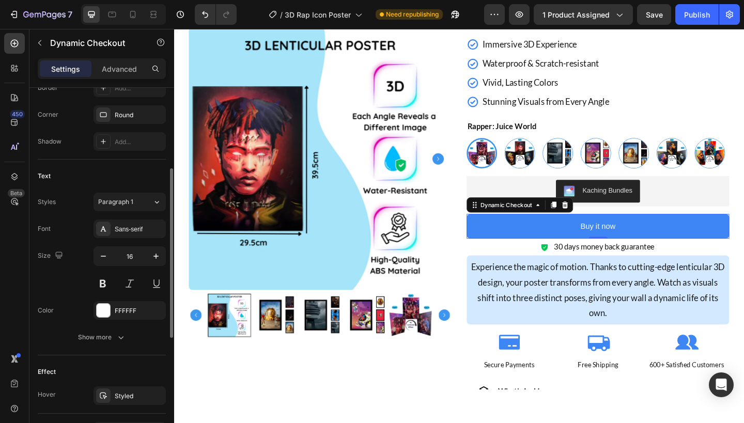
scroll to position [386, 0]
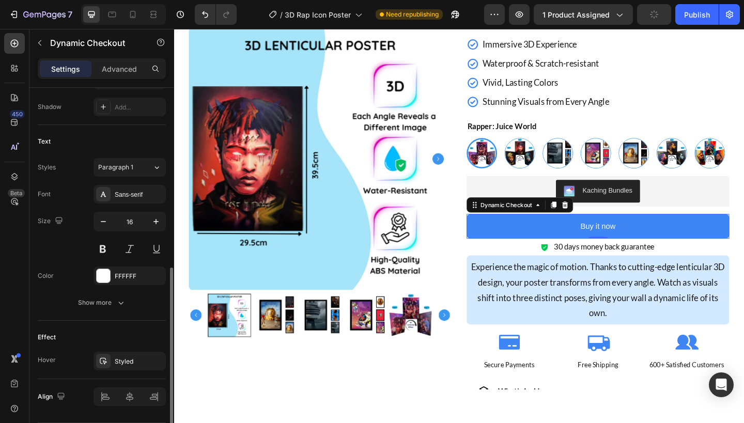
click at [129, 206] on div "Font Sans-serif Size 16 Color FFFFFF Show more" at bounding box center [102, 248] width 128 height 127
click at [129, 204] on div "Font Sans-serif Size 16 Color FFFFFF Show more" at bounding box center [102, 248] width 128 height 127
click at [129, 197] on div "Sans-serif" at bounding box center [139, 194] width 49 height 9
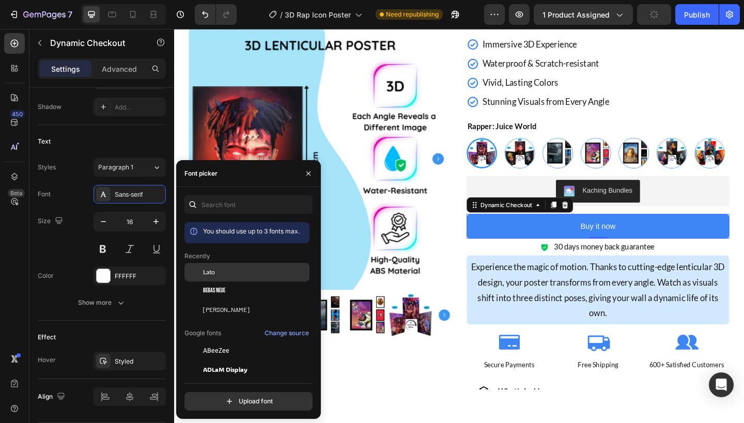
click at [234, 272] on div "Lato" at bounding box center [255, 272] width 104 height 9
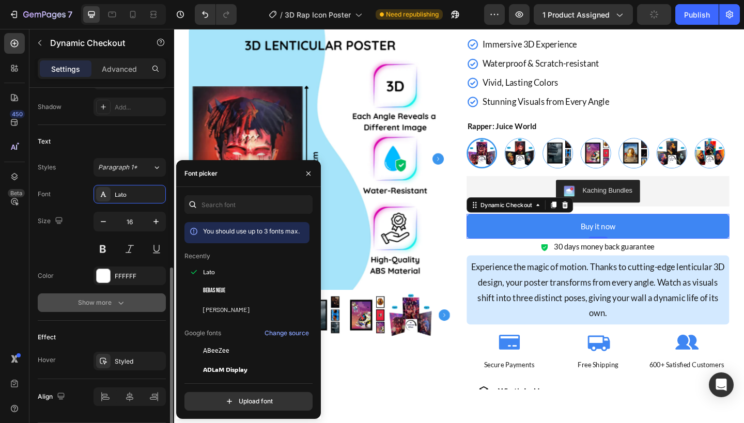
click at [121, 296] on button "Show more" at bounding box center [102, 302] width 128 height 19
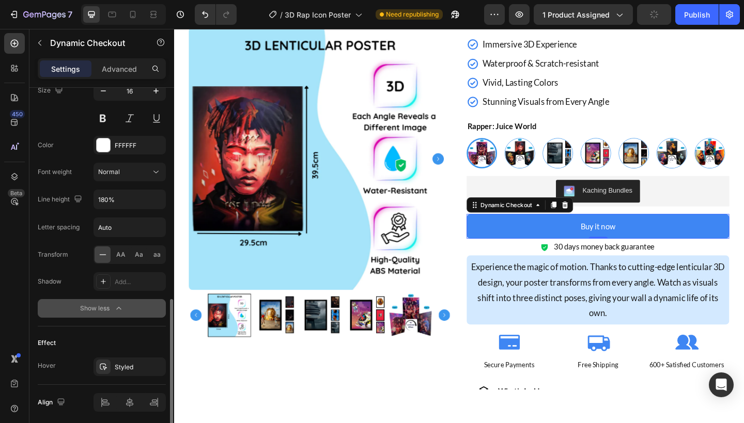
scroll to position [521, 0]
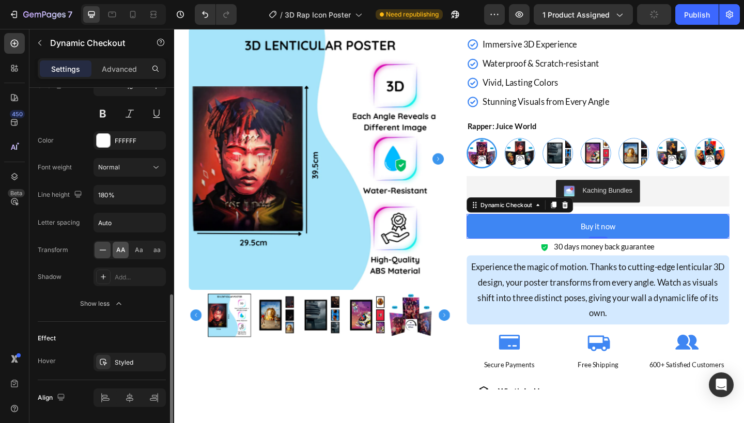
click at [123, 247] on span "AA" at bounding box center [120, 249] width 9 height 9
click at [158, 358] on icon "button" at bounding box center [155, 362] width 8 height 8
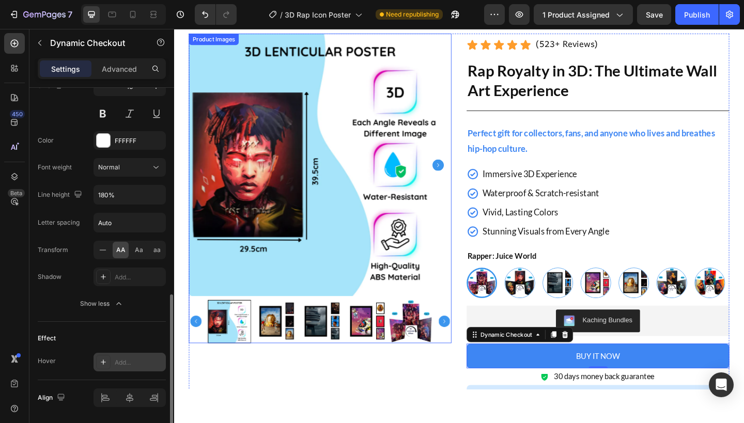
scroll to position [0, 0]
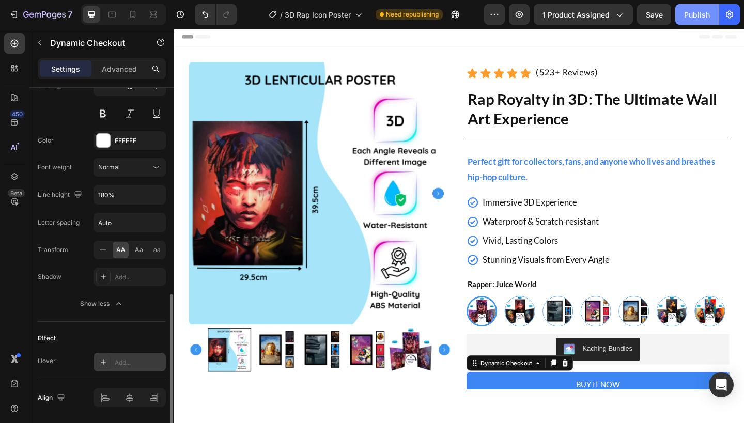
click at [679, 13] on button "Publish" at bounding box center [696, 14] width 43 height 21
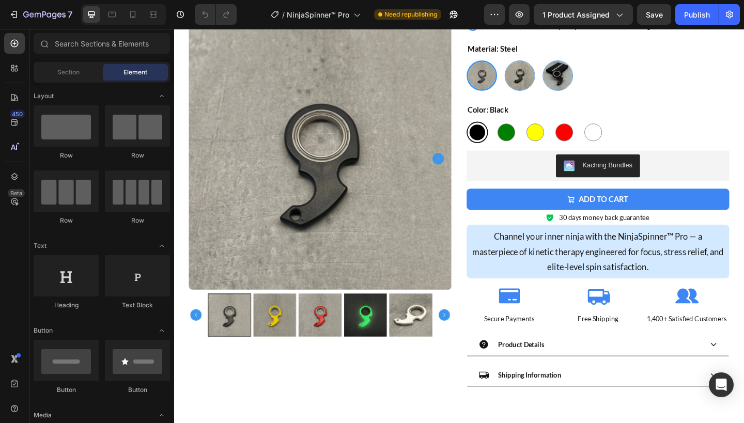
scroll to position [214, 0]
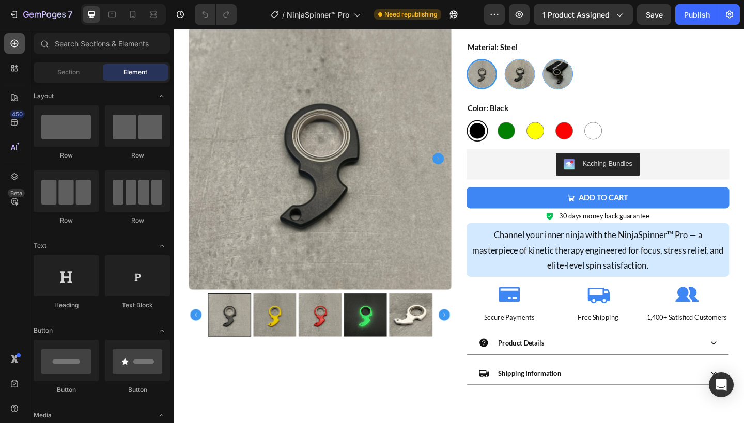
click at [21, 49] on div at bounding box center [14, 43] width 21 height 21
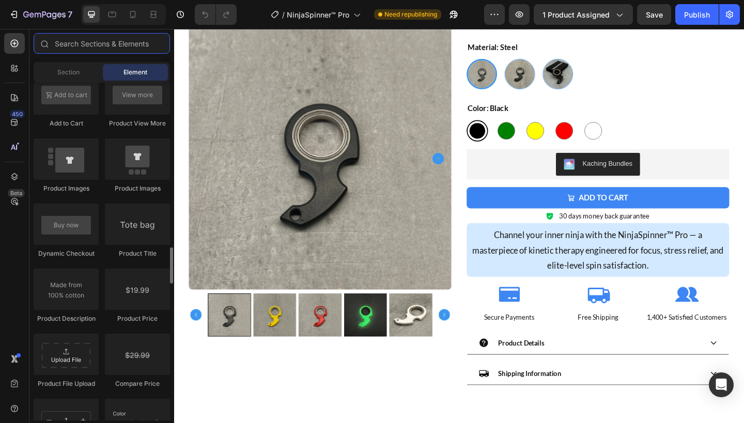
scroll to position [1553, 0]
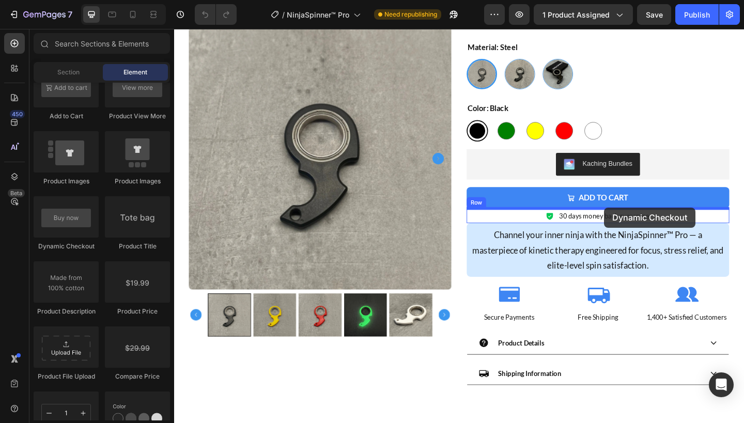
drag, startPoint x: 232, startPoint y: 245, endPoint x: 642, endPoint y: 223, distance: 409.8
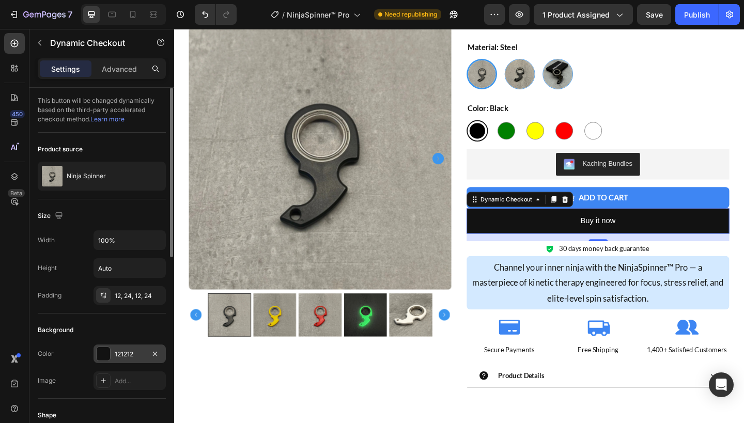
click at [127, 354] on div "121212" at bounding box center [130, 354] width 30 height 9
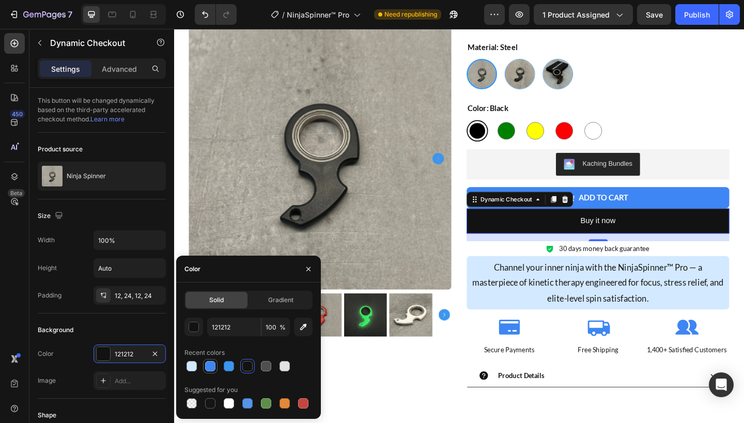
click at [210, 364] on div at bounding box center [210, 366] width 10 height 10
type input "3E86F3"
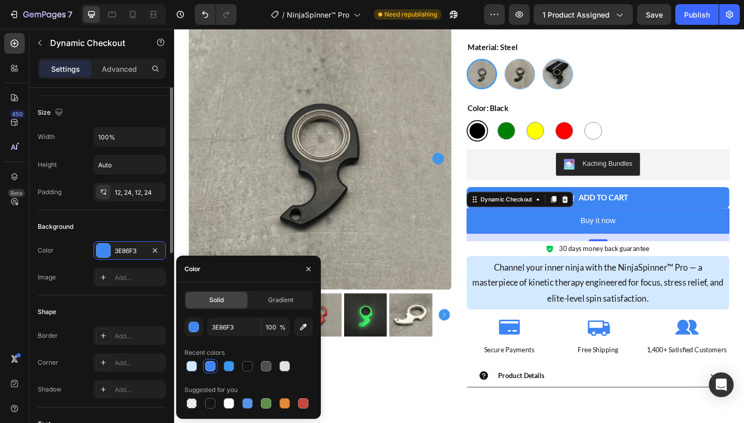
scroll to position [174, 0]
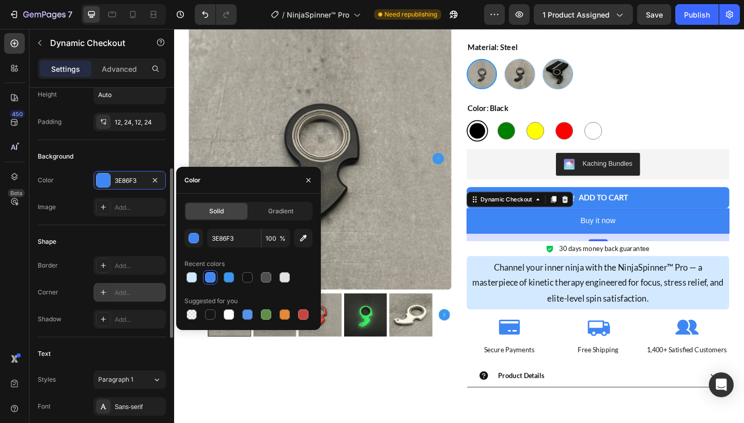
click at [103, 291] on icon at bounding box center [103, 292] width 5 height 5
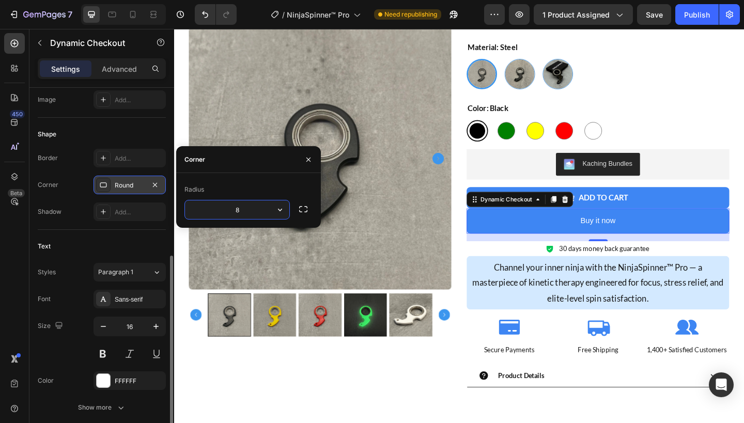
scroll to position [306, 0]
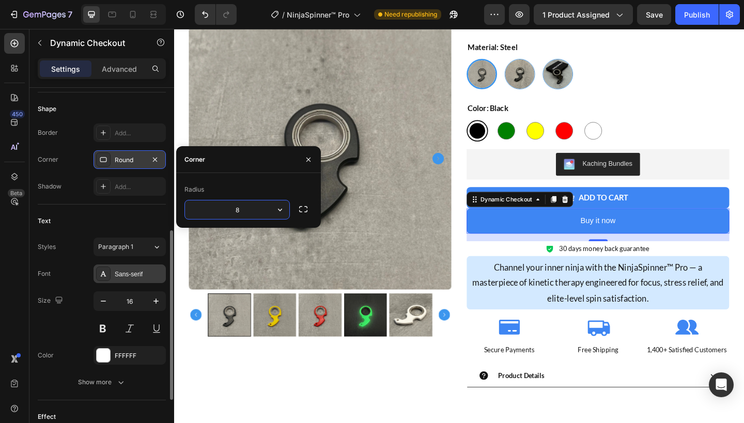
click at [123, 271] on div "Sans-serif" at bounding box center [139, 274] width 49 height 9
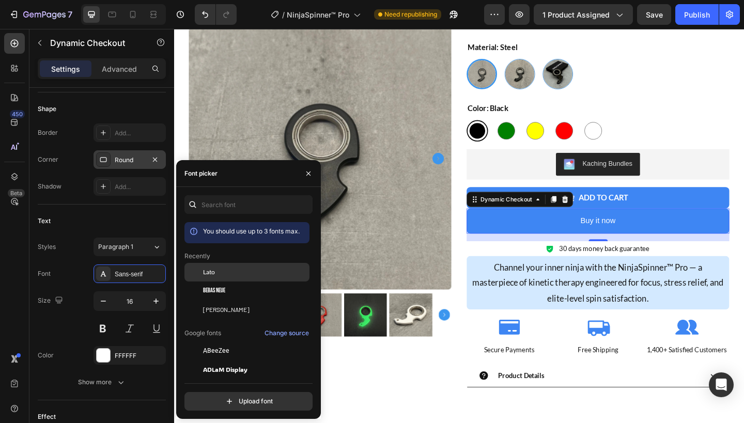
click at [219, 273] on div "Lato" at bounding box center [255, 272] width 104 height 9
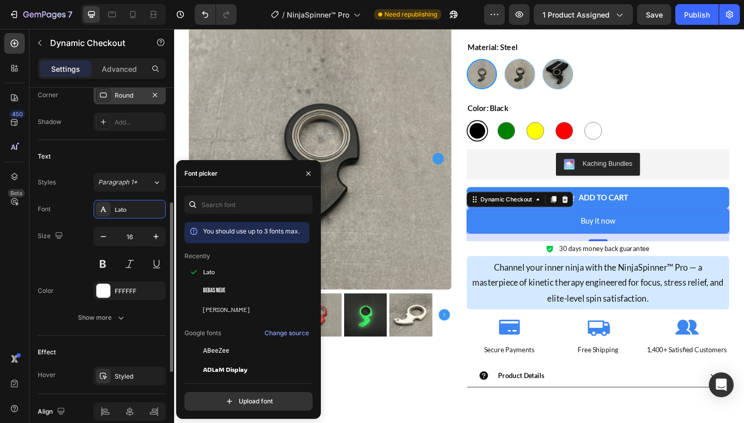
scroll to position [377, 0]
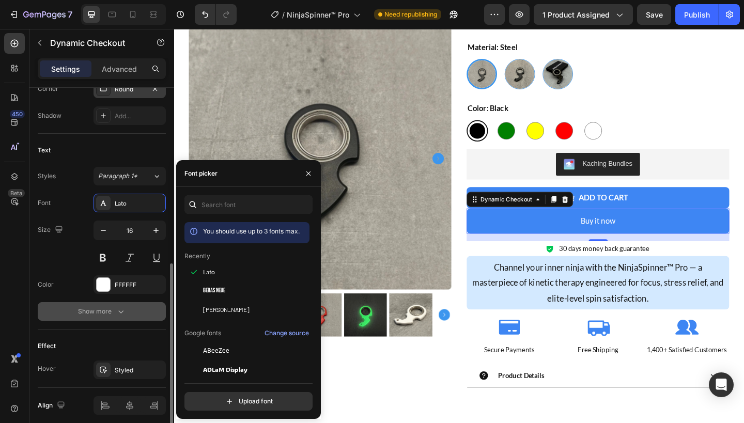
click at [124, 316] on icon "button" at bounding box center [121, 311] width 10 height 10
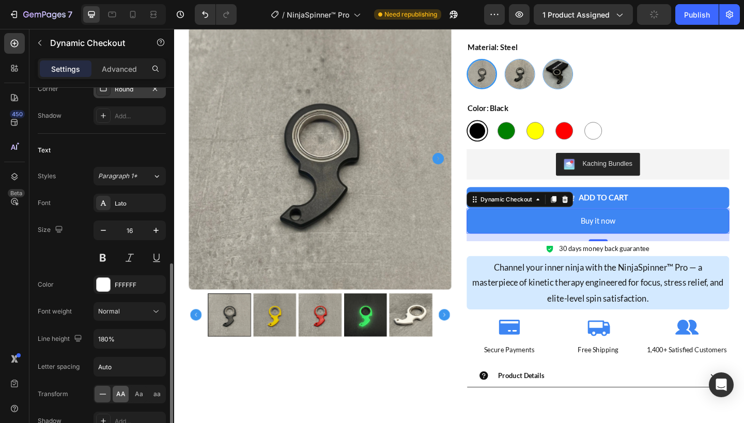
click at [120, 396] on span "AA" at bounding box center [120, 394] width 9 height 9
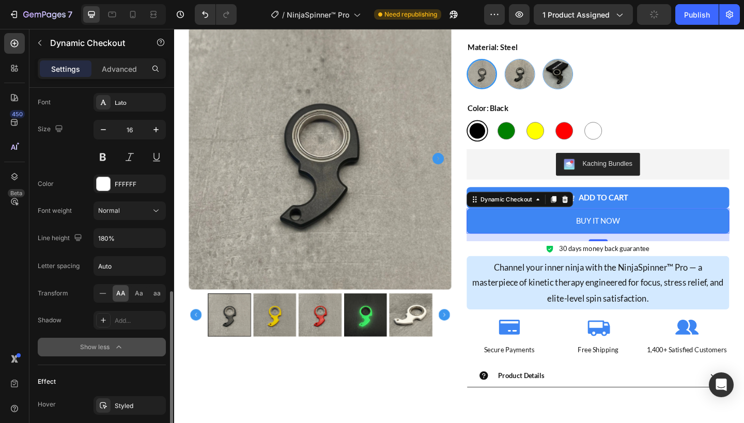
scroll to position [493, 0]
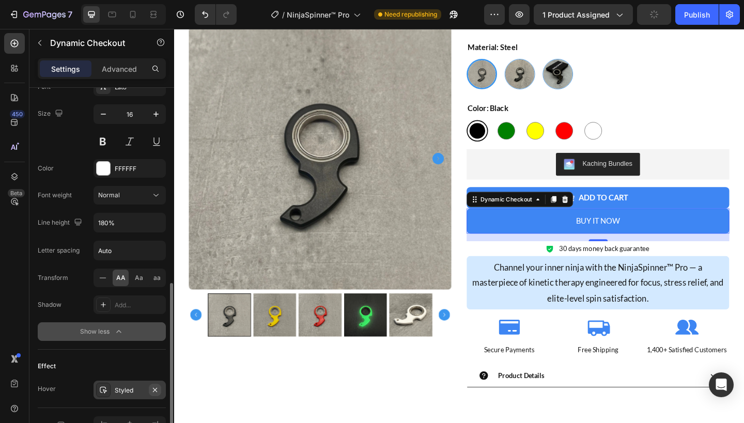
click at [153, 390] on icon "button" at bounding box center [155, 390] width 8 height 8
click at [687, 207] on button "Add to cart" at bounding box center [635, 212] width 286 height 23
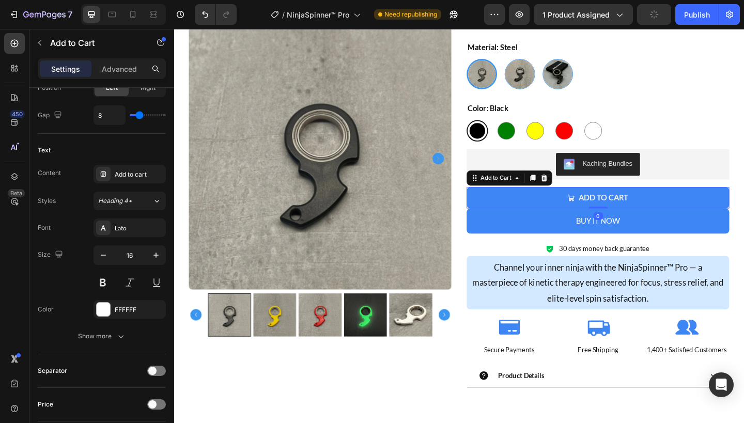
scroll to position [0, 0]
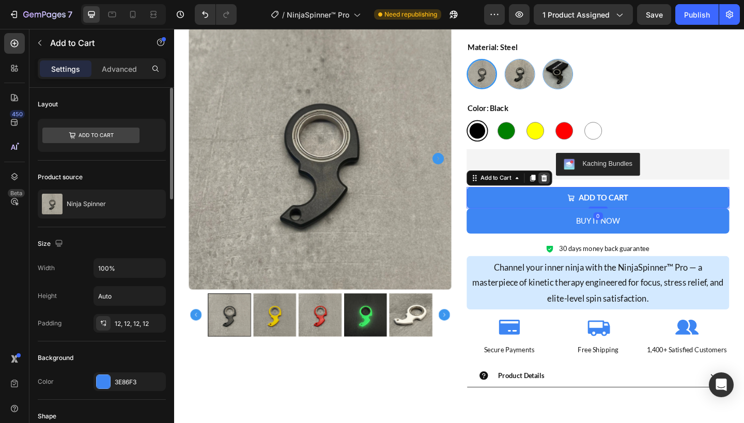
click at [573, 191] on icon at bounding box center [576, 192] width 8 height 8
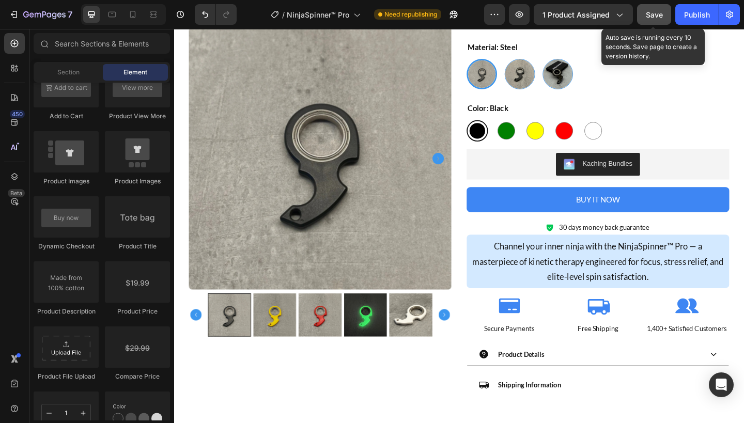
click at [660, 18] on span "Save" at bounding box center [654, 14] width 17 height 9
click at [653, 11] on span "Save" at bounding box center [654, 14] width 17 height 9
click at [660, 12] on span "Save" at bounding box center [654, 14] width 17 height 9
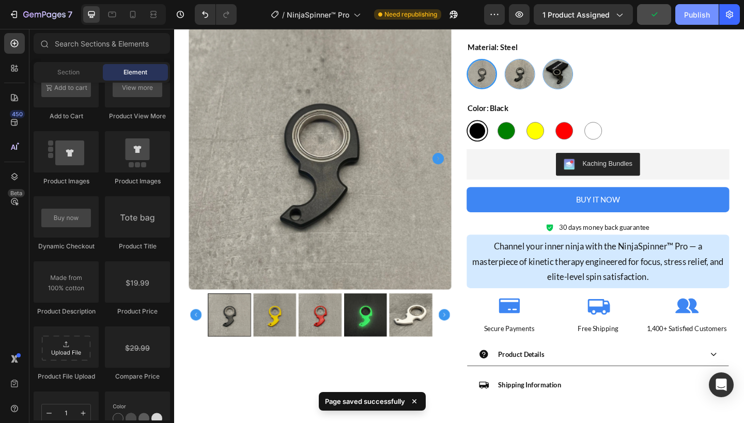
click at [701, 14] on div "Publish" at bounding box center [697, 14] width 26 height 11
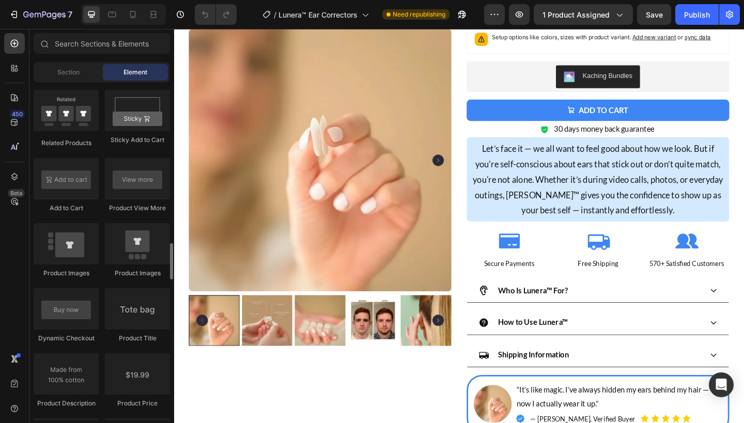
scroll to position [1474, 0]
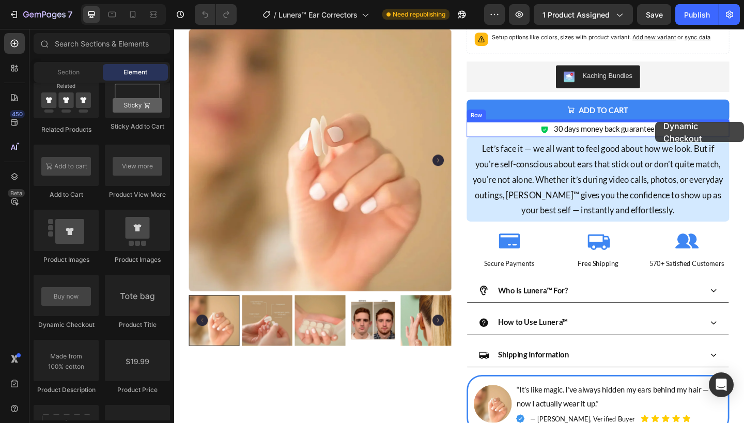
drag, startPoint x: 338, startPoint y: 276, endPoint x: 696, endPoint y: 130, distance: 387.2
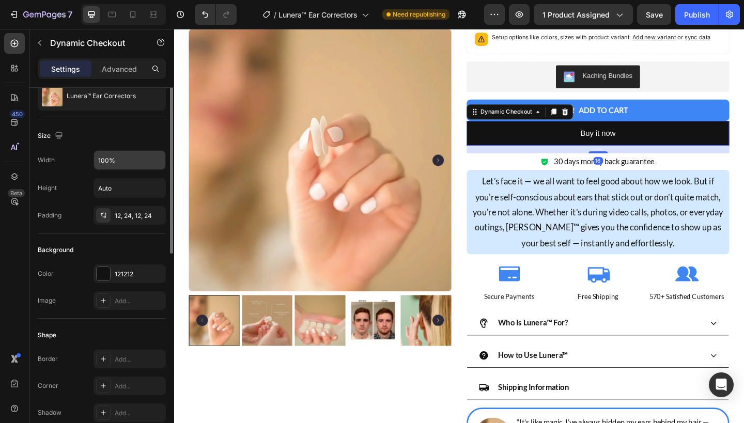
scroll to position [120, 0]
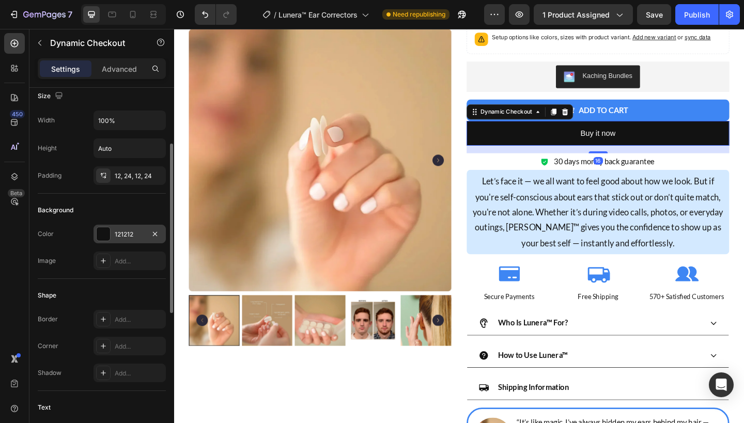
click at [125, 238] on div "121212" at bounding box center [130, 234] width 30 height 9
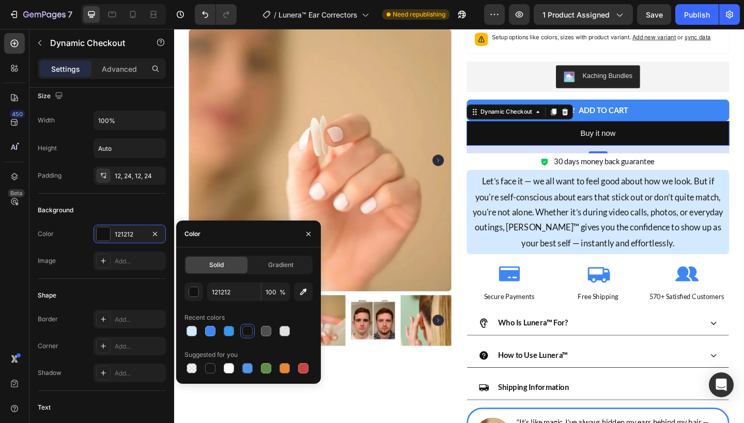
click at [211, 338] on div "121212 100 % Recent colors Suggested for you" at bounding box center [248, 329] width 128 height 93
click at [106, 343] on icon at bounding box center [103, 346] width 8 height 8
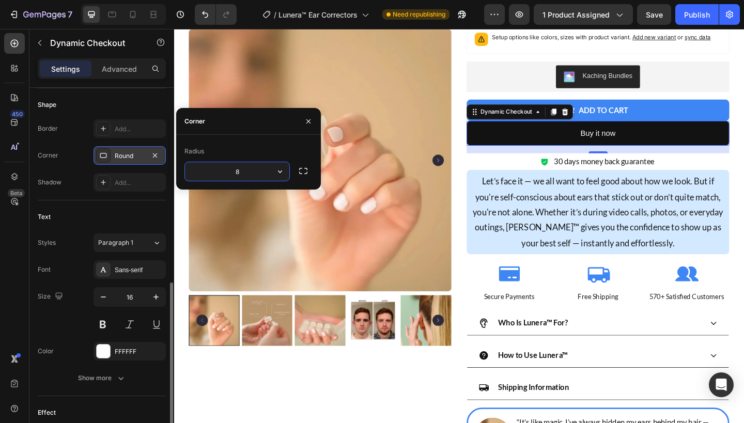
scroll to position [345, 0]
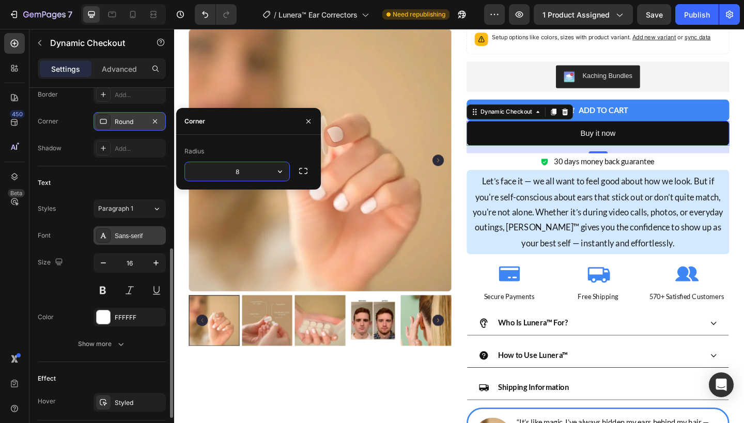
click at [128, 236] on div "Sans-serif" at bounding box center [139, 235] width 49 height 9
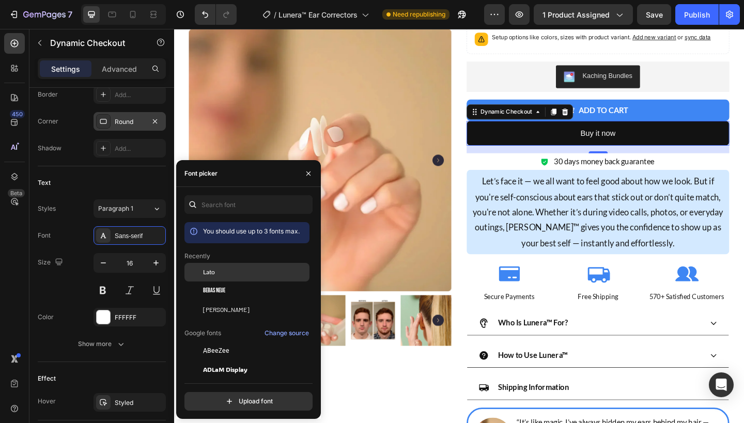
click at [232, 341] on div "Lato" at bounding box center [246, 350] width 125 height 19
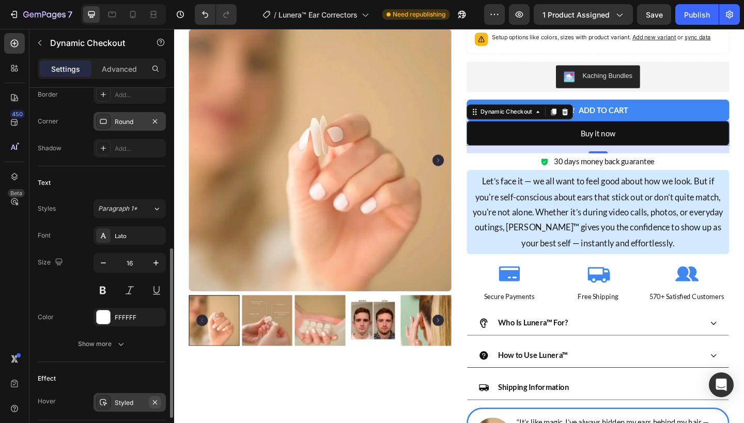
click at [156, 401] on icon "button" at bounding box center [155, 402] width 8 height 8
click at [125, 348] on icon "button" at bounding box center [121, 344] width 10 height 10
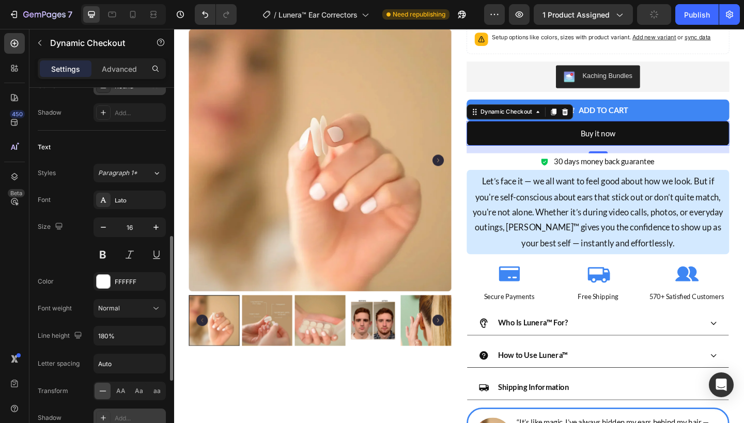
scroll to position [379, 0]
click at [121, 392] on span "AA" at bounding box center [120, 392] width 9 height 9
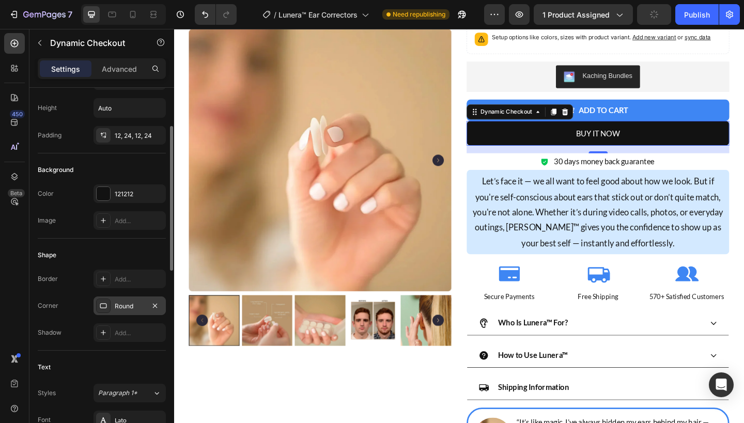
scroll to position [142, 0]
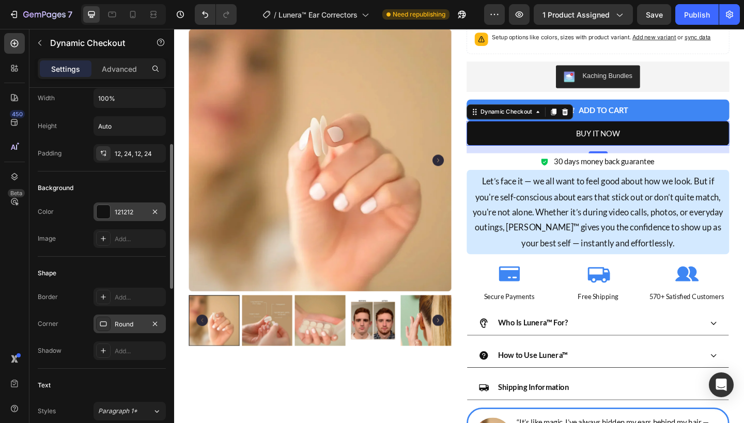
click at [135, 211] on div "121212" at bounding box center [130, 212] width 30 height 9
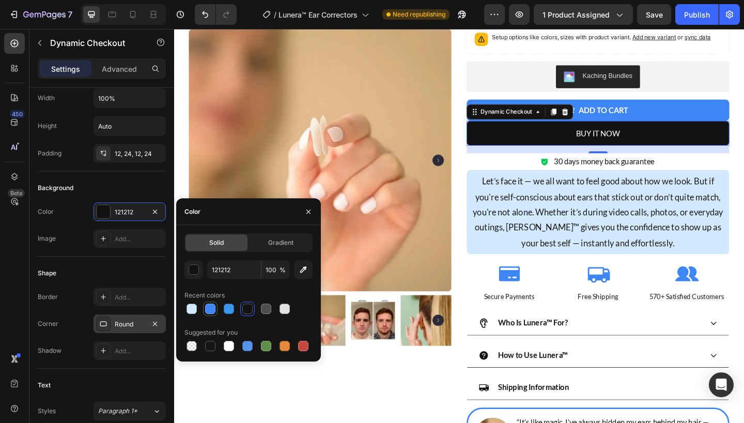
click at [206, 306] on div at bounding box center [210, 309] width 10 height 10
type input "3E86F3"
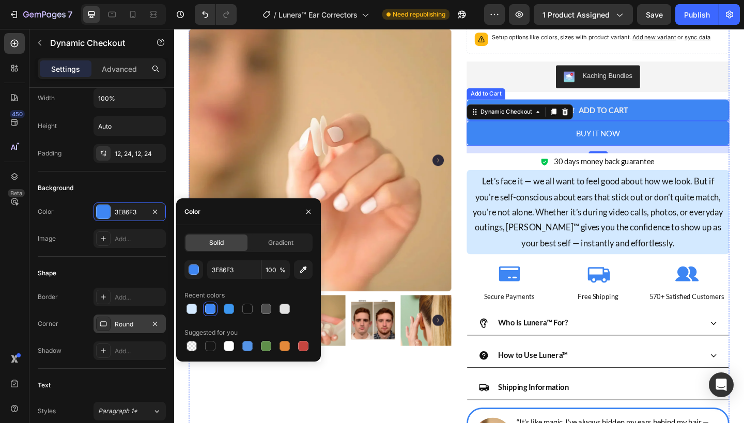
click at [736, 113] on button "Add to cart" at bounding box center [635, 117] width 286 height 23
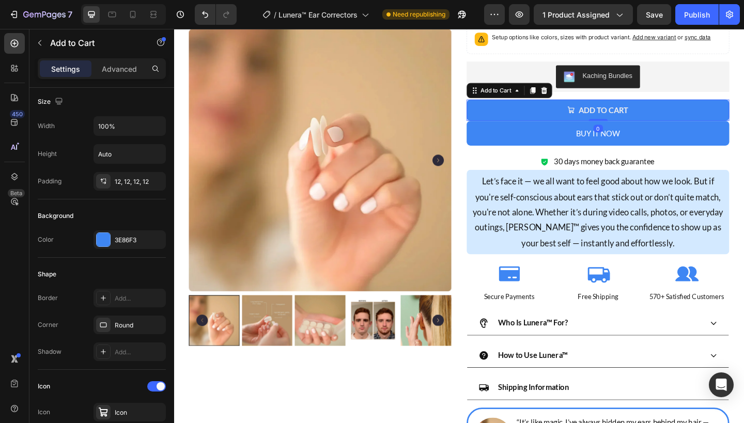
scroll to position [0, 0]
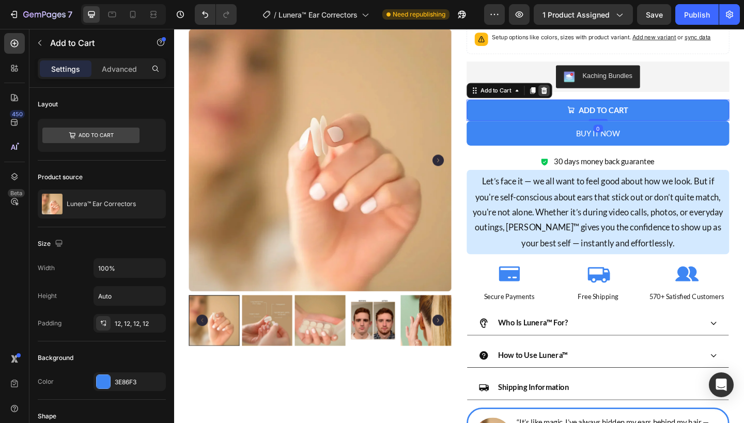
click at [577, 95] on icon at bounding box center [576, 95] width 7 height 7
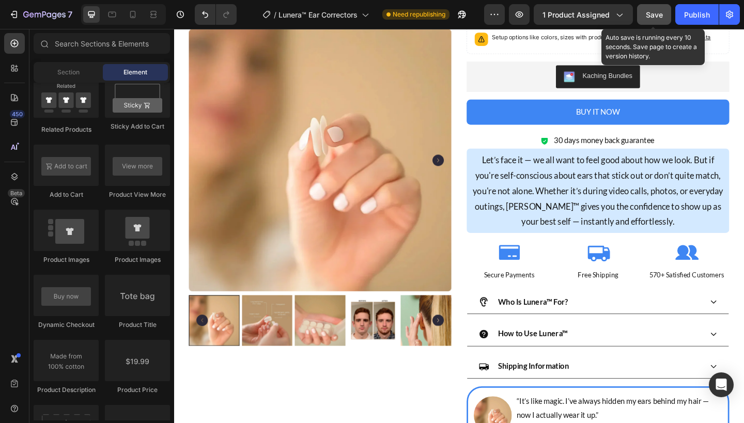
click at [664, 8] on button "Save" at bounding box center [654, 14] width 34 height 21
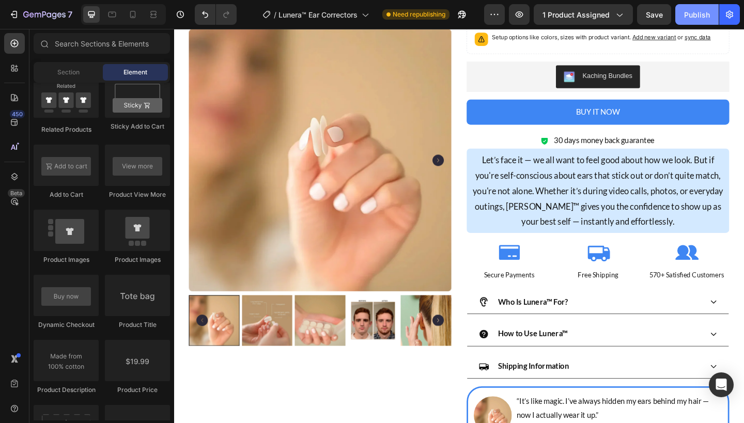
click at [697, 20] on button "Publish" at bounding box center [696, 14] width 43 height 21
click at [681, 18] on button "Publish" at bounding box center [696, 14] width 43 height 21
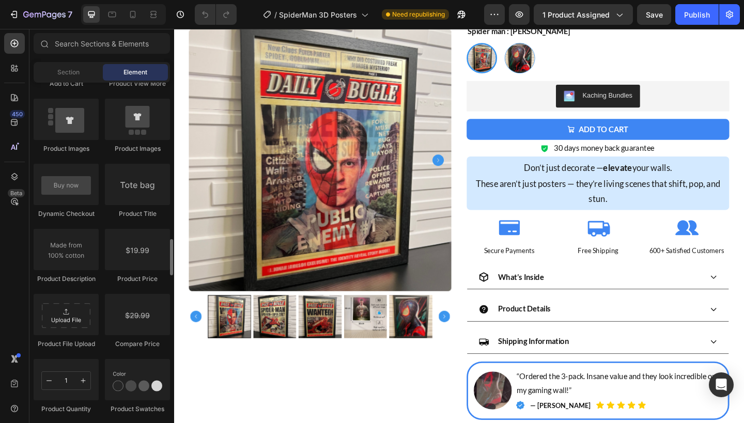
scroll to position [1590, 0]
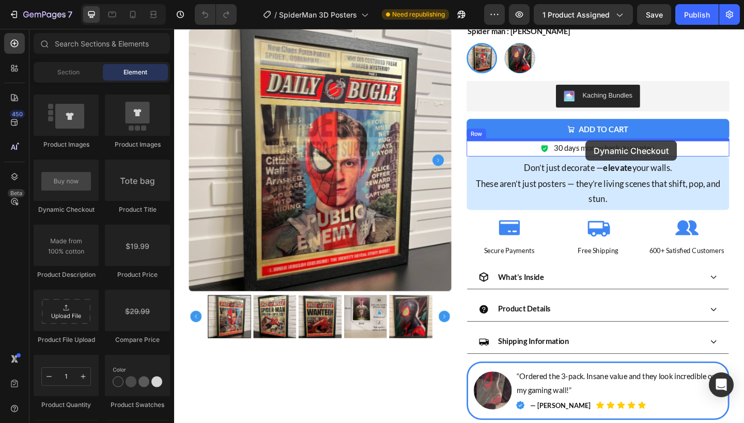
drag, startPoint x: 235, startPoint y: 216, endPoint x: 622, endPoint y: 150, distance: 392.0
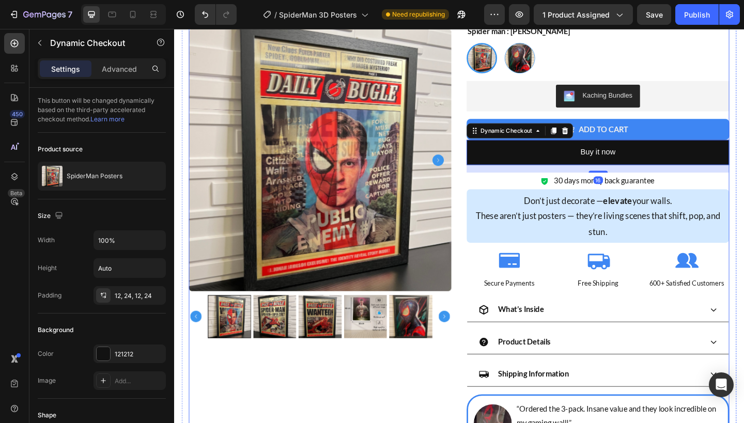
click at [711, 128] on button "Add to cart" at bounding box center [635, 138] width 286 height 23
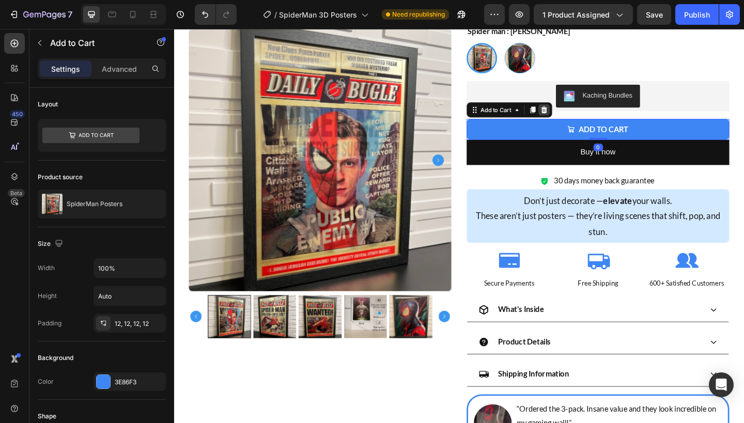
click at [571, 118] on div at bounding box center [576, 117] width 12 height 12
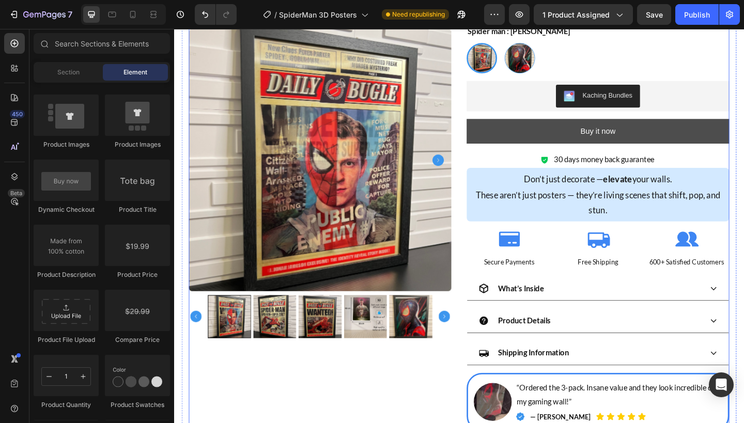
click at [546, 133] on button "Buy it now" at bounding box center [635, 140] width 286 height 27
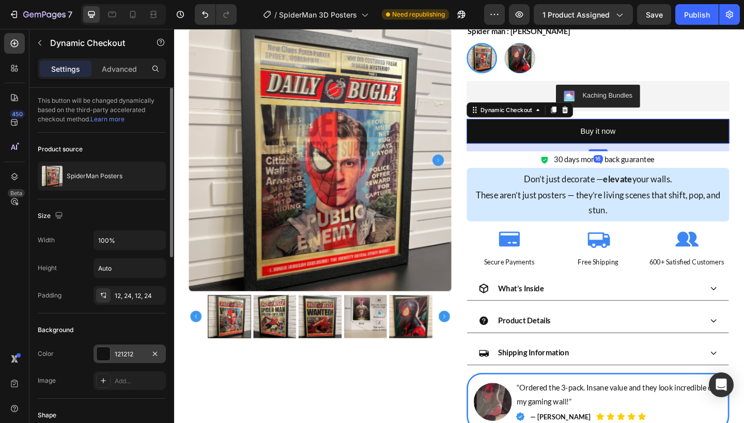
click at [125, 350] on div "121212" at bounding box center [130, 354] width 30 height 9
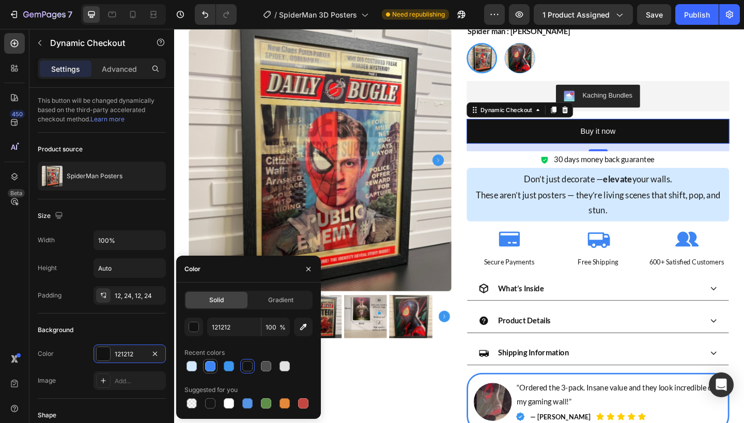
click at [213, 366] on div at bounding box center [210, 366] width 10 height 10
type input "3E86F3"
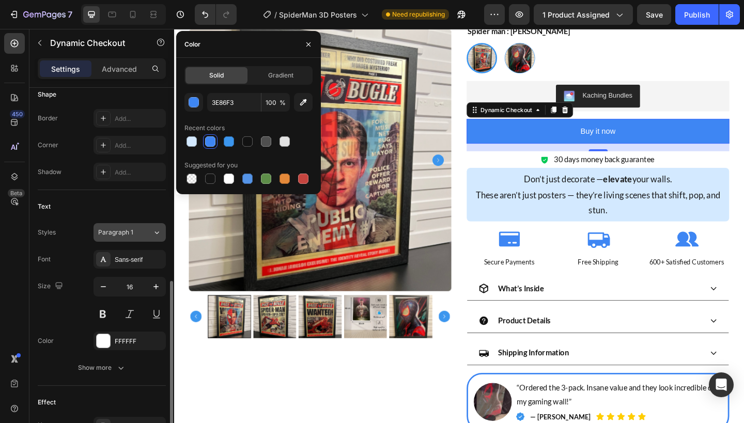
scroll to position [266, 0]
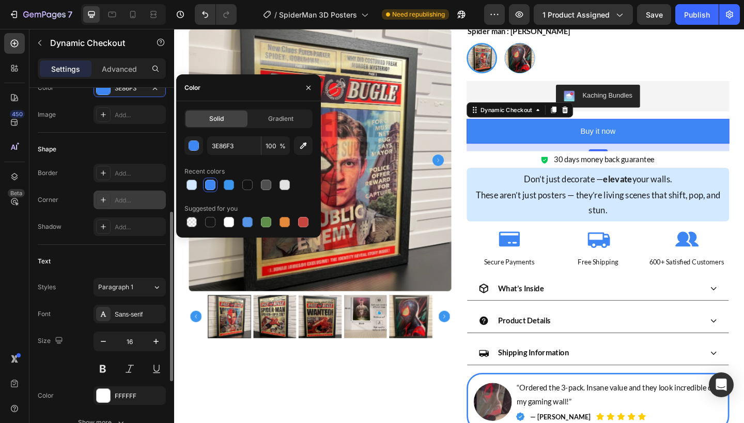
click at [99, 194] on div at bounding box center [103, 200] width 14 height 14
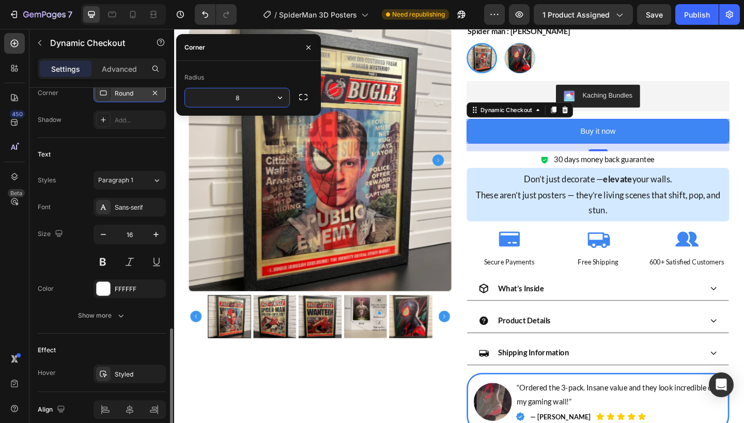
scroll to position [418, 0]
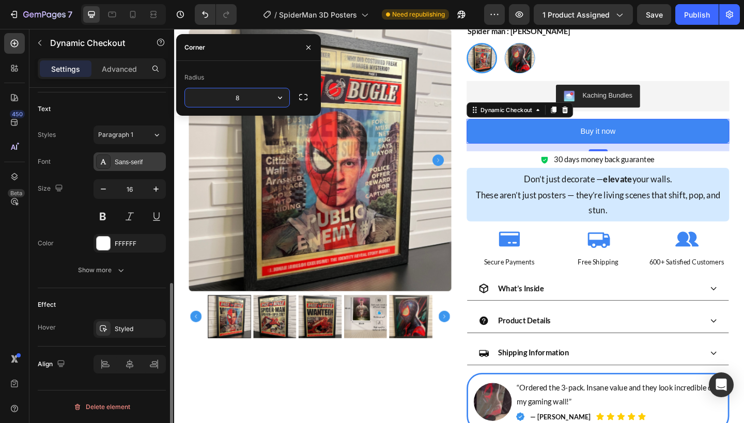
click at [133, 162] on div "Sans-serif" at bounding box center [139, 162] width 49 height 9
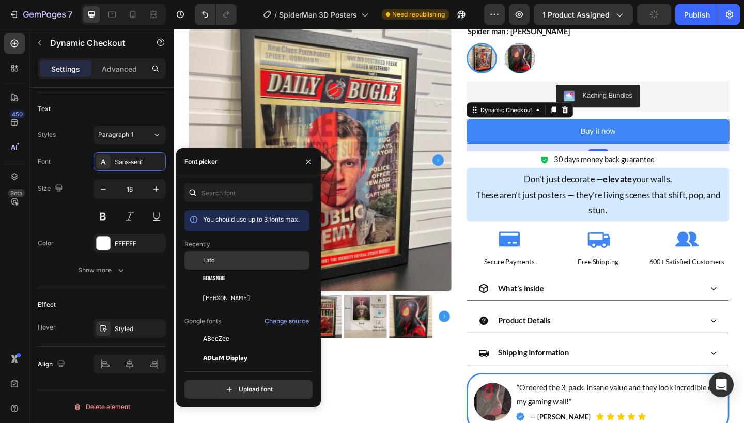
click at [208, 261] on span "Lato" at bounding box center [209, 260] width 12 height 9
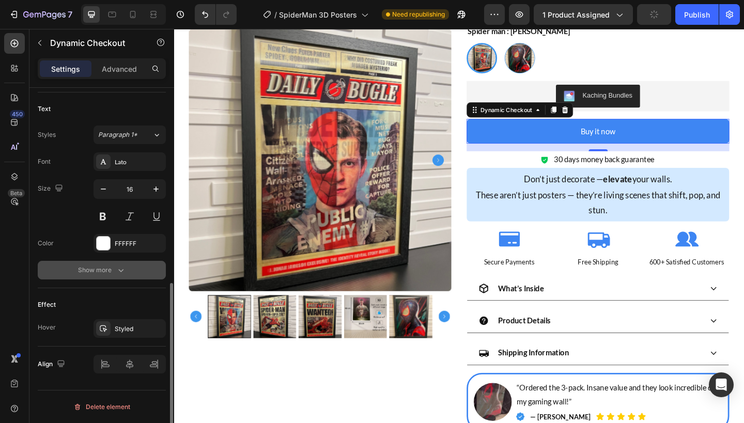
click at [118, 269] on icon "button" at bounding box center [121, 270] width 10 height 10
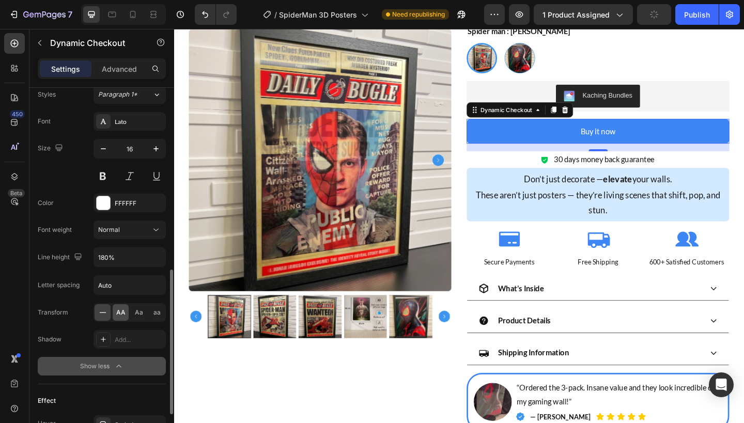
click at [118, 314] on span "AA" at bounding box center [120, 312] width 9 height 9
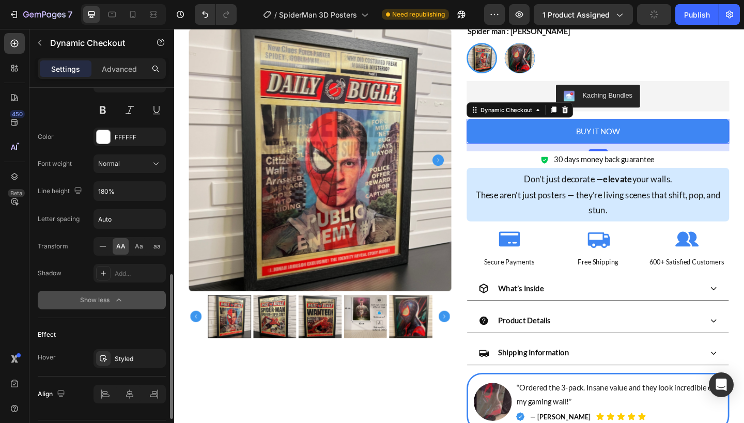
scroll to position [555, 0]
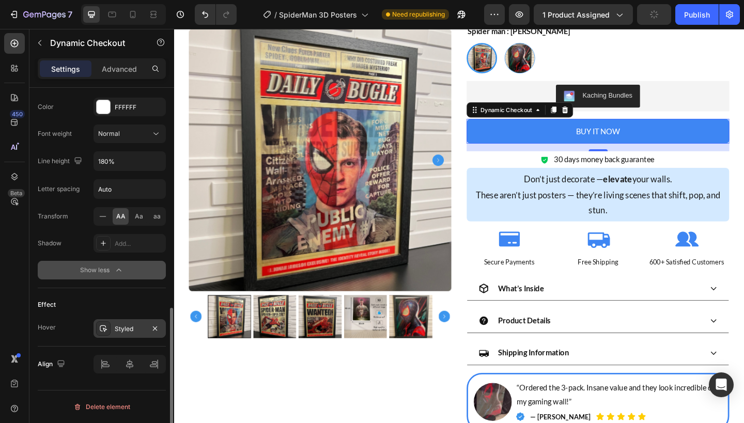
click at [154, 337] on div "Styled" at bounding box center [130, 328] width 72 height 19
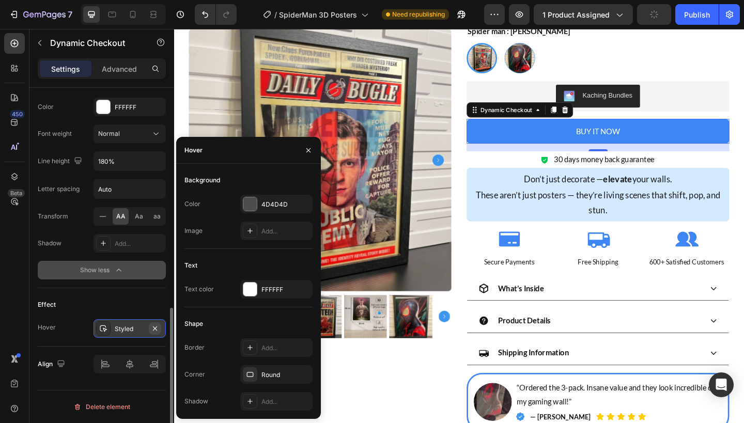
click at [154, 332] on icon "button" at bounding box center [155, 328] width 8 height 8
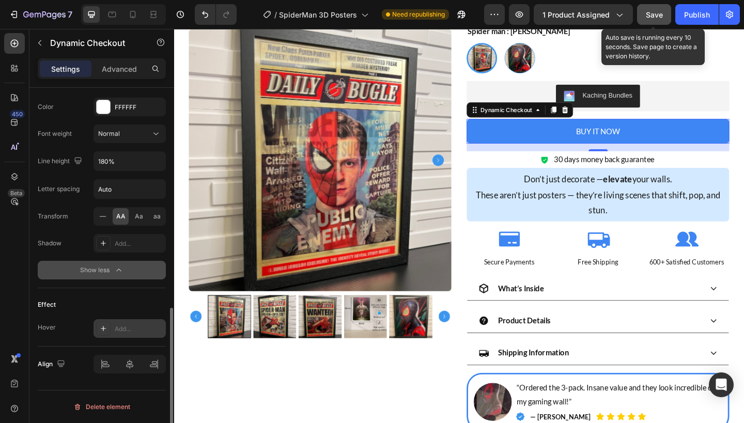
click at [663, 16] on button "Save" at bounding box center [654, 14] width 34 height 21
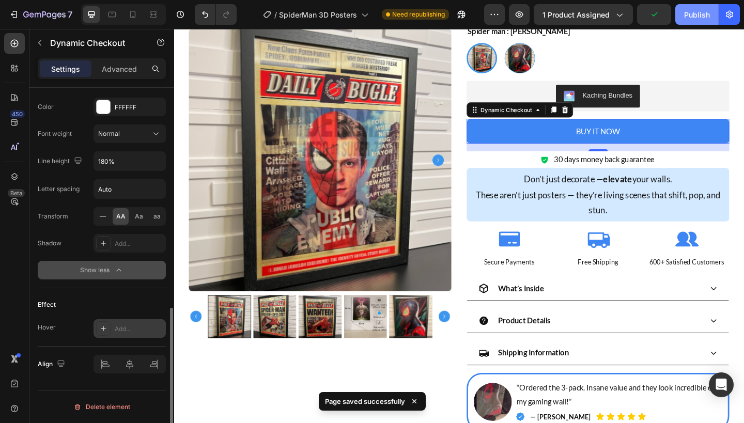
click at [695, 11] on div "Publish" at bounding box center [697, 14] width 26 height 11
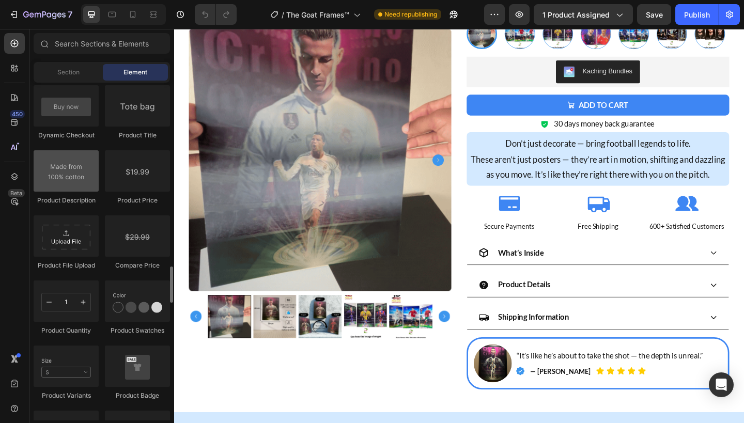
scroll to position [1661, 0]
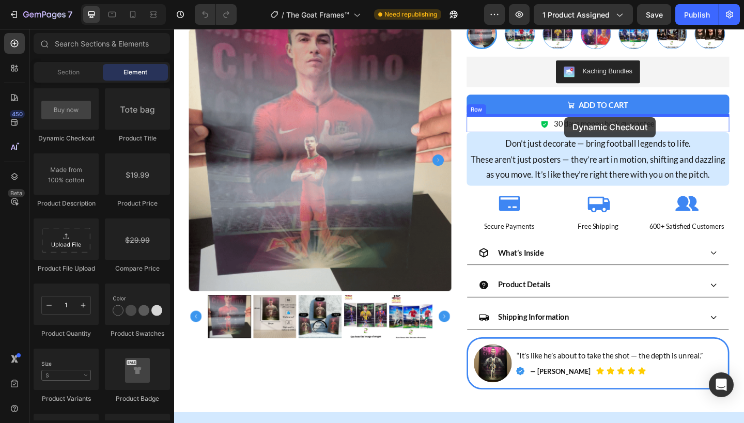
drag, startPoint x: 241, startPoint y: 144, endPoint x: 598, endPoint y: 124, distance: 357.5
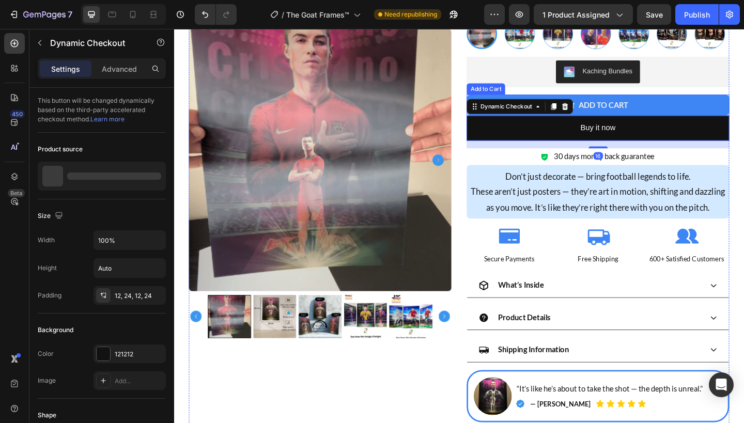
click at [682, 113] on button "Add to cart" at bounding box center [635, 112] width 286 height 23
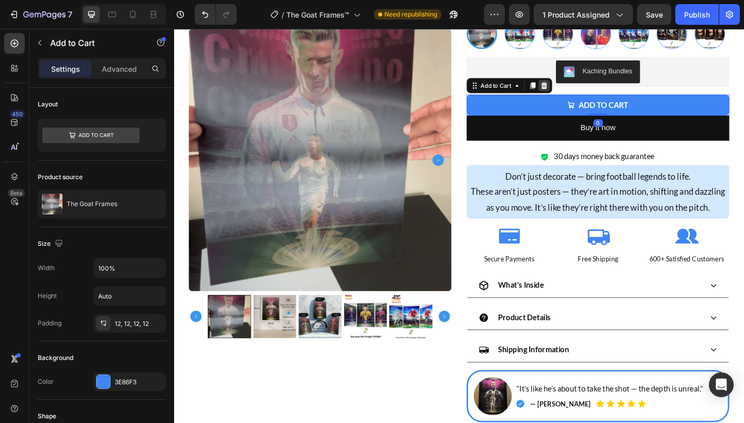
click at [575, 91] on icon at bounding box center [576, 90] width 7 height 7
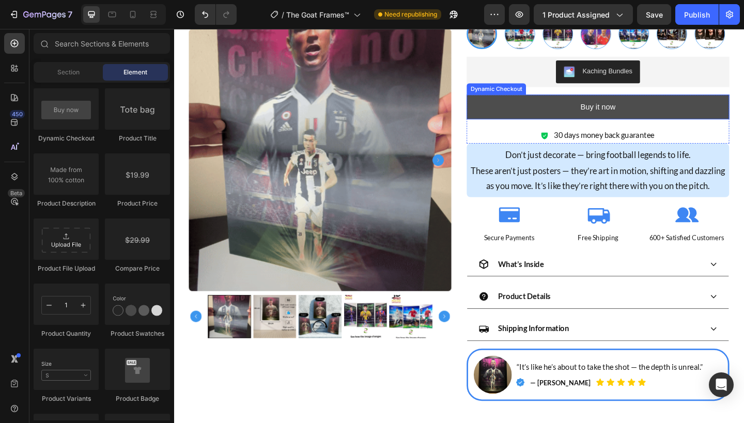
click at [493, 115] on button "Buy it now" at bounding box center [635, 114] width 286 height 27
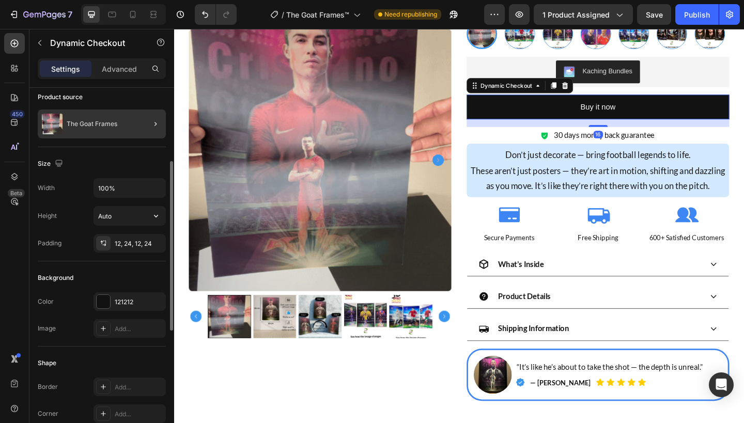
scroll to position [101, 0]
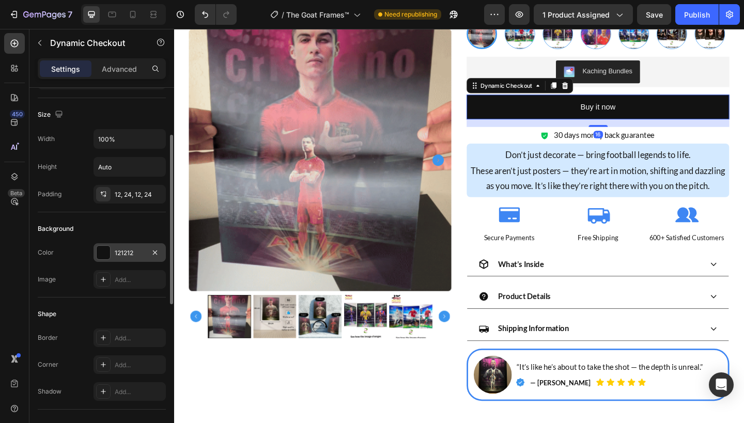
click at [132, 257] on div "121212" at bounding box center [130, 253] width 30 height 9
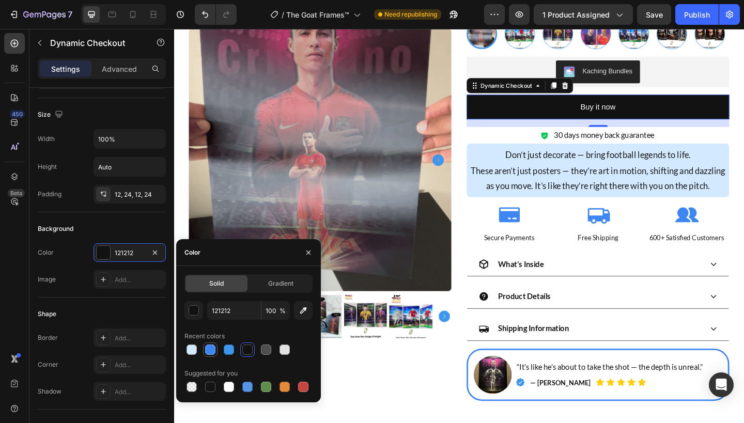
click at [216, 346] on div at bounding box center [210, 350] width 14 height 14
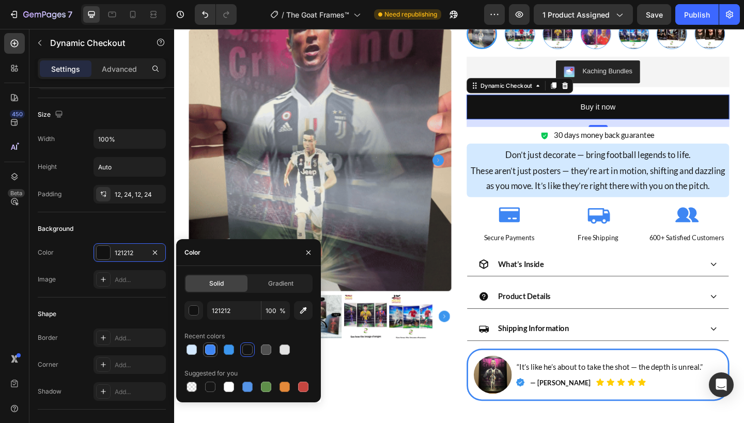
type input "3E86F3"
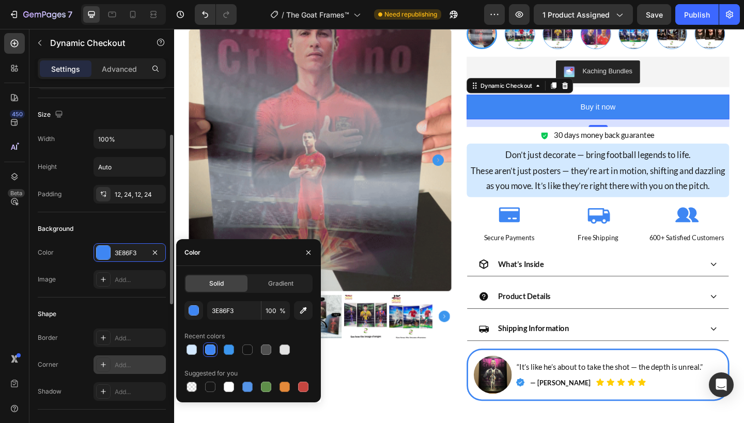
click at [104, 368] on icon at bounding box center [103, 365] width 8 height 8
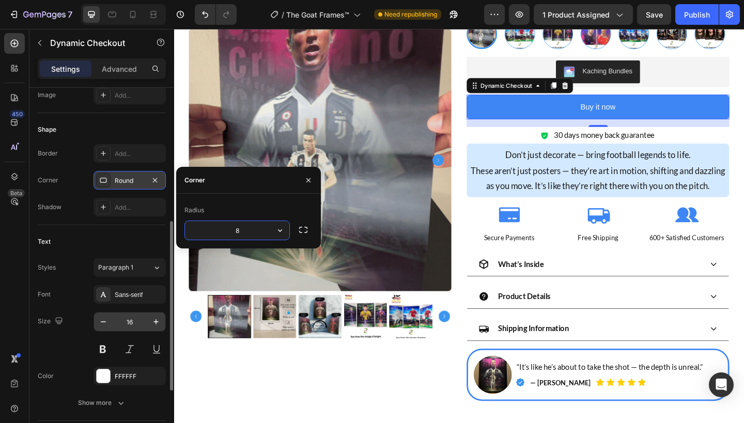
scroll to position [286, 0]
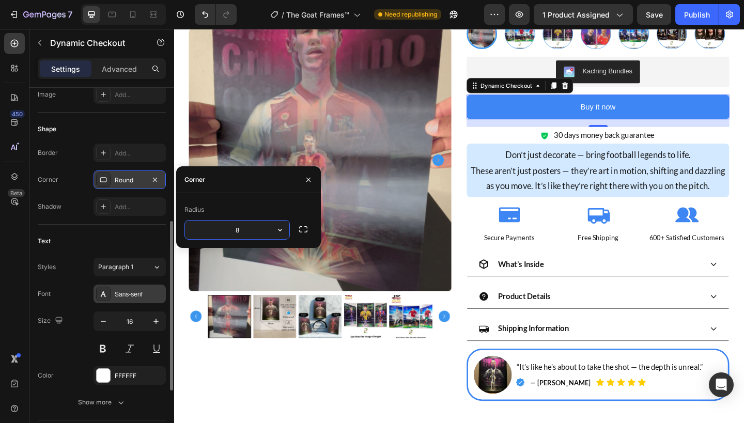
click at [136, 299] on div "Sans-serif" at bounding box center [130, 294] width 72 height 19
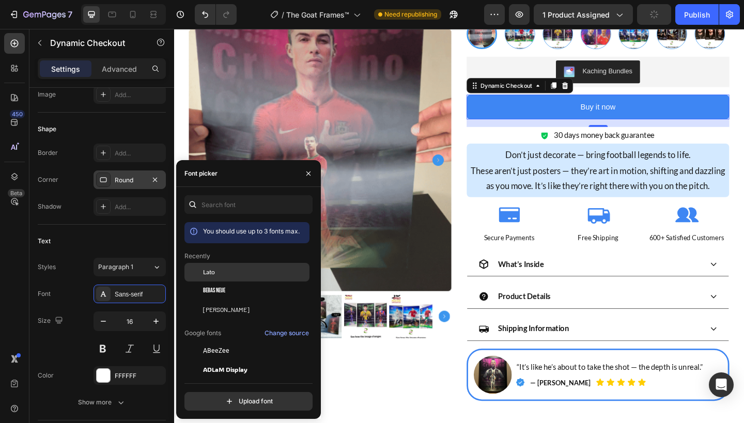
click at [235, 274] on div "Lato" at bounding box center [255, 272] width 104 height 9
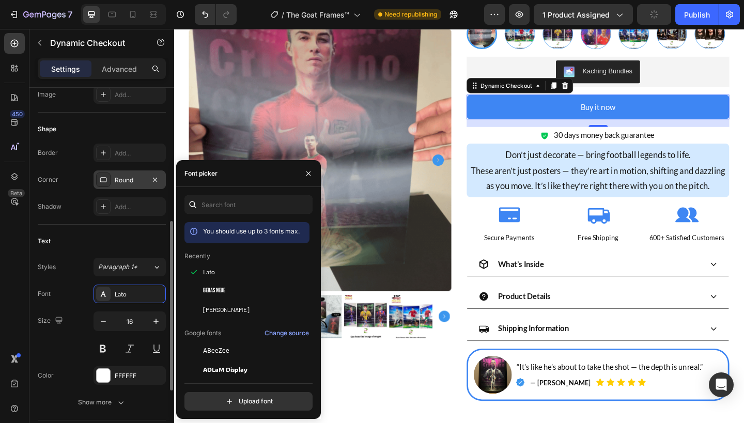
scroll to position [418, 0]
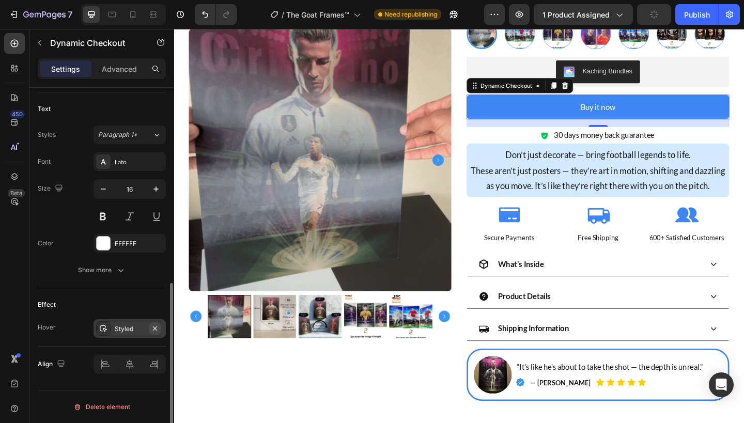
click at [156, 325] on icon "button" at bounding box center [155, 328] width 8 height 8
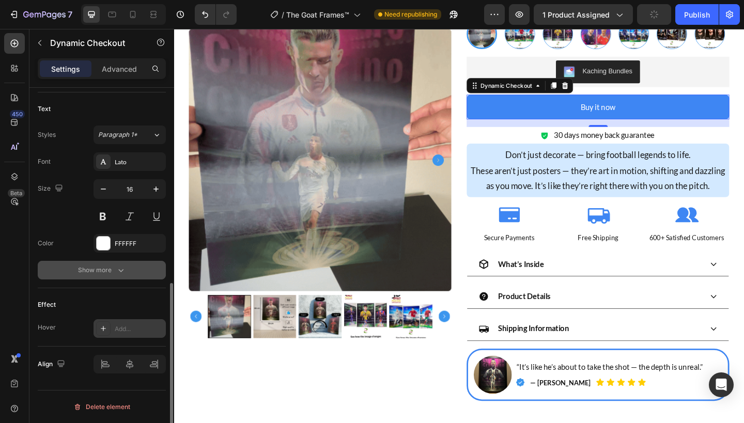
click at [114, 273] on div "Show more" at bounding box center [102, 270] width 48 height 10
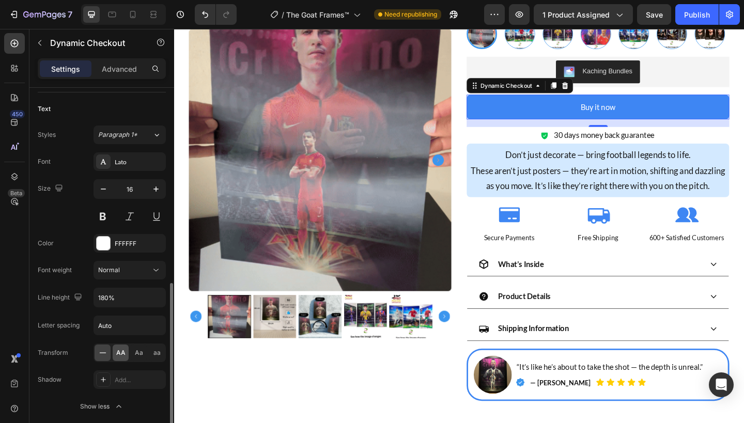
click at [120, 346] on div "AA" at bounding box center [121, 353] width 16 height 17
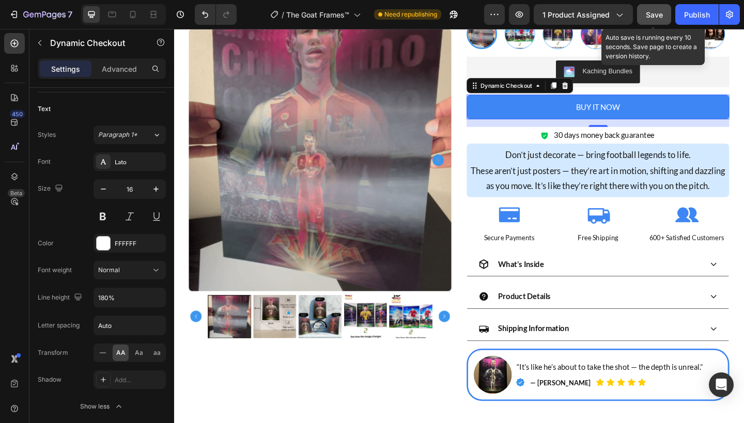
click at [648, 15] on span "Save" at bounding box center [654, 14] width 17 height 9
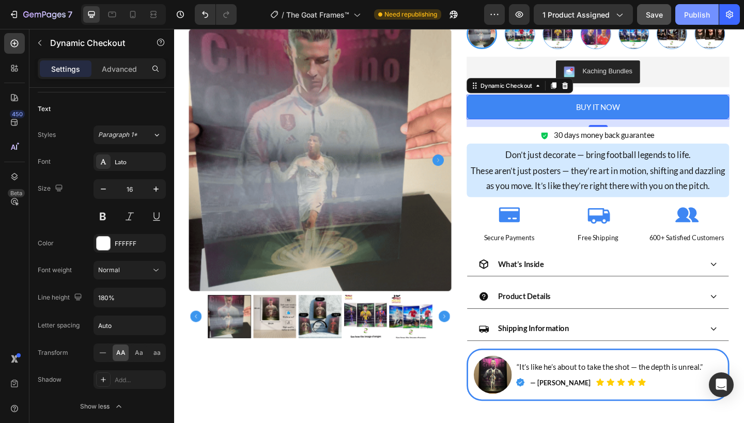
click at [702, 19] on div "Publish" at bounding box center [697, 14] width 26 height 11
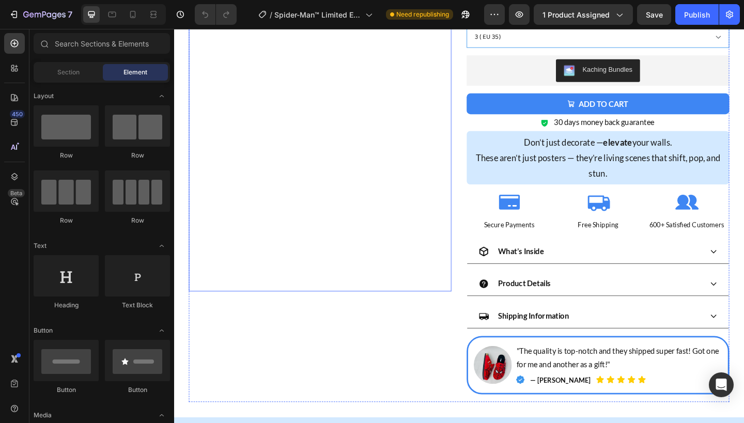
scroll to position [237, 0]
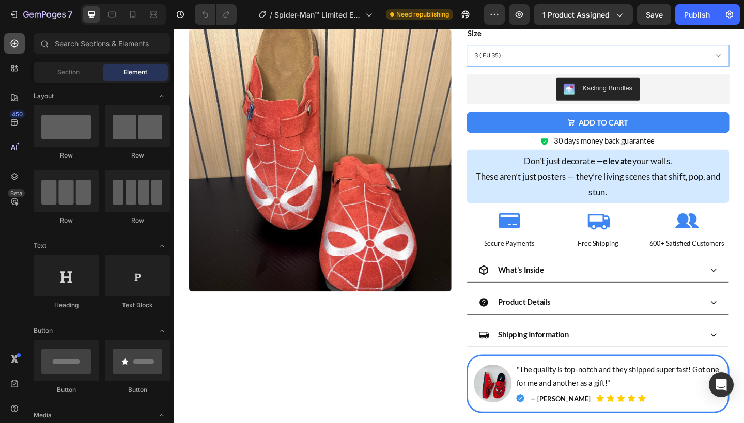
click at [23, 50] on div at bounding box center [14, 43] width 21 height 21
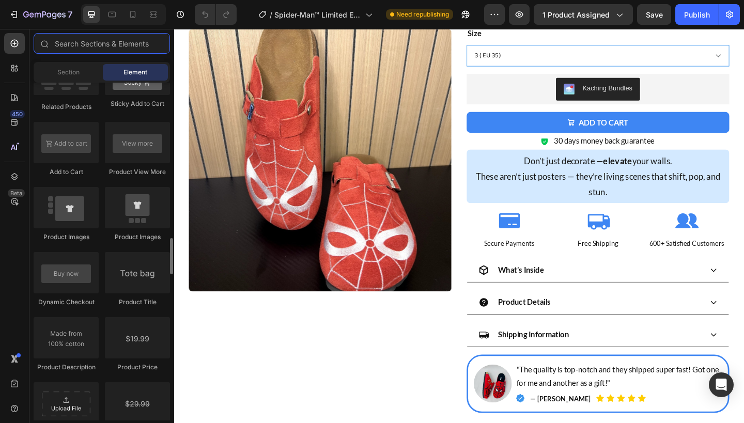
scroll to position [1515, 0]
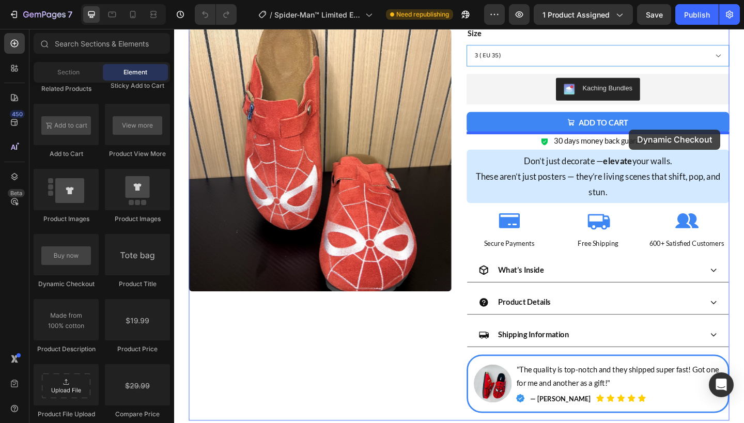
drag, startPoint x: 247, startPoint y: 289, endPoint x: 669, endPoint y: 138, distance: 447.1
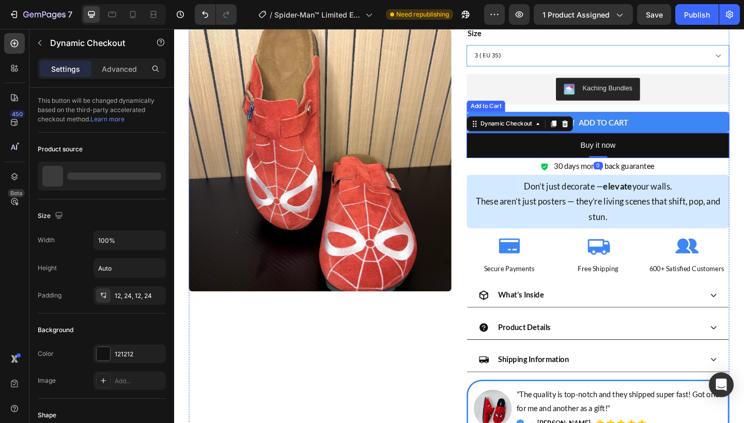
click at [727, 132] on button "Add to cart" at bounding box center [635, 130] width 286 height 23
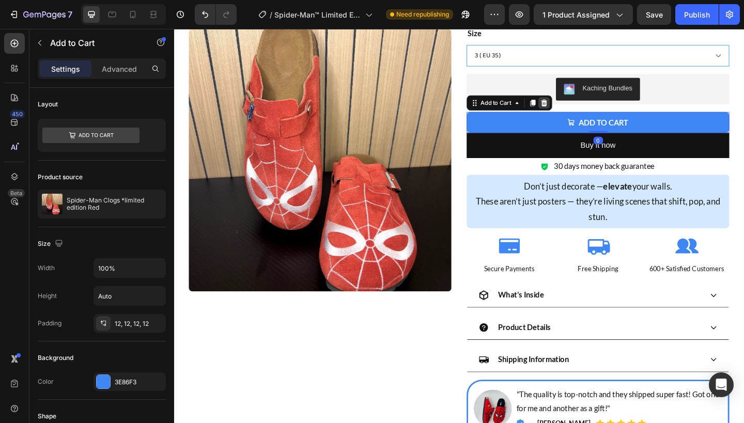
click at [575, 108] on icon at bounding box center [576, 109] width 7 height 7
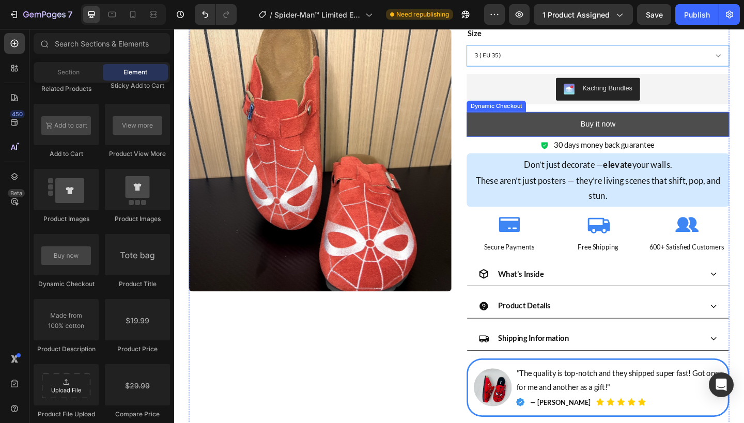
click at [562, 130] on button "Buy it now" at bounding box center [635, 132] width 286 height 27
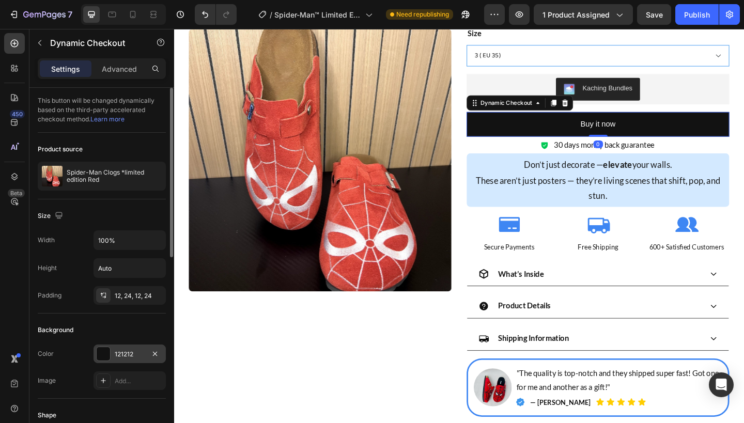
click at [121, 360] on div "121212" at bounding box center [130, 354] width 72 height 19
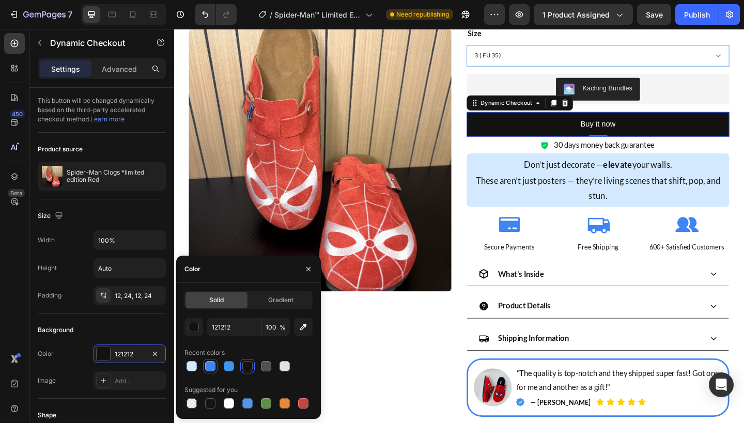
click at [212, 361] on div at bounding box center [210, 366] width 10 height 10
type input "3E86F3"
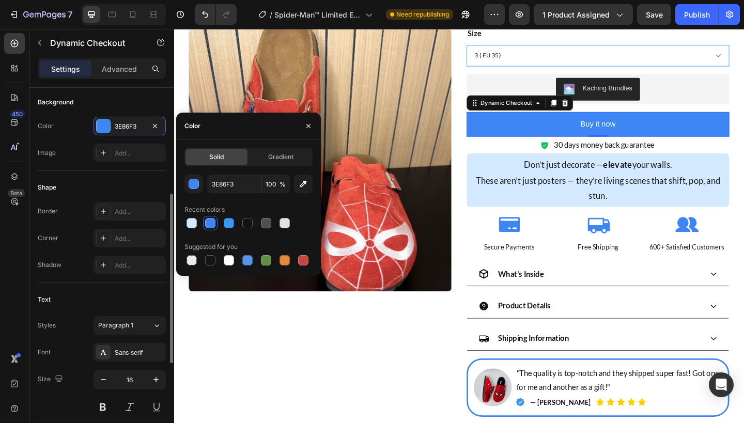
scroll to position [332, 0]
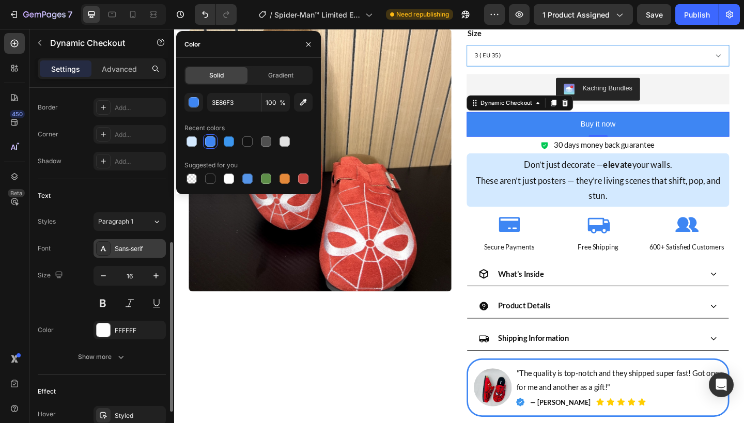
click at [139, 252] on div "Sans-serif" at bounding box center [139, 248] width 49 height 9
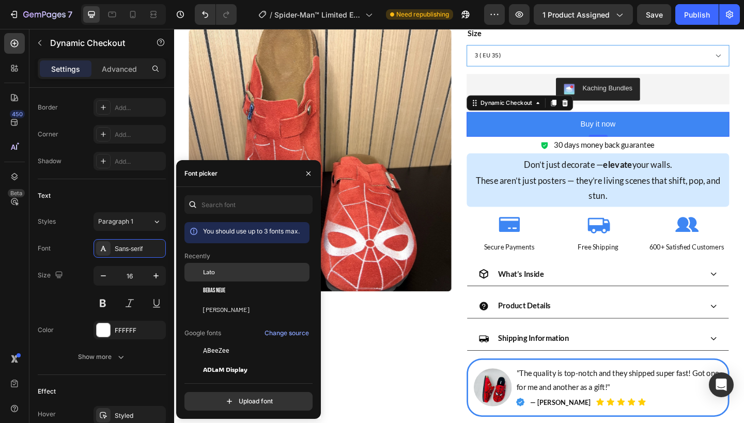
click at [237, 276] on div "Lato" at bounding box center [255, 272] width 104 height 9
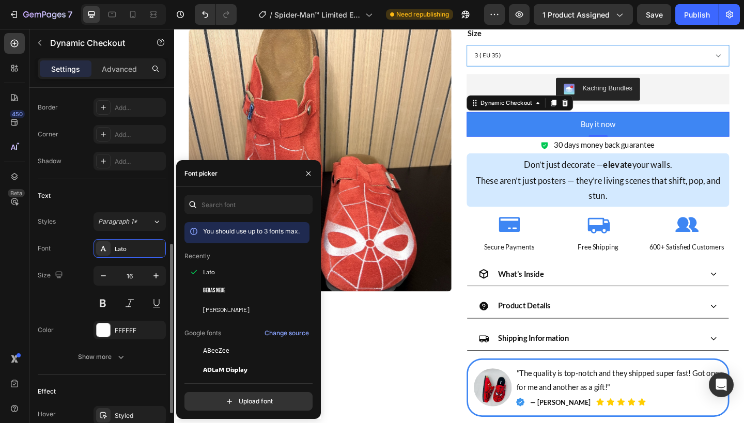
scroll to position [418, 0]
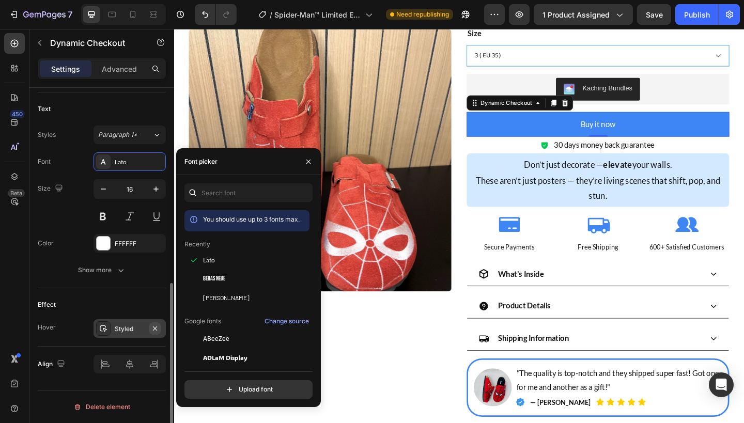
click at [152, 328] on icon "button" at bounding box center [155, 328] width 8 height 8
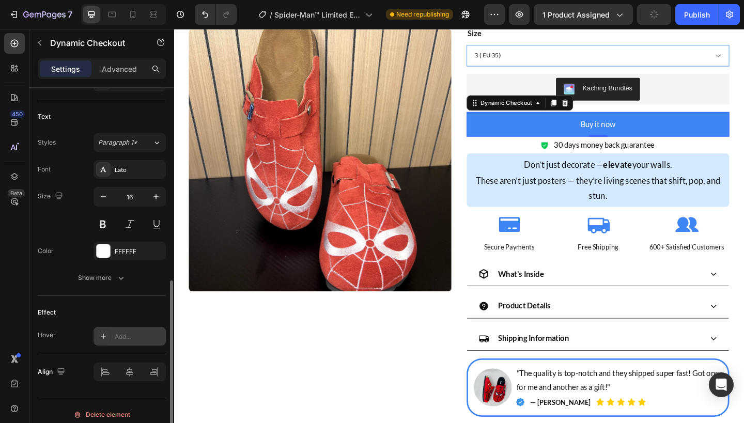
scroll to position [413, 0]
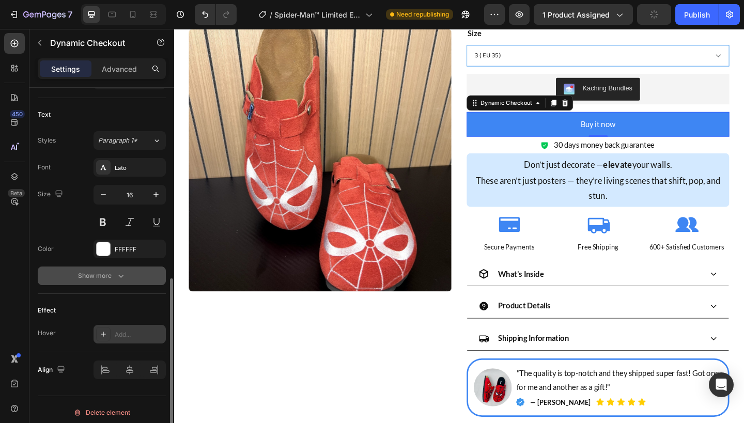
click at [147, 280] on button "Show more" at bounding box center [102, 276] width 128 height 19
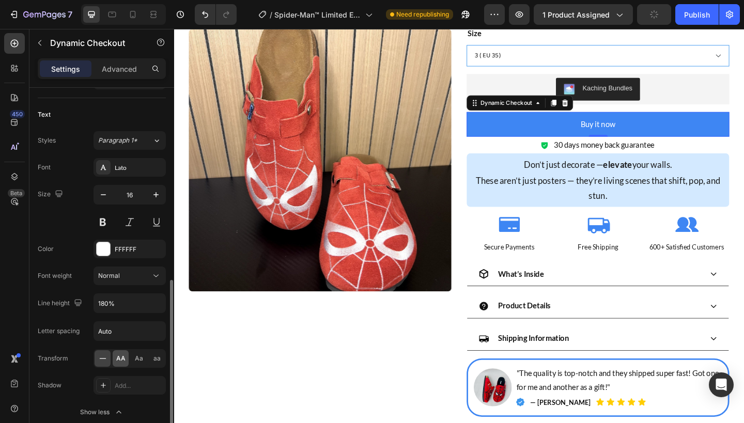
click at [115, 363] on div "AA" at bounding box center [121, 358] width 16 height 17
click at [693, 12] on div "Publish" at bounding box center [697, 14] width 26 height 11
click at [696, 17] on div "Publish" at bounding box center [697, 14] width 26 height 11
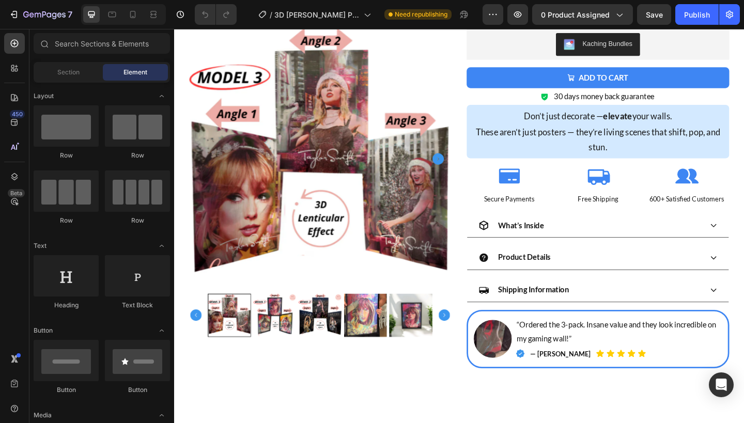
scroll to position [286, 0]
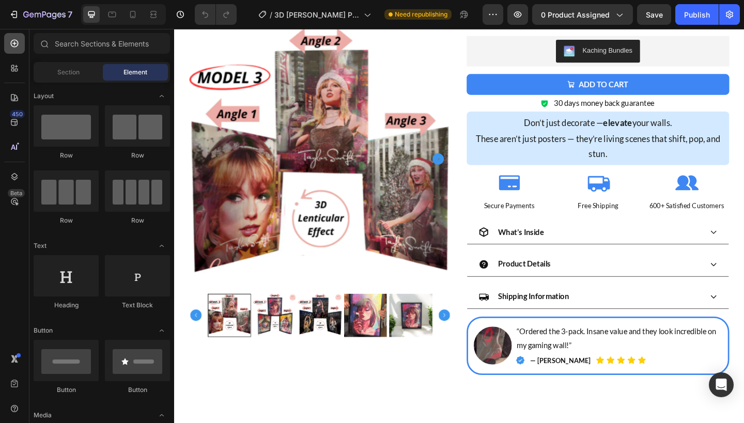
click at [16, 46] on icon at bounding box center [15, 44] width 8 height 8
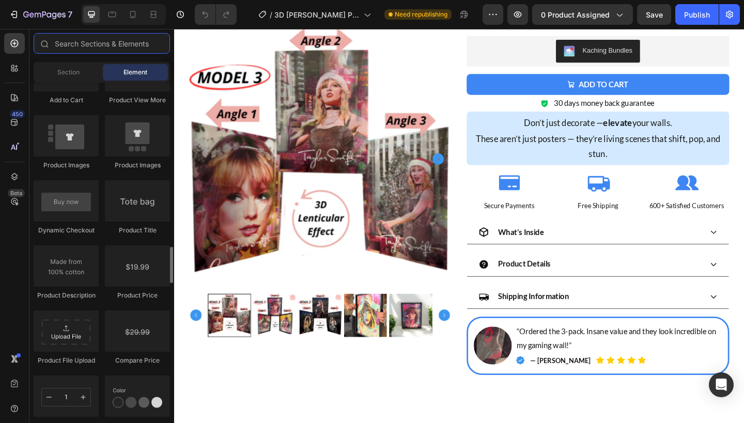
scroll to position [1564, 0]
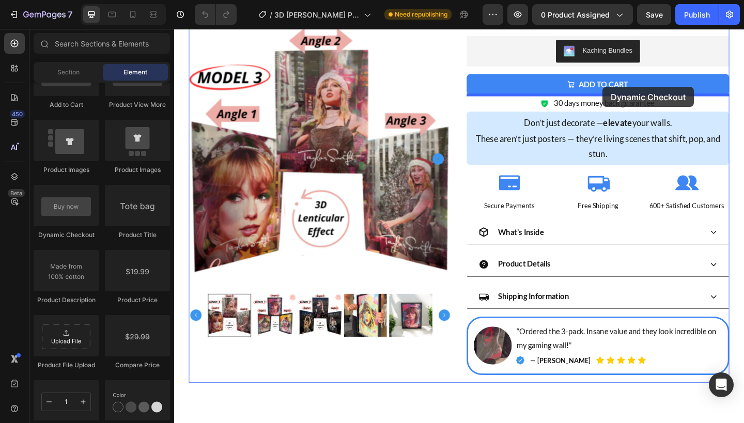
drag, startPoint x: 226, startPoint y: 246, endPoint x: 640, endPoint y: 92, distance: 442.2
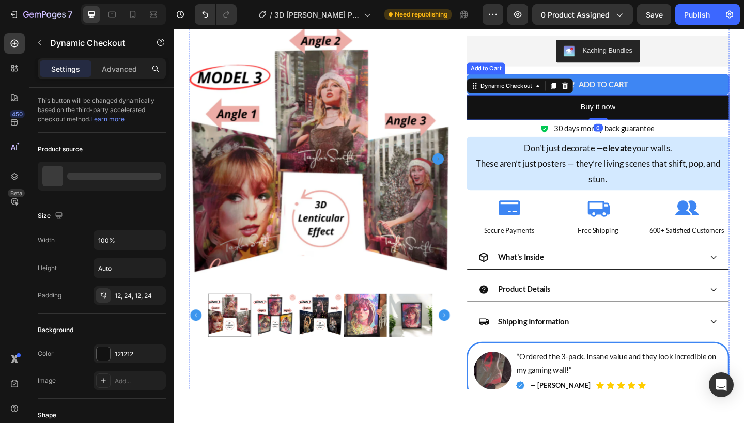
click at [722, 96] on button "Add to cart" at bounding box center [635, 89] width 286 height 23
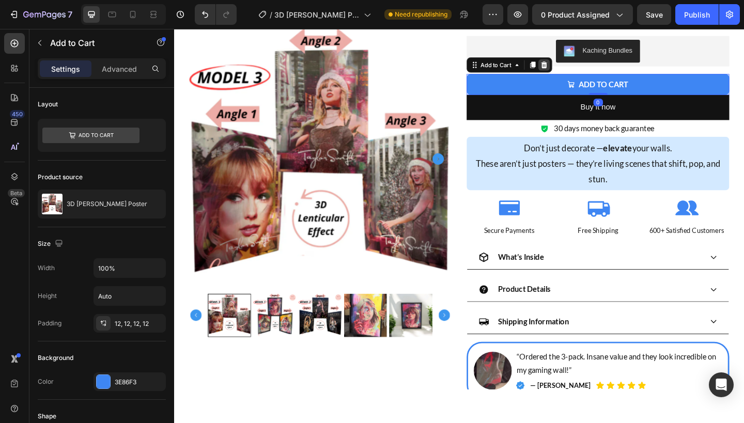
click at [579, 68] on icon at bounding box center [576, 68] width 7 height 7
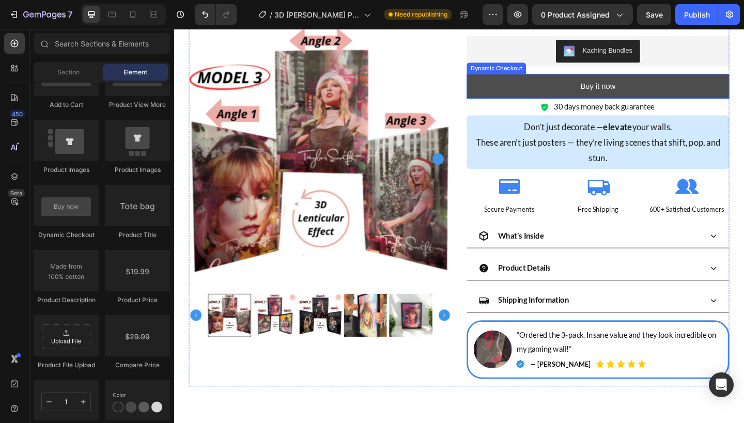
click at [569, 88] on button "Buy it now" at bounding box center [635, 91] width 286 height 27
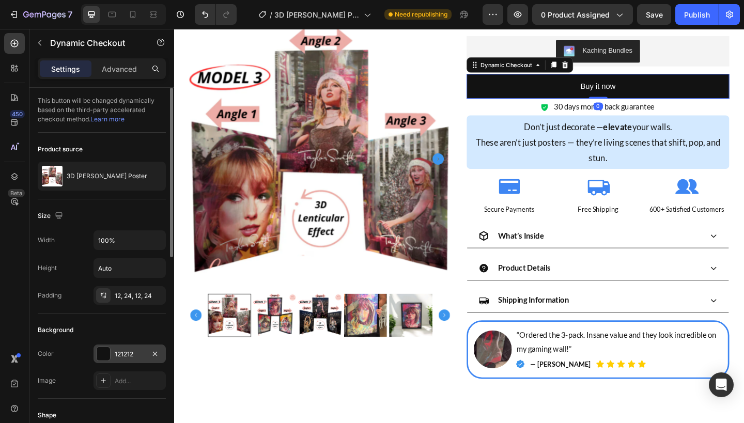
click at [126, 350] on div "121212" at bounding box center [130, 354] width 30 height 9
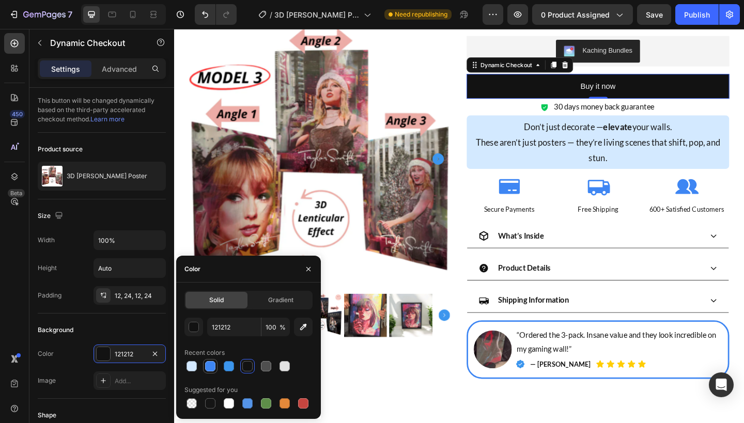
click at [210, 365] on div at bounding box center [210, 366] width 10 height 10
type input "3E86F3"
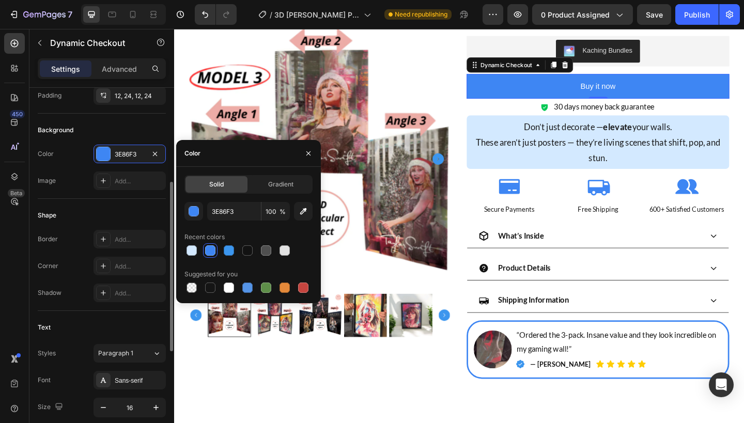
scroll to position [207, 0]
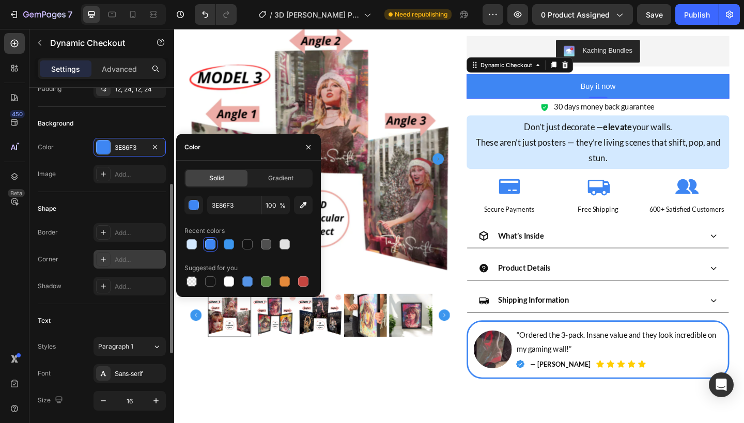
click at [99, 258] on icon at bounding box center [103, 259] width 8 height 8
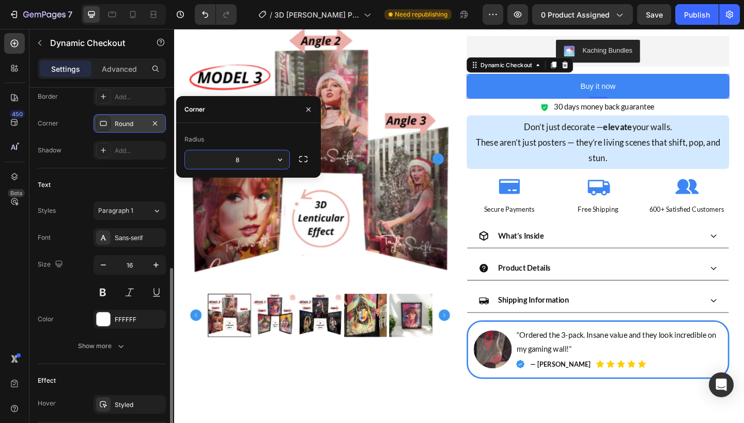
scroll to position [382, 0]
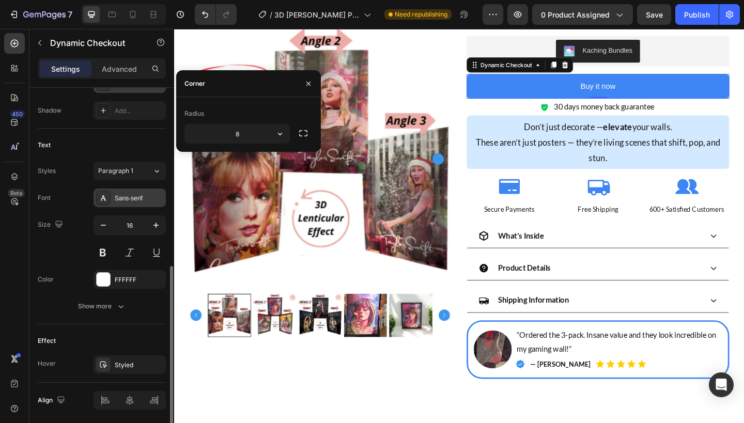
click at [133, 203] on div "Sans-serif" at bounding box center [130, 198] width 72 height 19
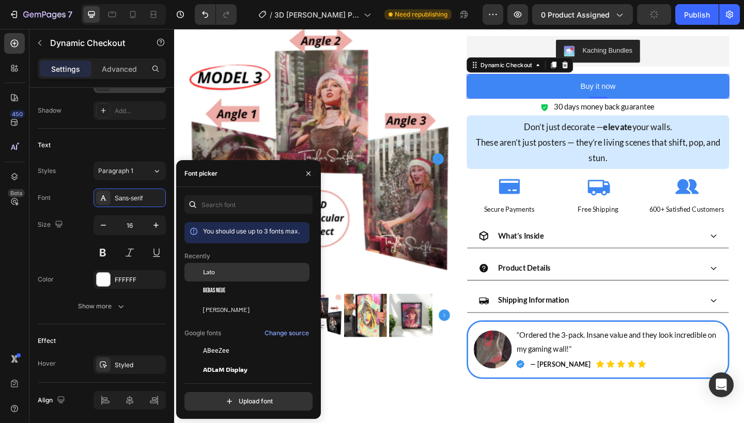
click at [222, 341] on div "Lato" at bounding box center [246, 350] width 125 height 19
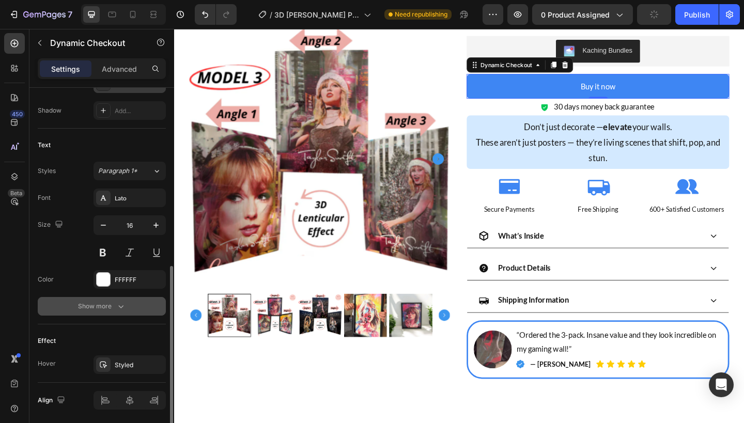
click at [136, 308] on button "Show more" at bounding box center [102, 306] width 128 height 19
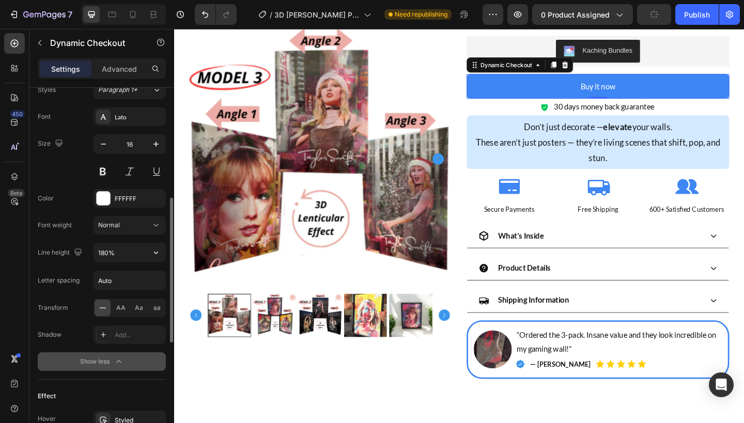
scroll to position [507, 0]
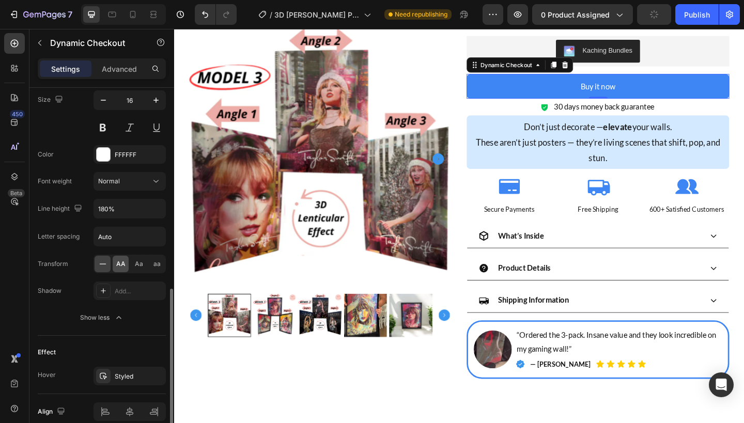
click at [121, 270] on div "AA" at bounding box center [121, 264] width 16 height 17
click at [157, 372] on icon "button" at bounding box center [155, 376] width 8 height 8
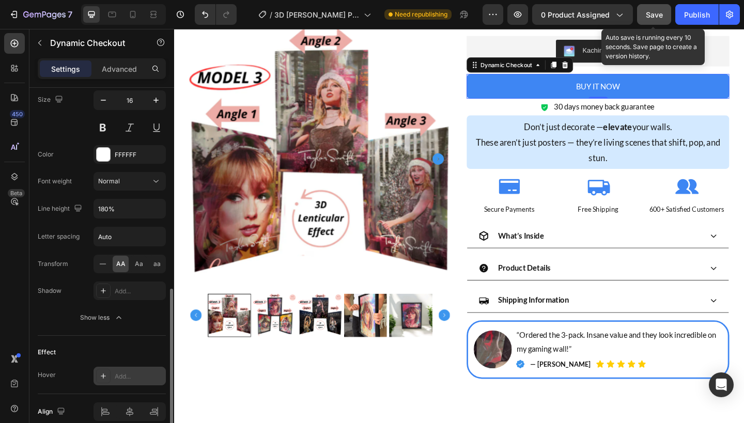
click at [660, 11] on span "Save" at bounding box center [654, 14] width 17 height 9
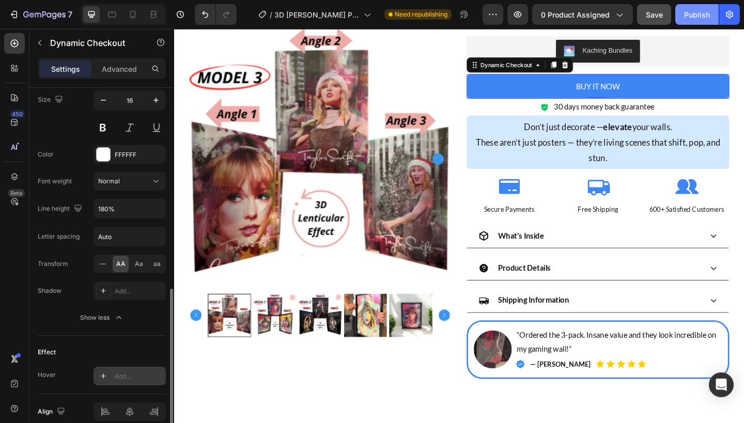
click at [685, 22] on button "Publish" at bounding box center [696, 14] width 43 height 21
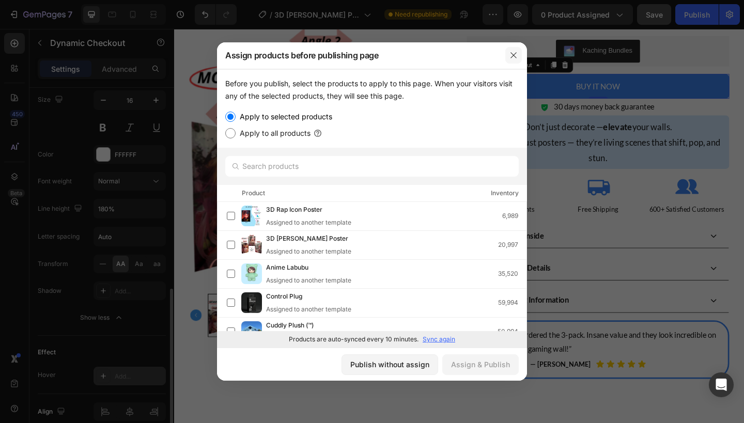
click at [509, 55] on button "button" at bounding box center [513, 55] width 17 height 17
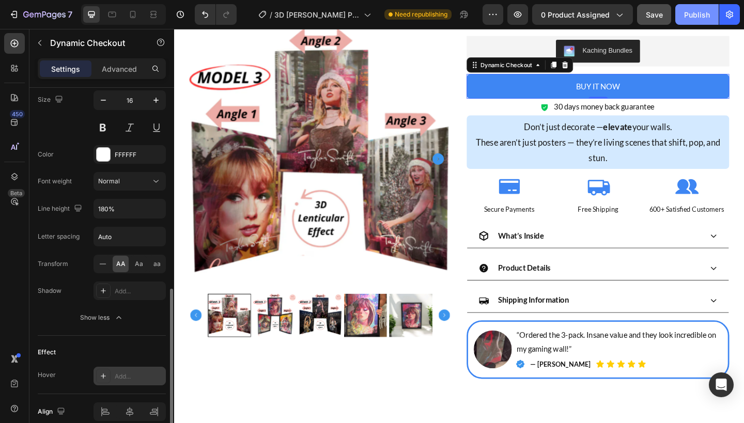
click at [695, 19] on div "Publish" at bounding box center [697, 14] width 26 height 11
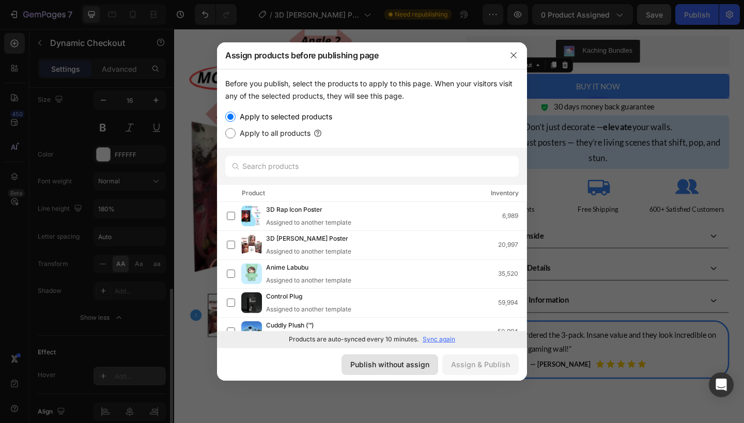
click at [389, 369] on div "Publish without assign" at bounding box center [389, 364] width 79 height 11
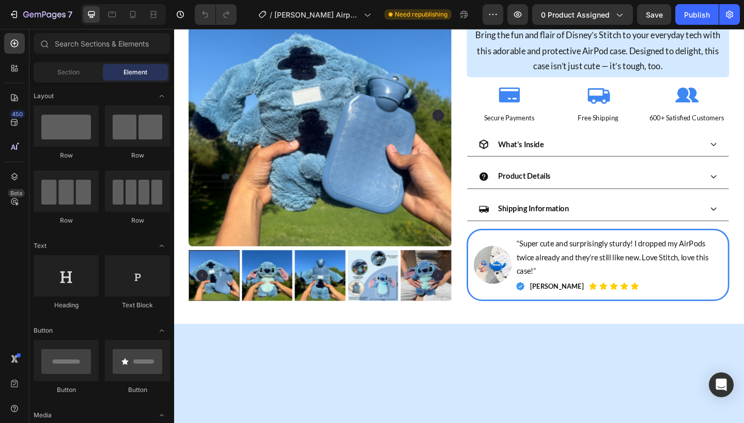
scroll to position [92, 0]
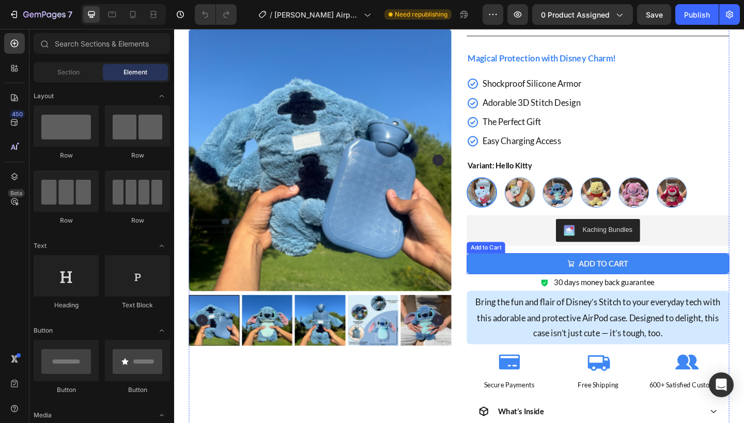
click at [541, 283] on button "Add to cart" at bounding box center [635, 284] width 286 height 23
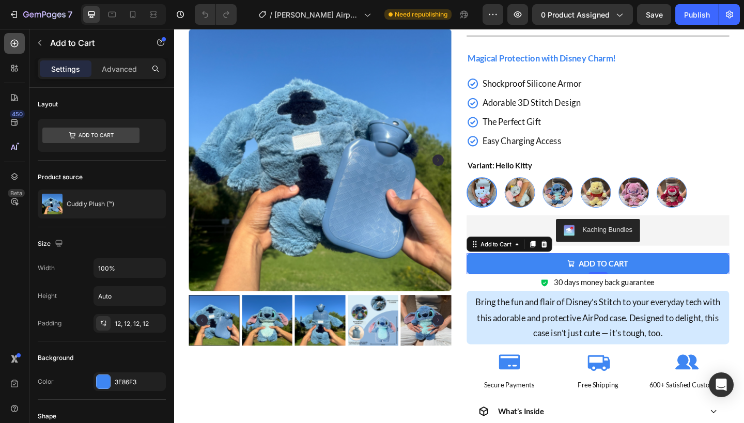
click at [20, 43] on div at bounding box center [14, 43] width 21 height 21
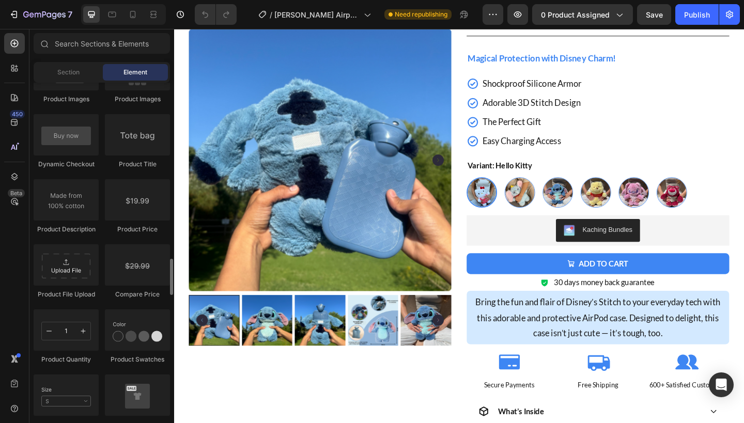
scroll to position [1626, 0]
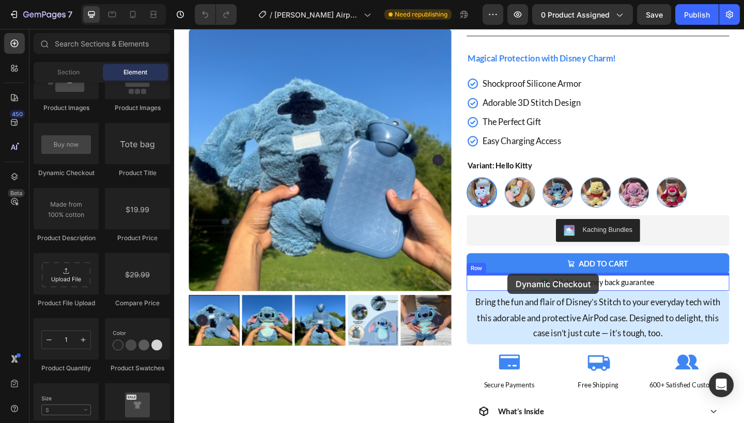
drag, startPoint x: 243, startPoint y: 177, endPoint x: 537, endPoint y: 296, distance: 316.4
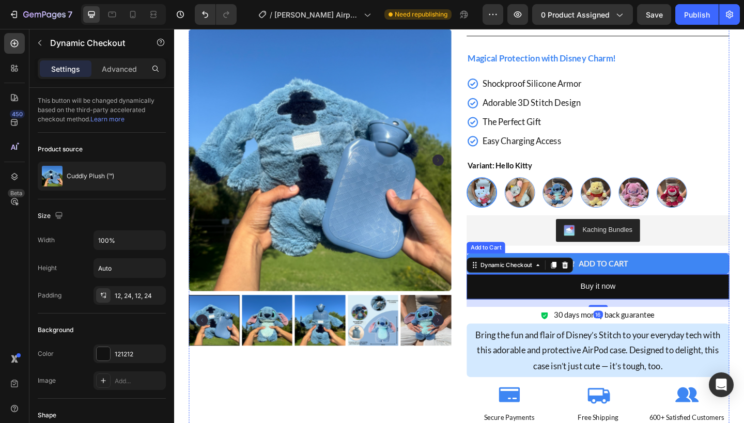
click at [720, 278] on button "Add to cart" at bounding box center [635, 284] width 286 height 23
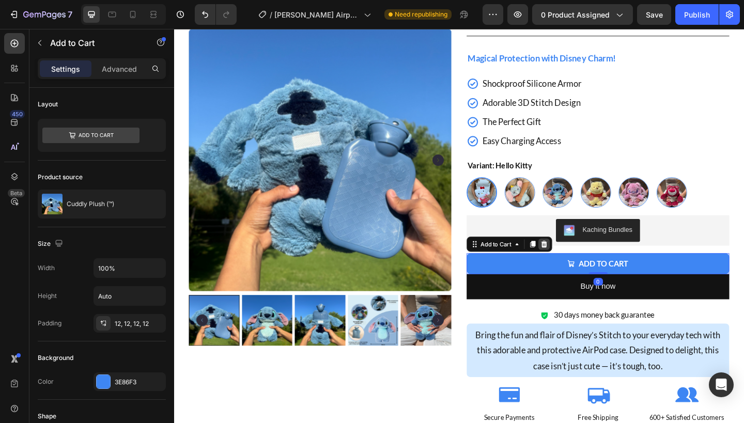
click at [577, 265] on icon at bounding box center [576, 263] width 8 height 8
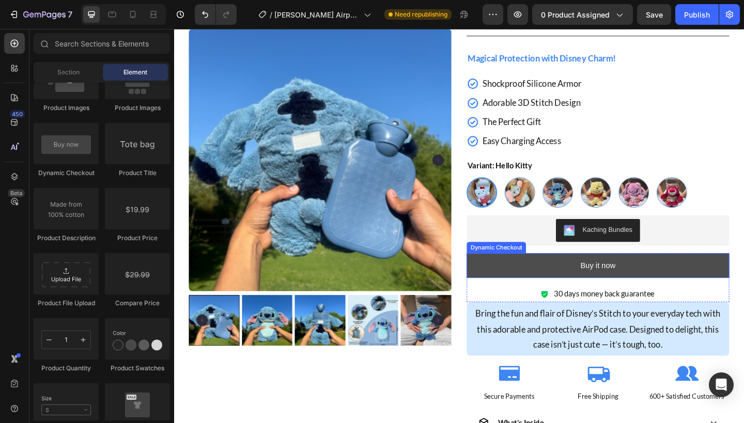
click at [552, 289] on button "Buy it now" at bounding box center [635, 286] width 286 height 27
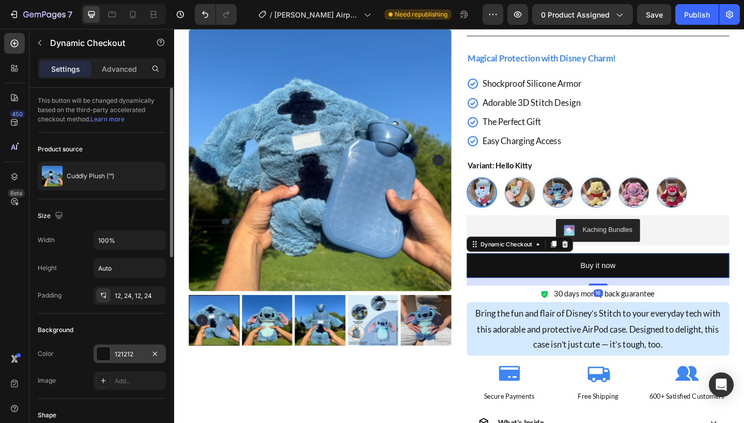
click at [121, 358] on div "121212" at bounding box center [130, 354] width 30 height 9
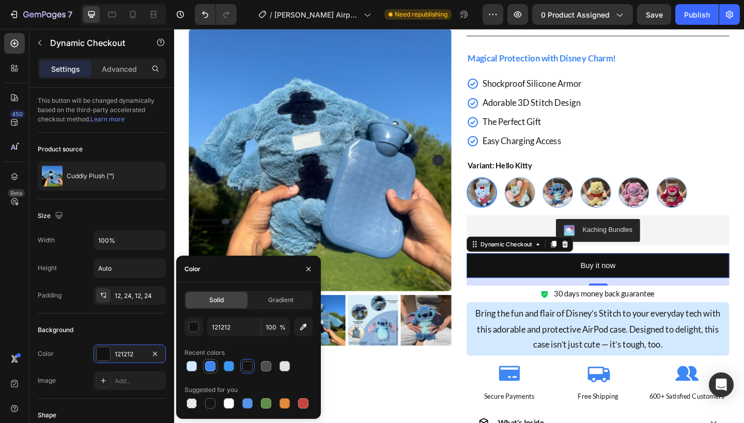
click at [210, 366] on div at bounding box center [210, 366] width 10 height 10
type input "3E86F3"
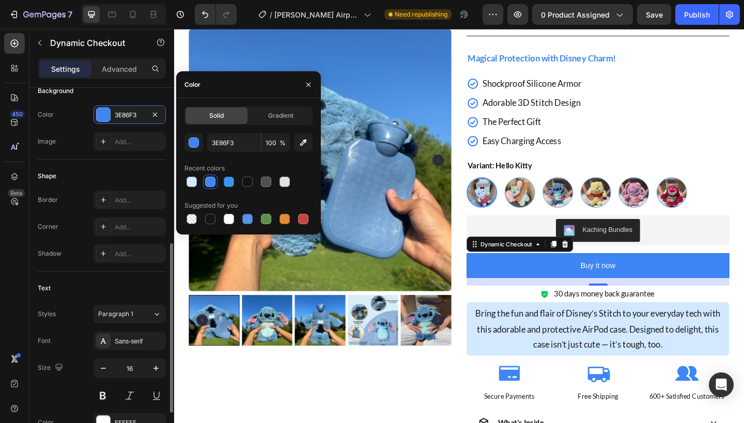
scroll to position [279, 0]
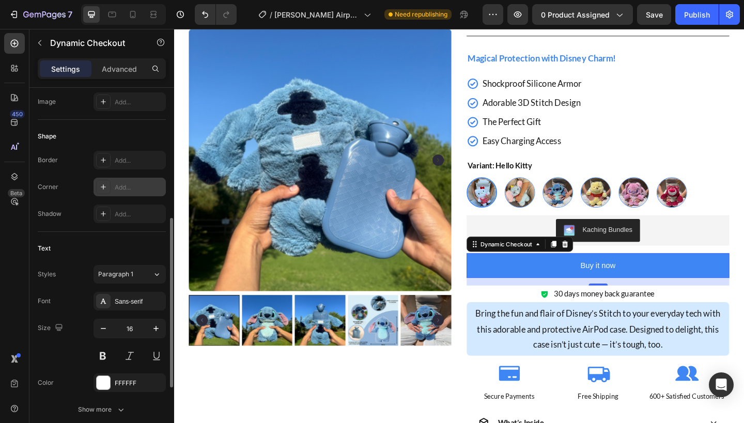
click at [110, 188] on div at bounding box center [103, 187] width 14 height 14
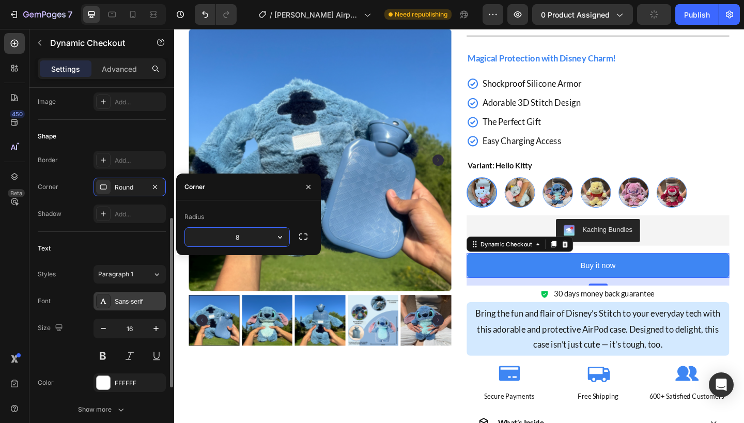
click at [137, 306] on div "Sans-serif" at bounding box center [139, 301] width 49 height 9
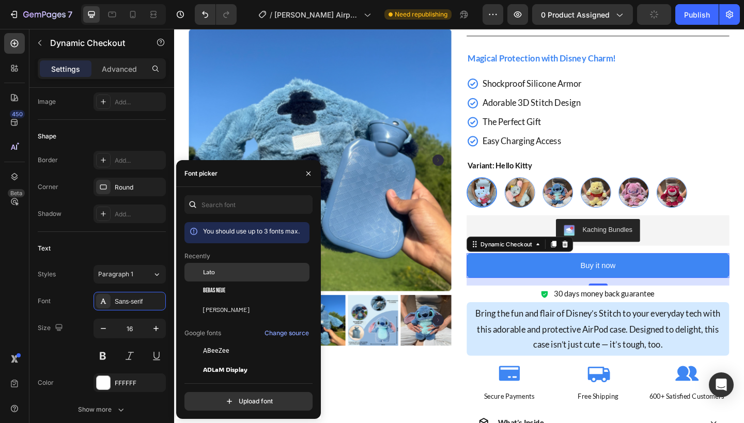
click at [242, 273] on div "Lato" at bounding box center [255, 272] width 104 height 9
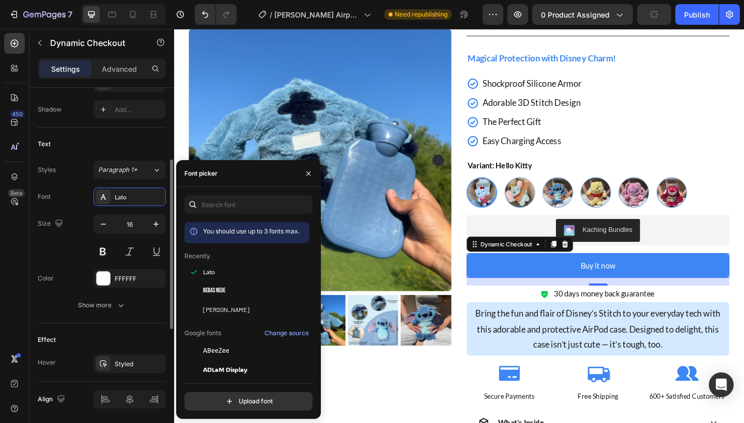
scroll to position [418, 0]
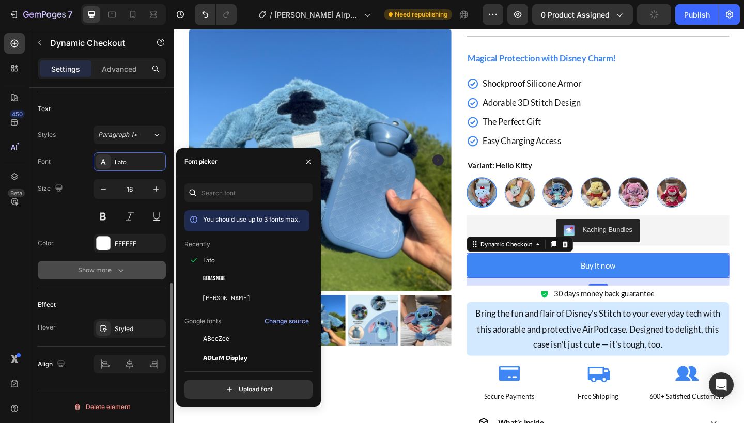
click at [135, 269] on button "Show more" at bounding box center [102, 270] width 128 height 19
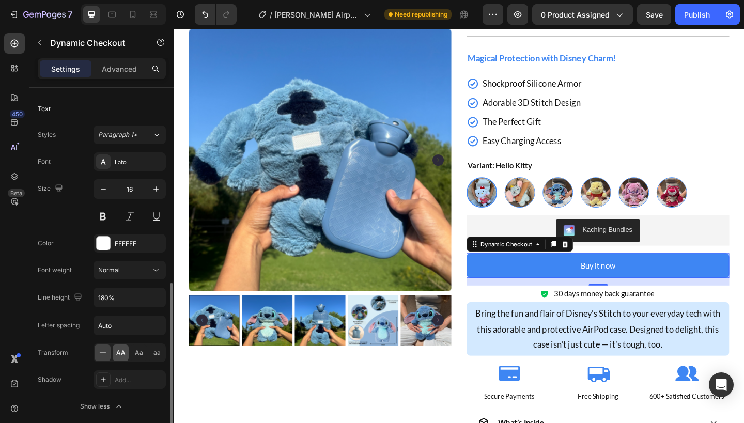
click at [121, 354] on span "AA" at bounding box center [120, 352] width 9 height 9
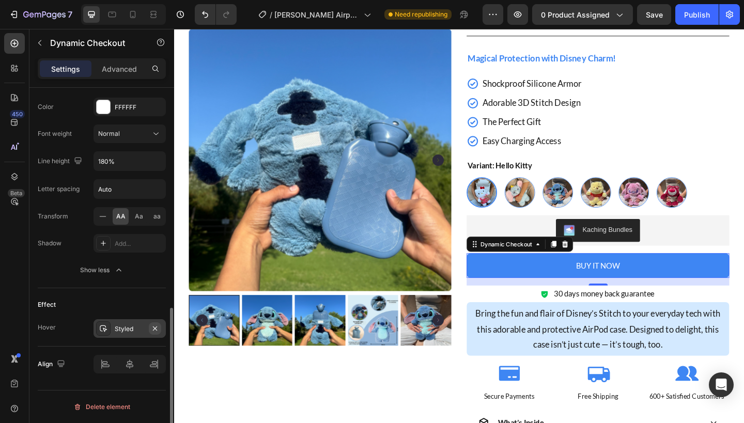
click at [154, 331] on icon "button" at bounding box center [155, 328] width 8 height 8
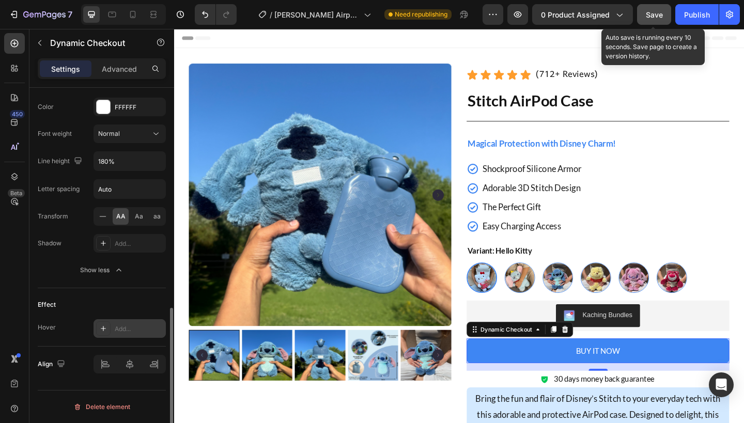
click at [655, 23] on button "Save" at bounding box center [654, 14] width 34 height 21
click at [658, 10] on span "Save" at bounding box center [654, 14] width 17 height 9
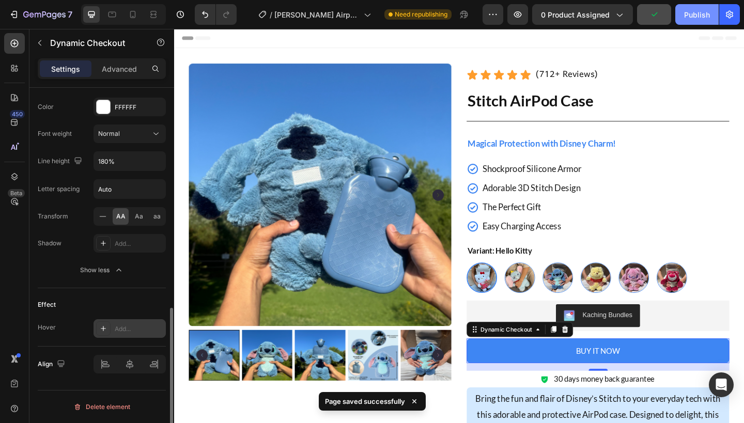
click at [695, 12] on div "Publish" at bounding box center [697, 14] width 26 height 11
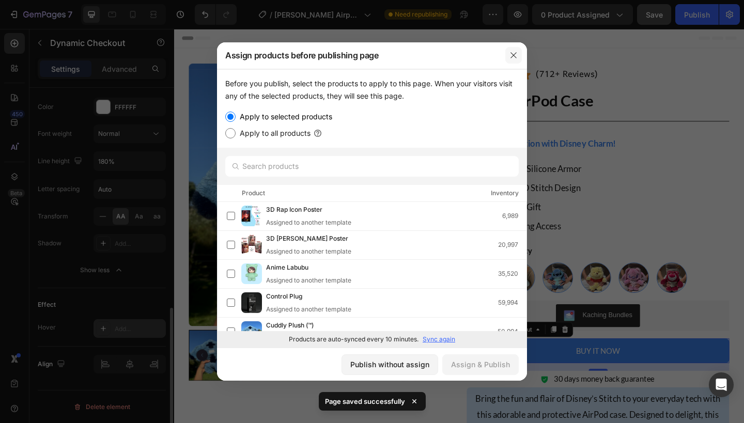
click at [510, 58] on icon "button" at bounding box center [513, 55] width 8 height 8
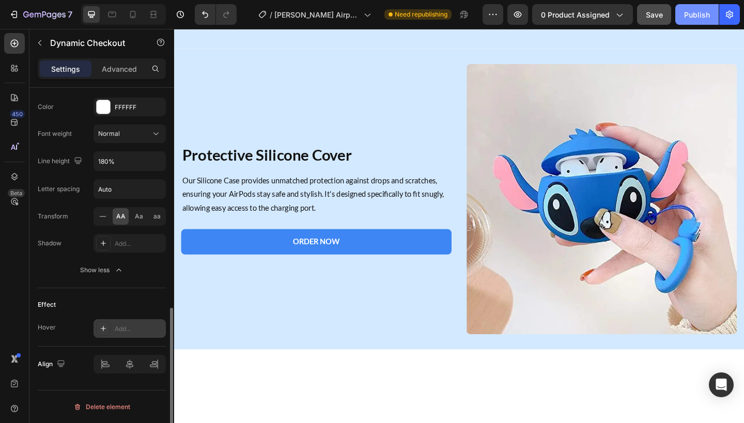
scroll to position [544, 0]
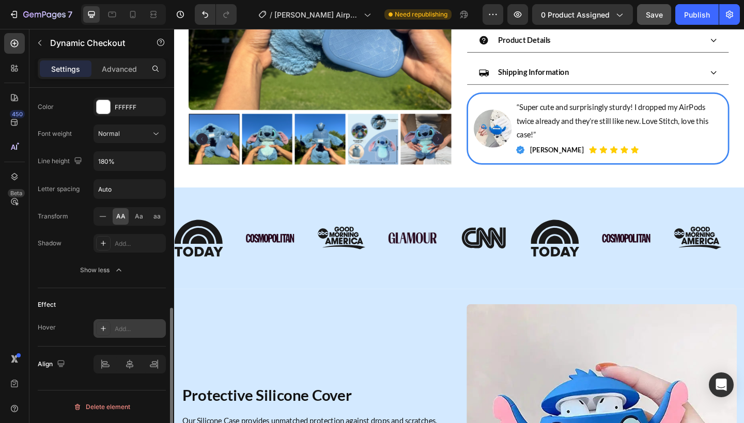
click at [607, 25] on div "7 Version history / [PERSON_NAME] Airpod case Need republishing Preview 0 produ…" at bounding box center [372, 14] width 744 height 29
click at [607, 13] on span "0 product assigned" at bounding box center [575, 14] width 69 height 11
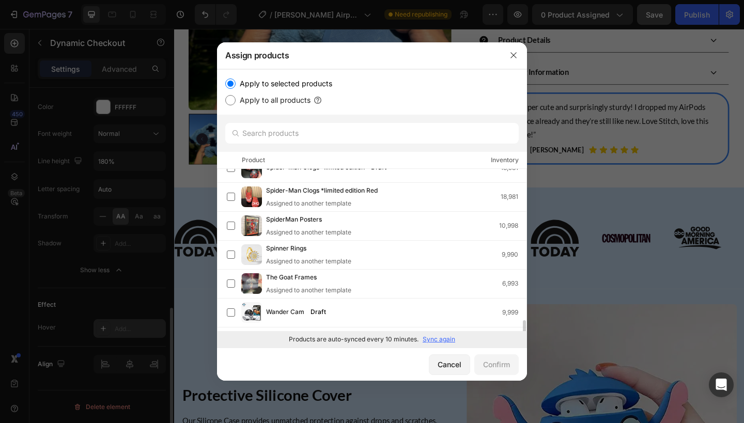
scroll to position [561, 0]
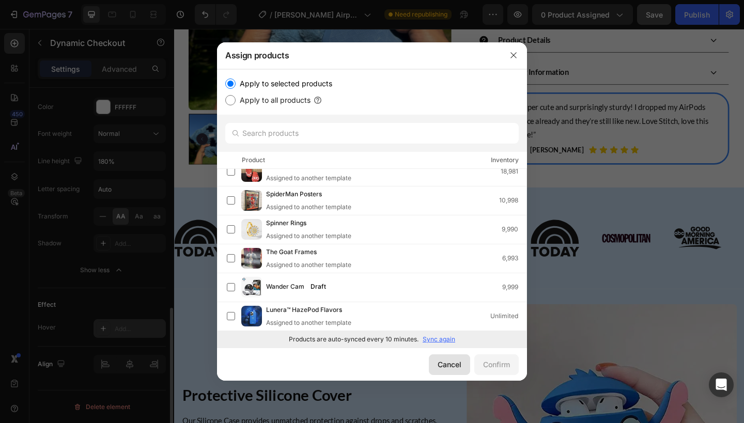
click at [438, 361] on div "Cancel" at bounding box center [450, 364] width 24 height 11
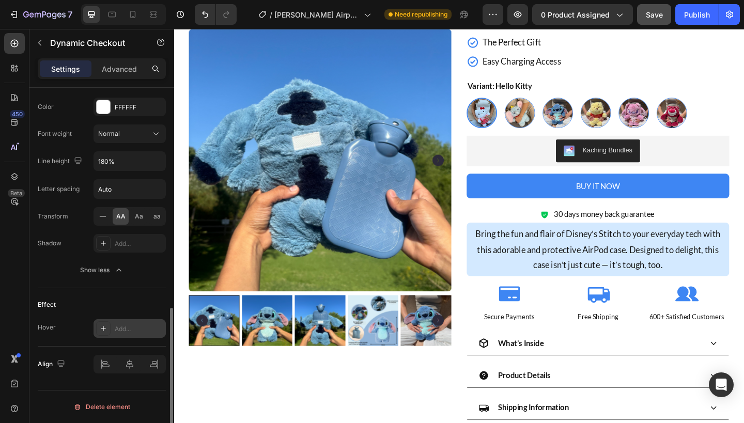
scroll to position [0, 0]
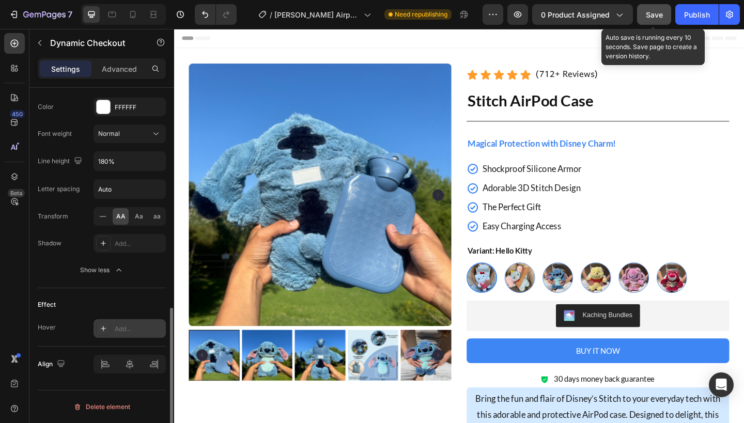
click at [649, 22] on button "Save" at bounding box center [654, 14] width 34 height 21
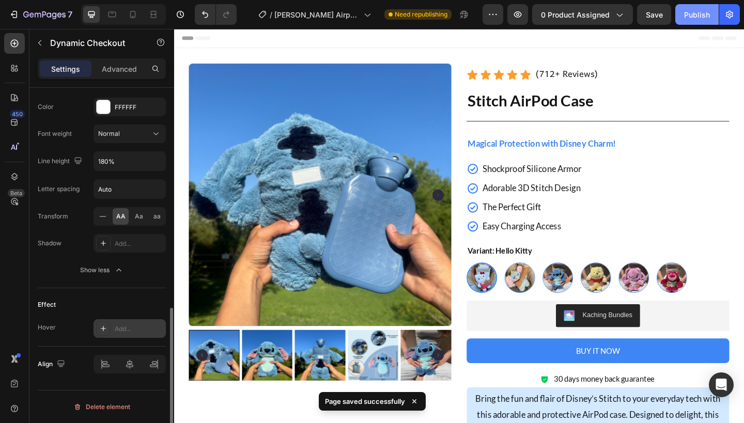
click at [694, 18] on div "Publish" at bounding box center [697, 14] width 26 height 11
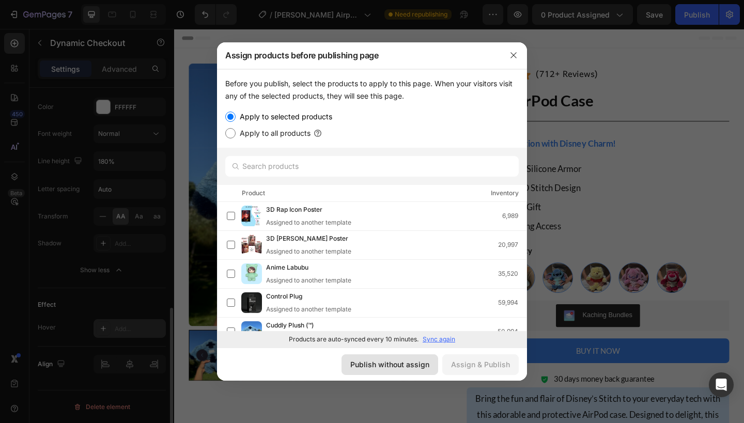
click at [405, 367] on div "Publish without assign" at bounding box center [389, 364] width 79 height 11
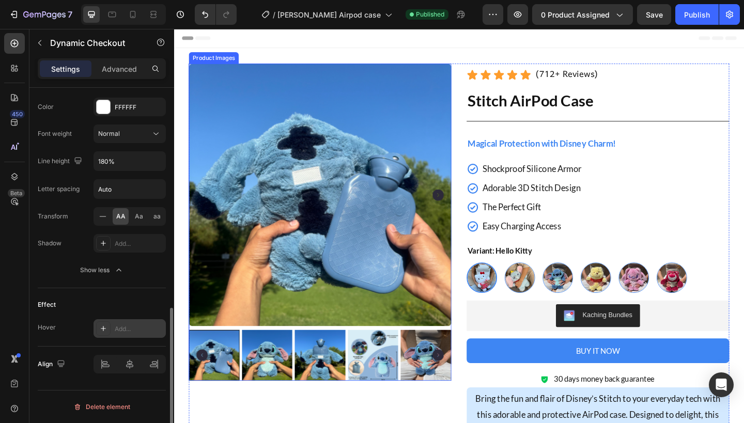
click at [458, 182] on img at bounding box center [333, 210] width 286 height 286
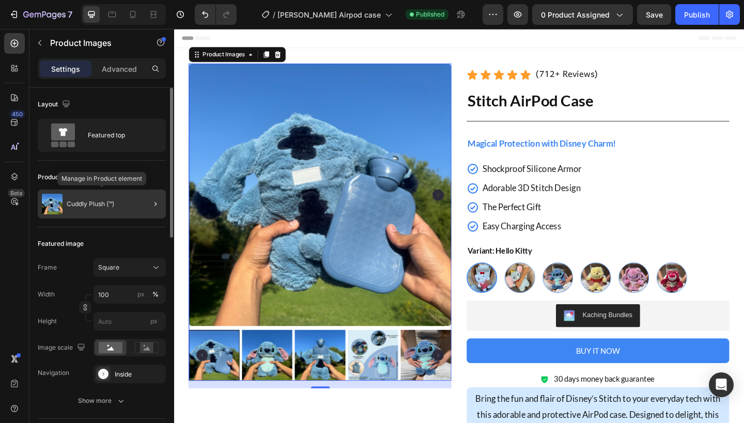
click at [117, 203] on div "Cuddly Plush (™)" at bounding box center [102, 204] width 128 height 29
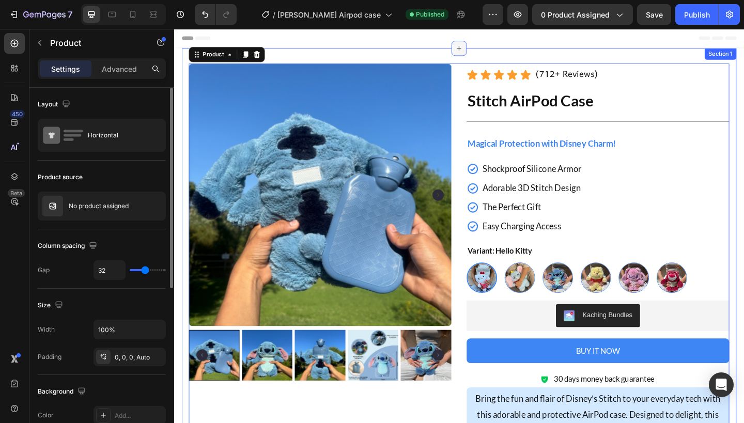
click at [478, 56] on div at bounding box center [484, 50] width 17 height 17
